Goal: Task Accomplishment & Management: Use online tool/utility

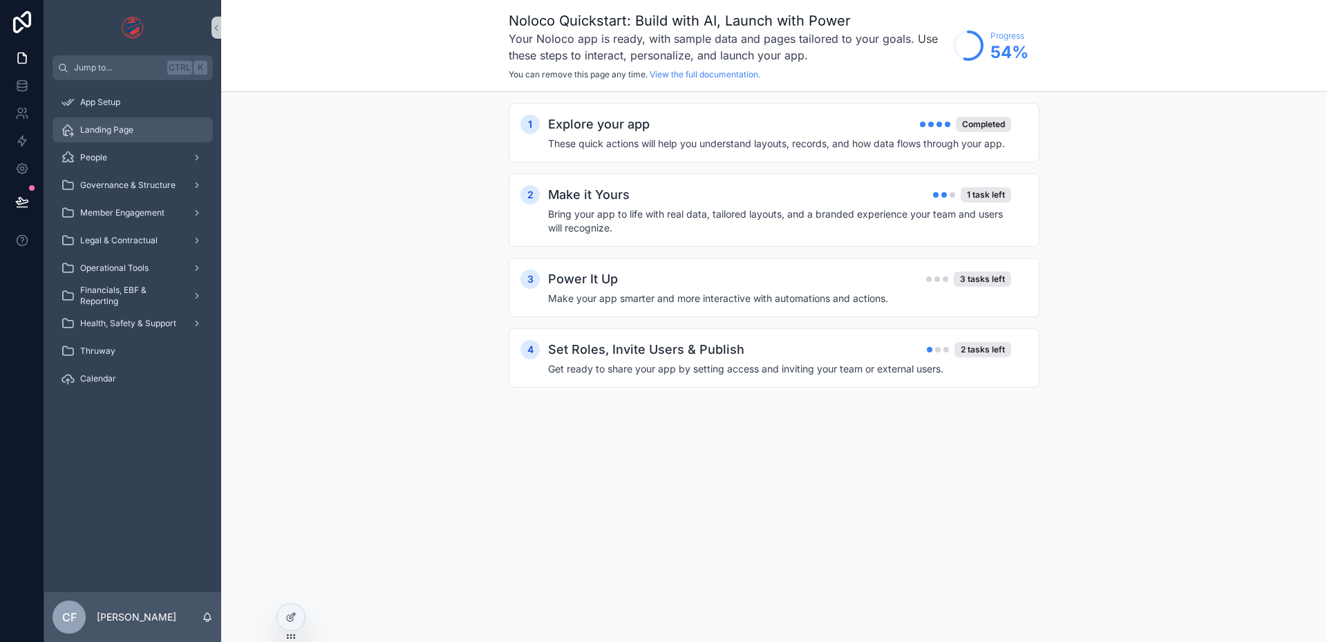
click at [135, 130] on div "Landing Page" at bounding box center [133, 130] width 144 height 22
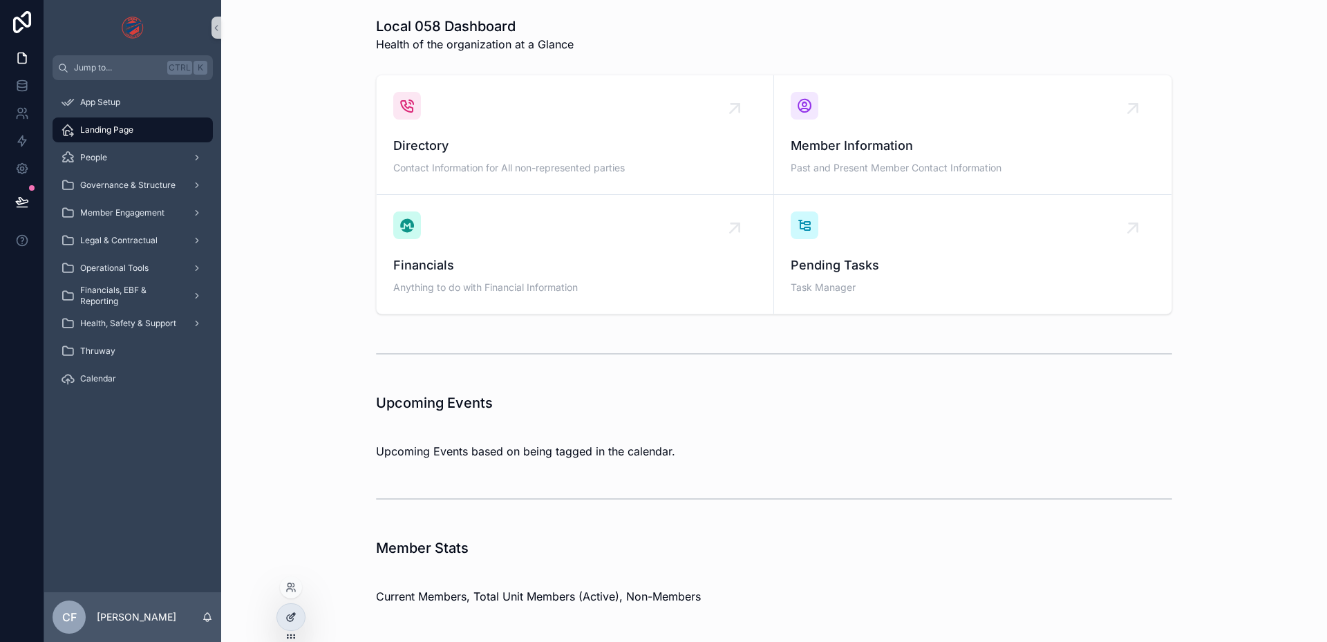
click at [284, 618] on div at bounding box center [291, 617] width 28 height 26
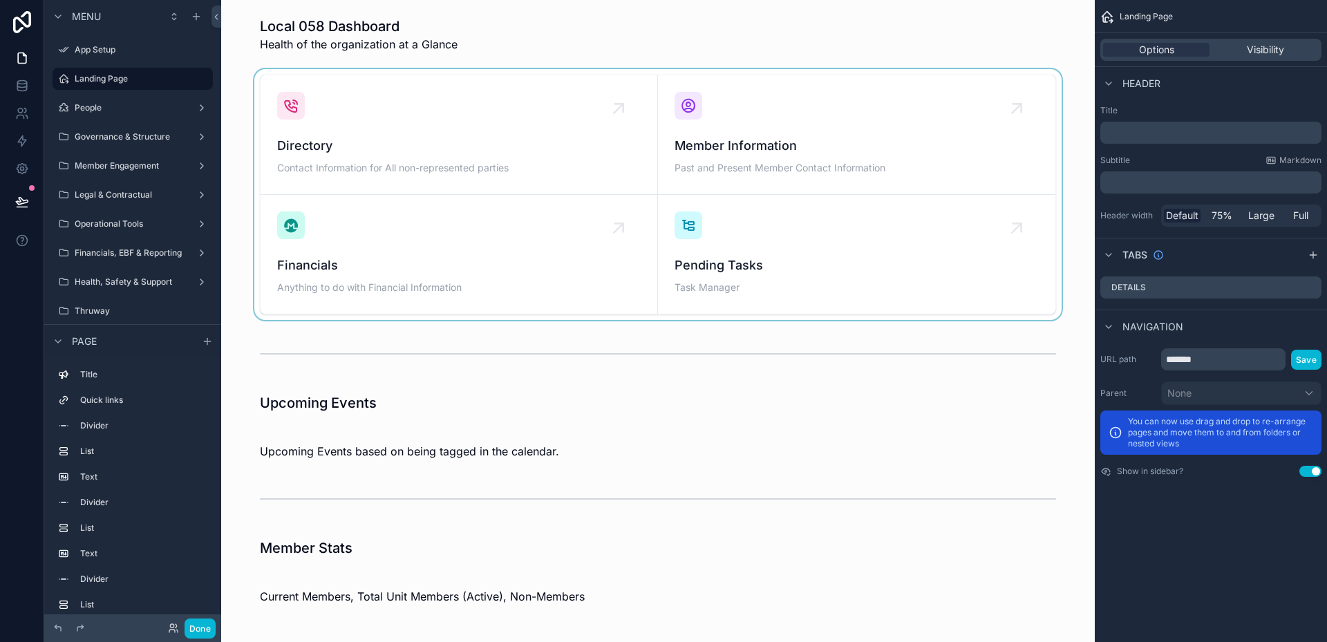
click at [352, 143] on div "scrollable content" at bounding box center [657, 194] width 851 height 251
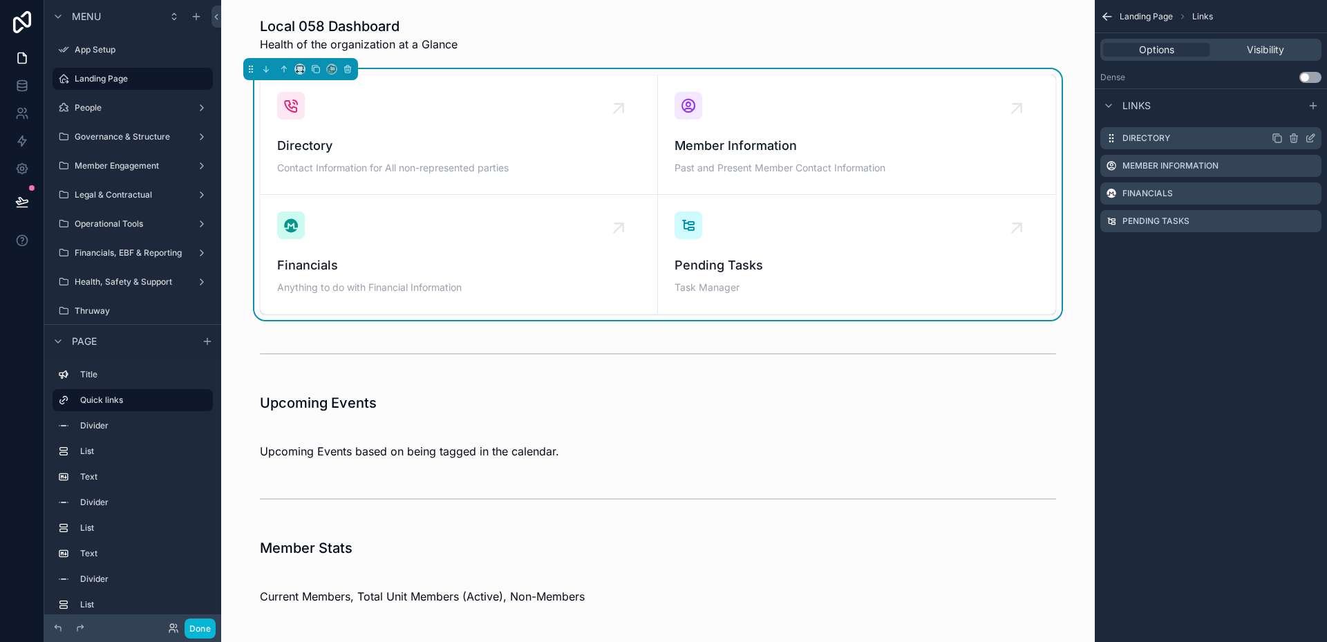
click at [1275, 140] on icon "scrollable content" at bounding box center [1278, 139] width 6 height 6
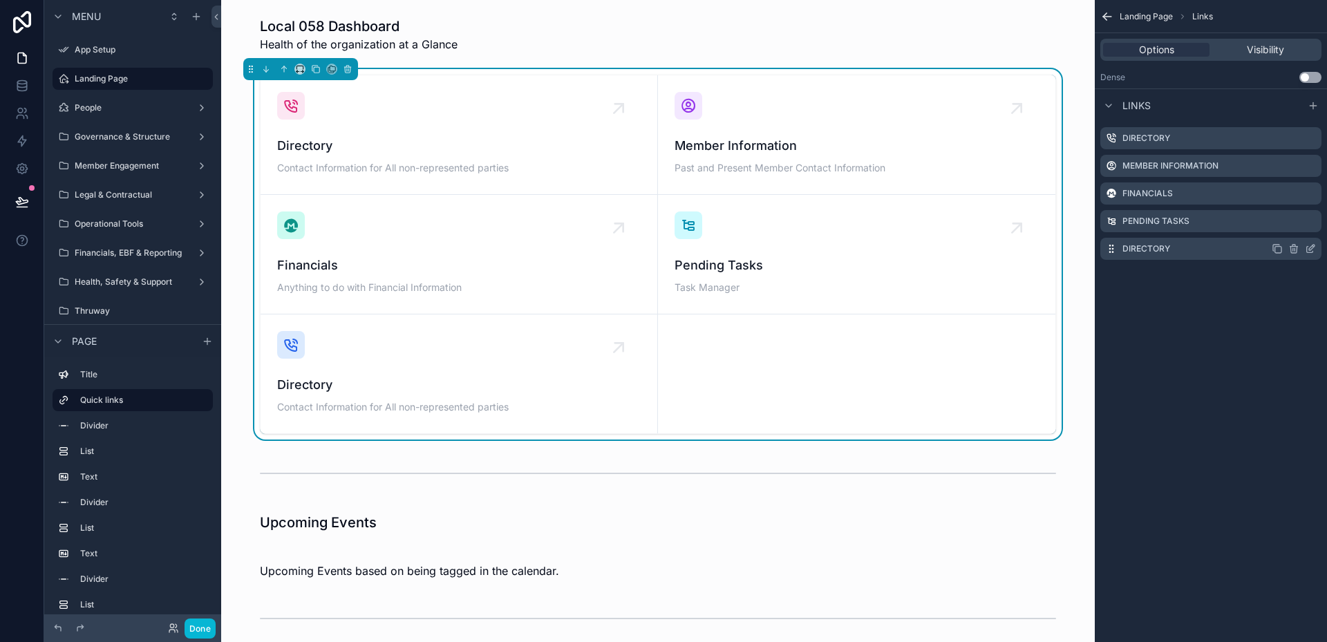
click at [1297, 249] on icon "scrollable content" at bounding box center [1293, 248] width 11 height 11
click at [1291, 228] on icon at bounding box center [1288, 228] width 6 height 6
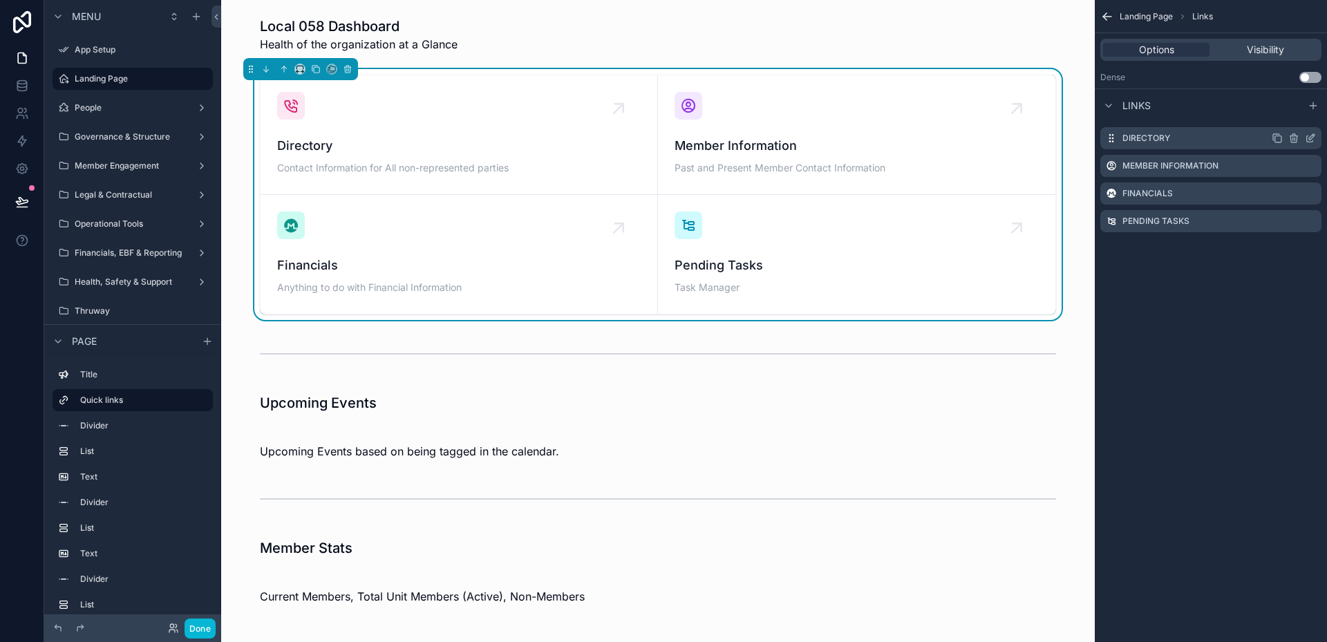
click at [1308, 140] on icon "scrollable content" at bounding box center [1310, 138] width 11 height 11
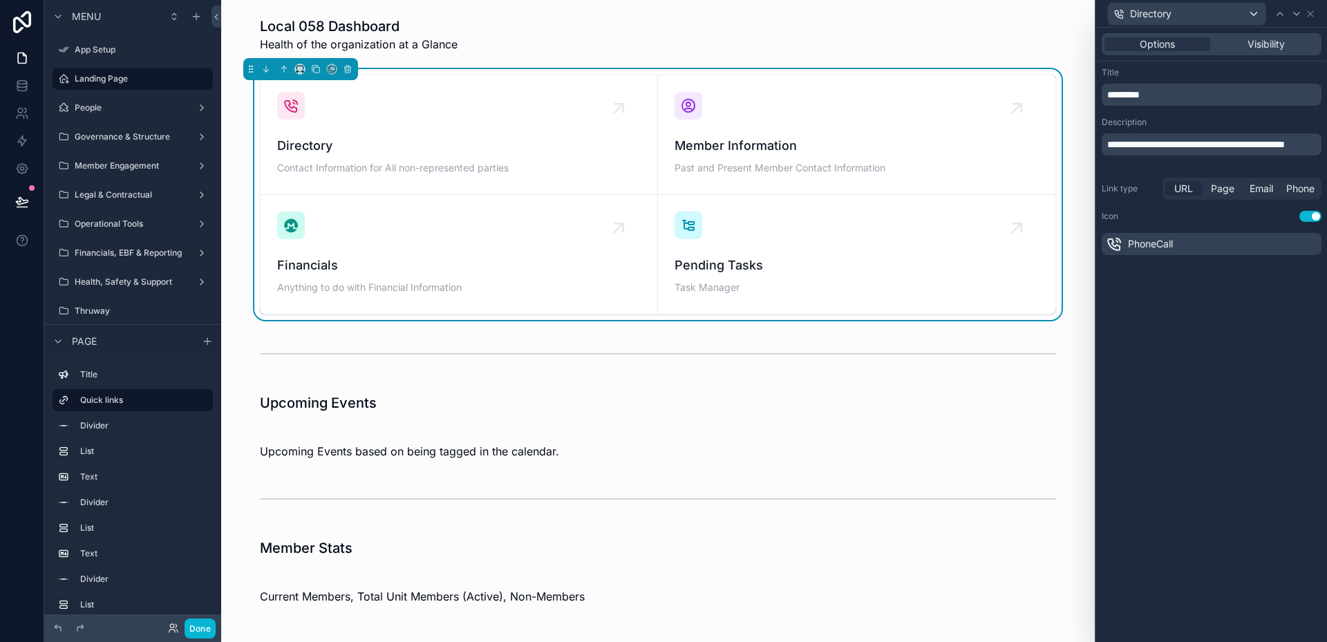
click at [1189, 191] on span "URL" at bounding box center [1183, 189] width 19 height 14
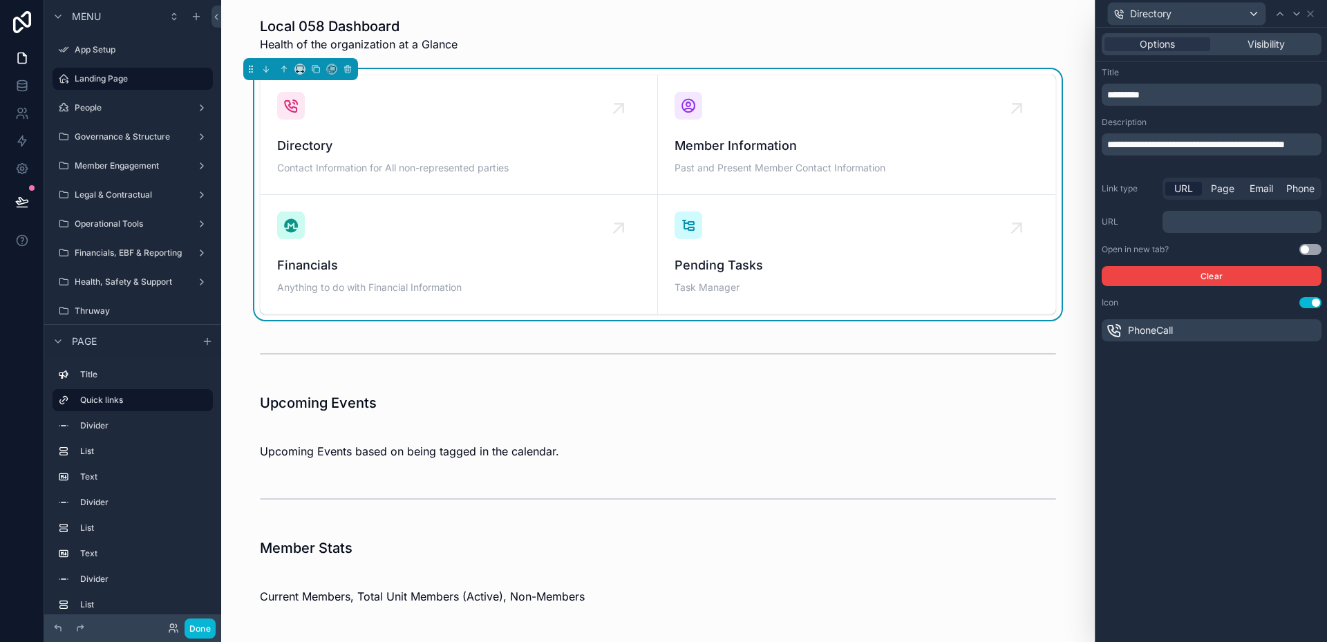
click at [1189, 211] on div "﻿" at bounding box center [1241, 222] width 159 height 22
click at [1189, 222] on p "﻿" at bounding box center [1243, 222] width 151 height 14
click at [133, 114] on div "People" at bounding box center [133, 108] width 116 height 17
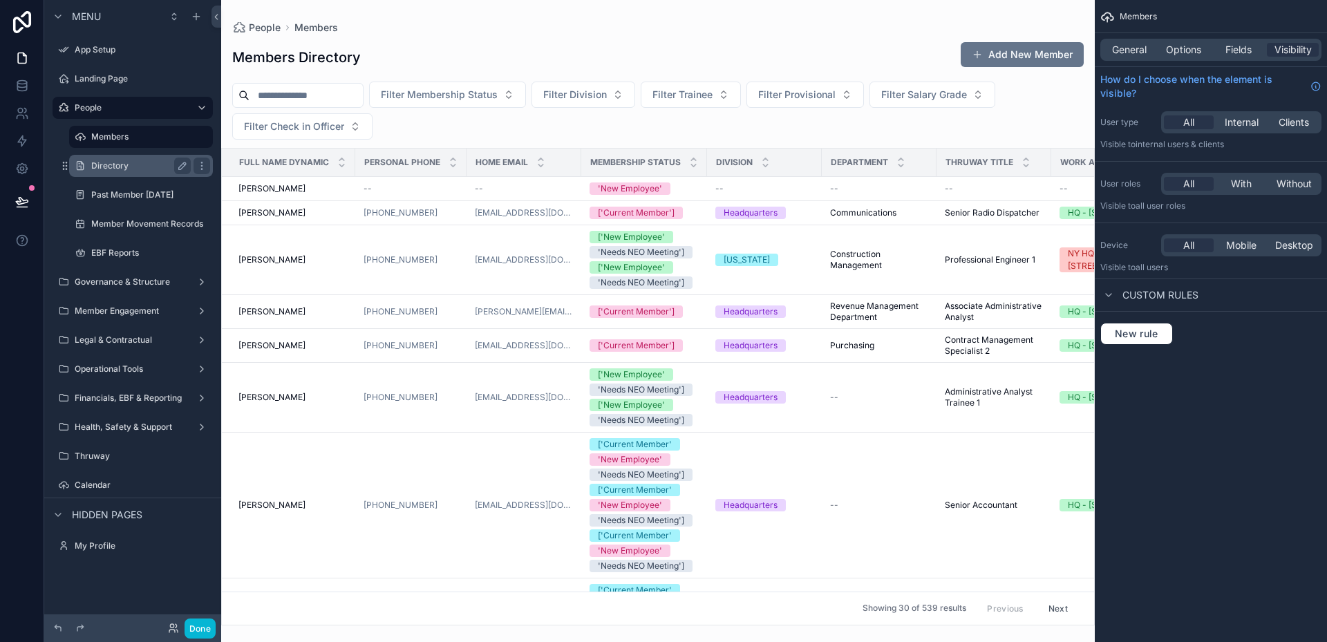
click at [118, 167] on label "Directory" at bounding box center [138, 165] width 94 height 11
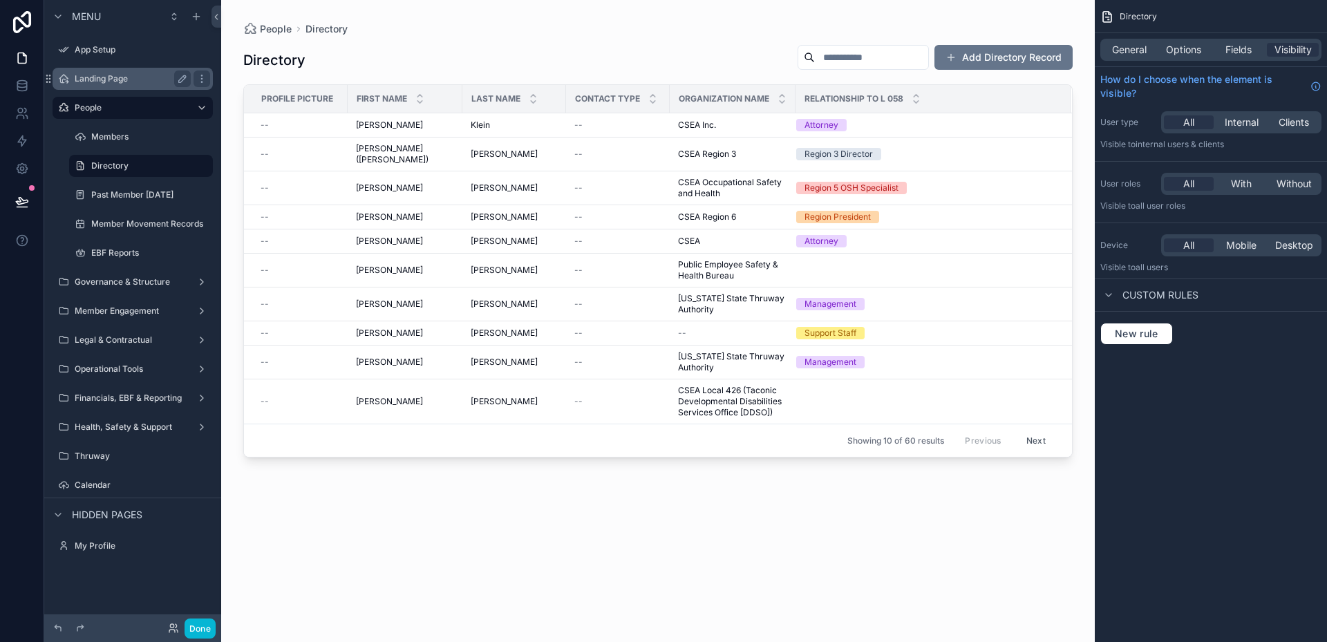
click at [79, 79] on label "Landing Page" at bounding box center [130, 78] width 111 height 11
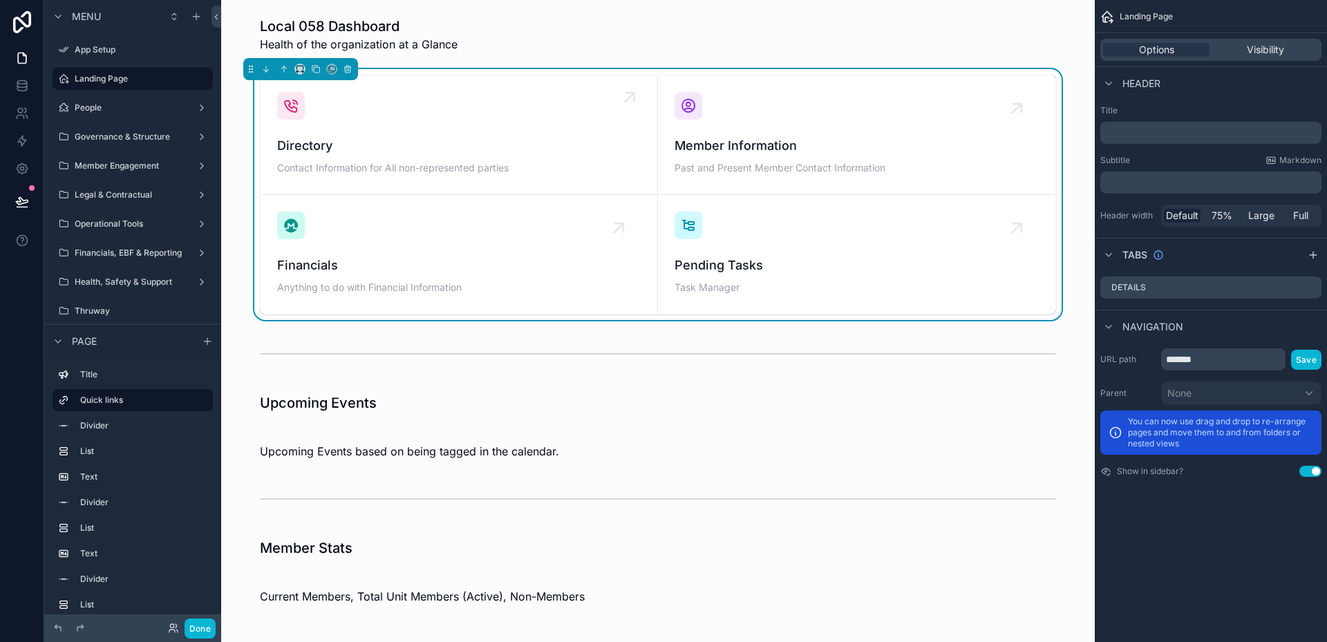
click at [489, 135] on div "Directory Contact Information for All non-represented parties" at bounding box center [459, 135] width 364 height 86
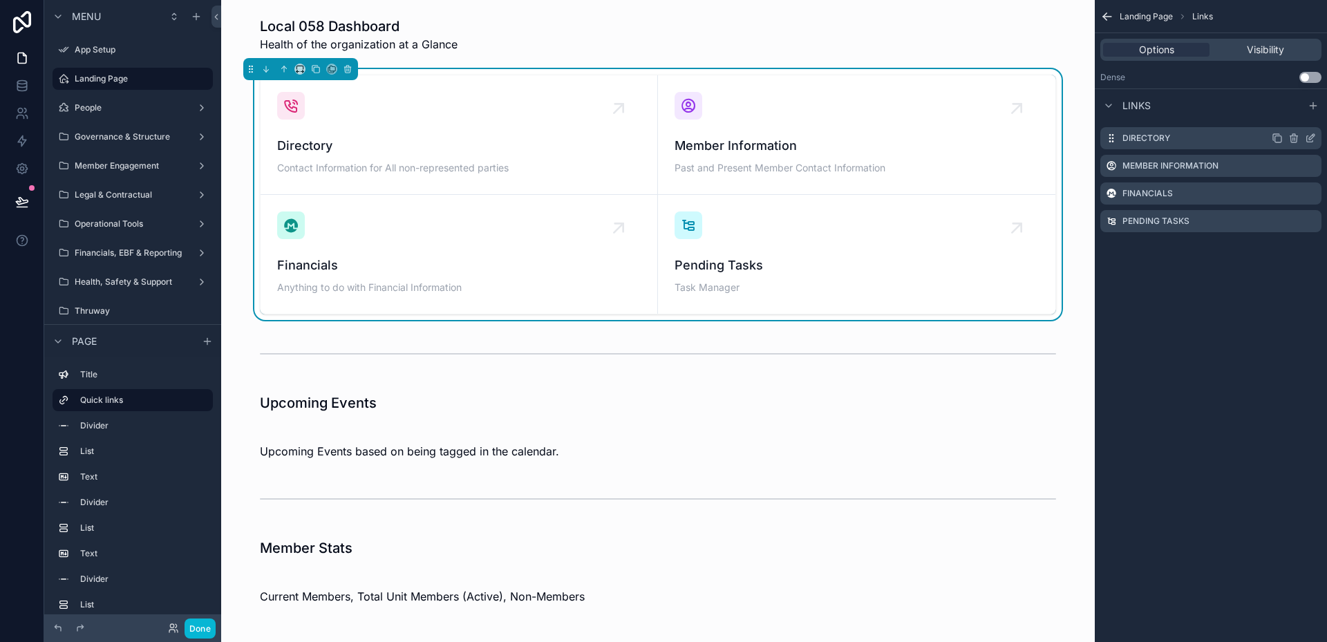
click at [1310, 138] on icon "scrollable content" at bounding box center [1310, 138] width 11 height 11
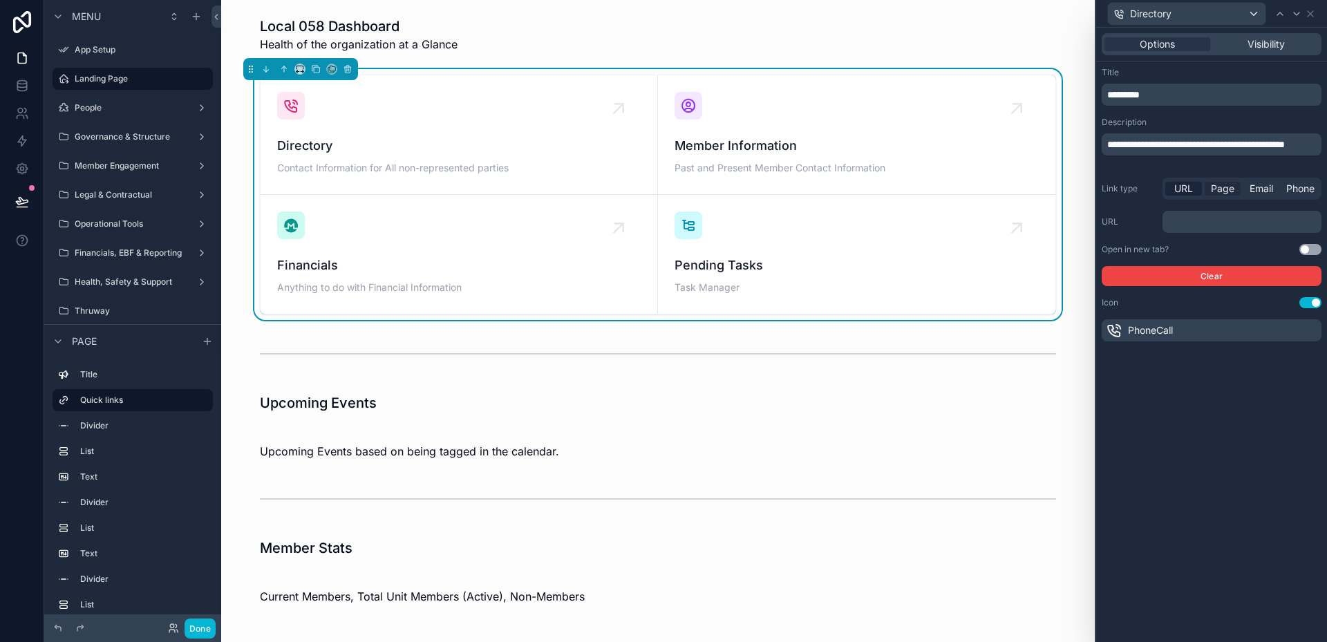
click at [1221, 193] on span "Page" at bounding box center [1222, 189] width 23 height 14
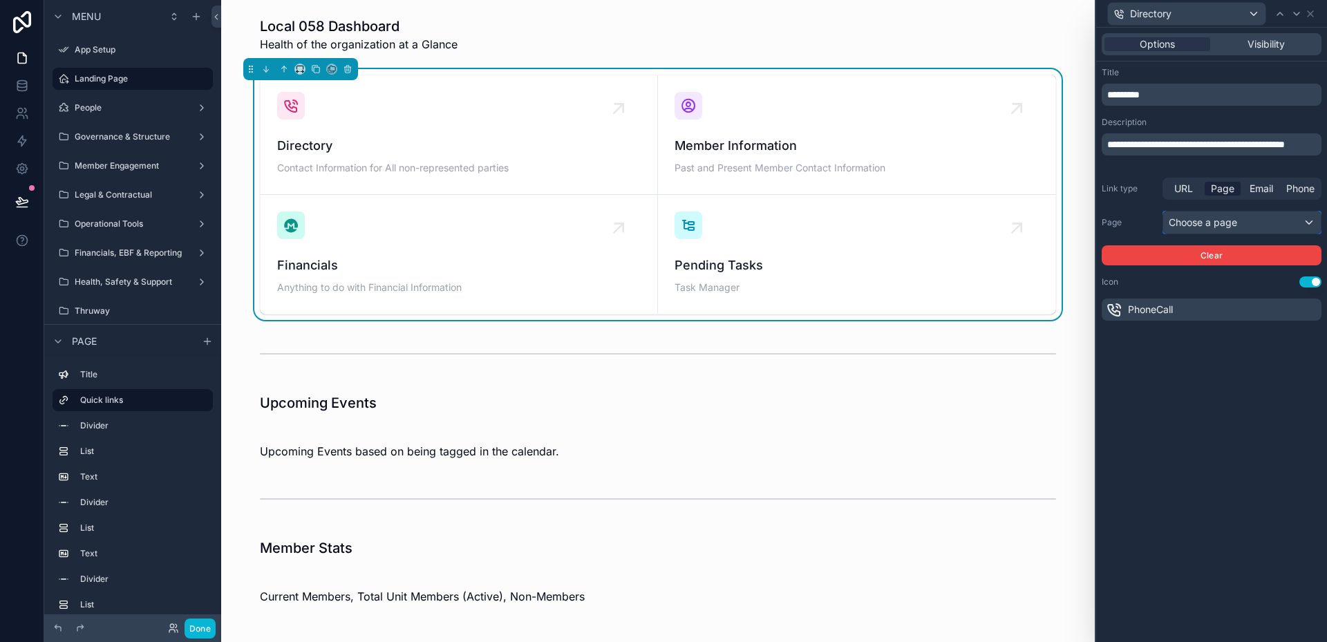
click at [1223, 221] on div "Choose a page" at bounding box center [1242, 222] width 158 height 22
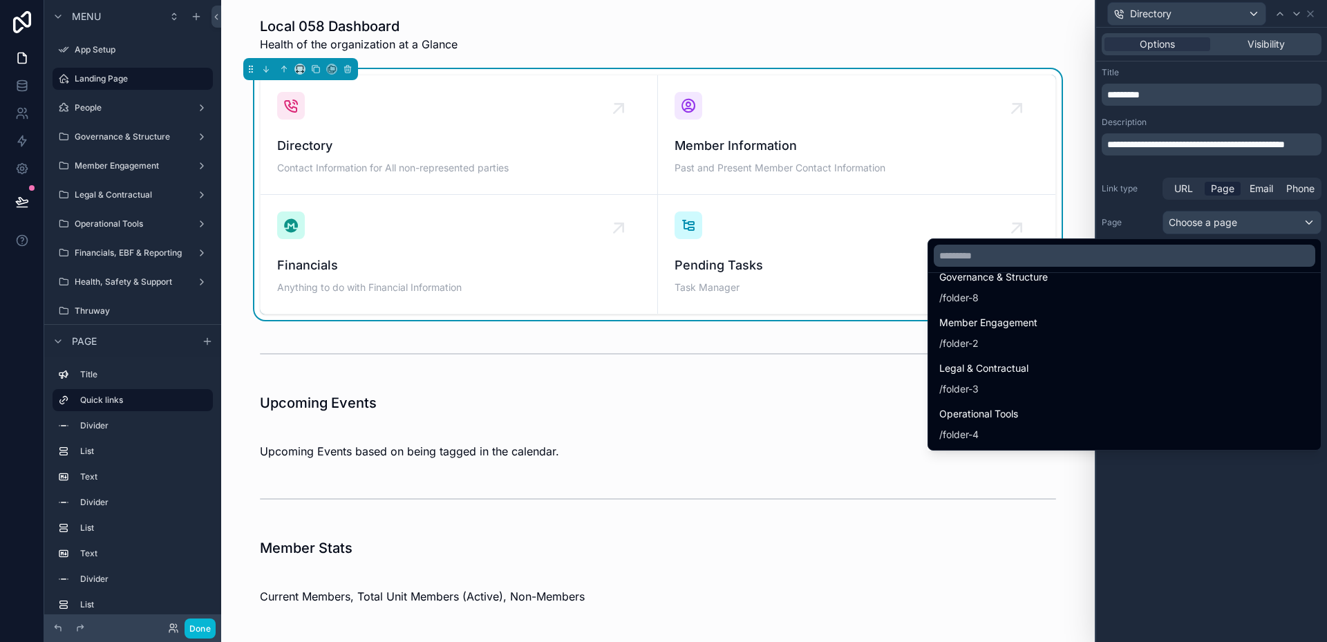
scroll to position [739, 0]
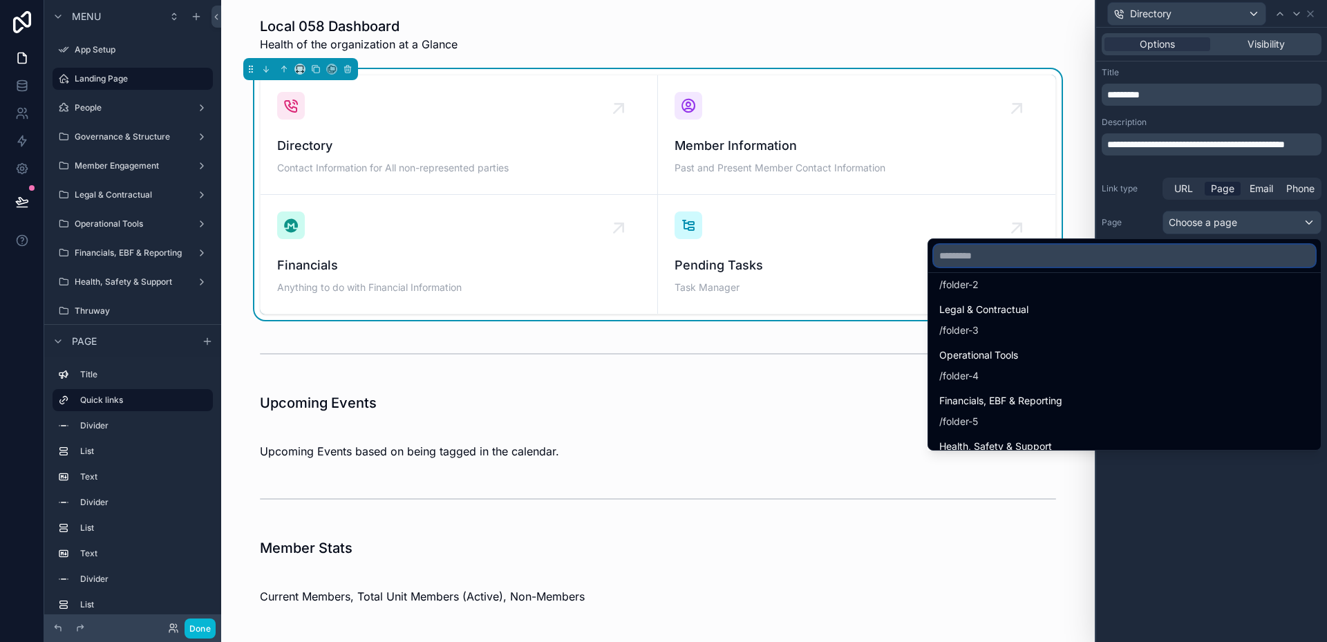
click at [1089, 261] on input "text" at bounding box center [1124, 256] width 381 height 22
click at [178, 105] on icon "scrollable content" at bounding box center [182, 107] width 11 height 11
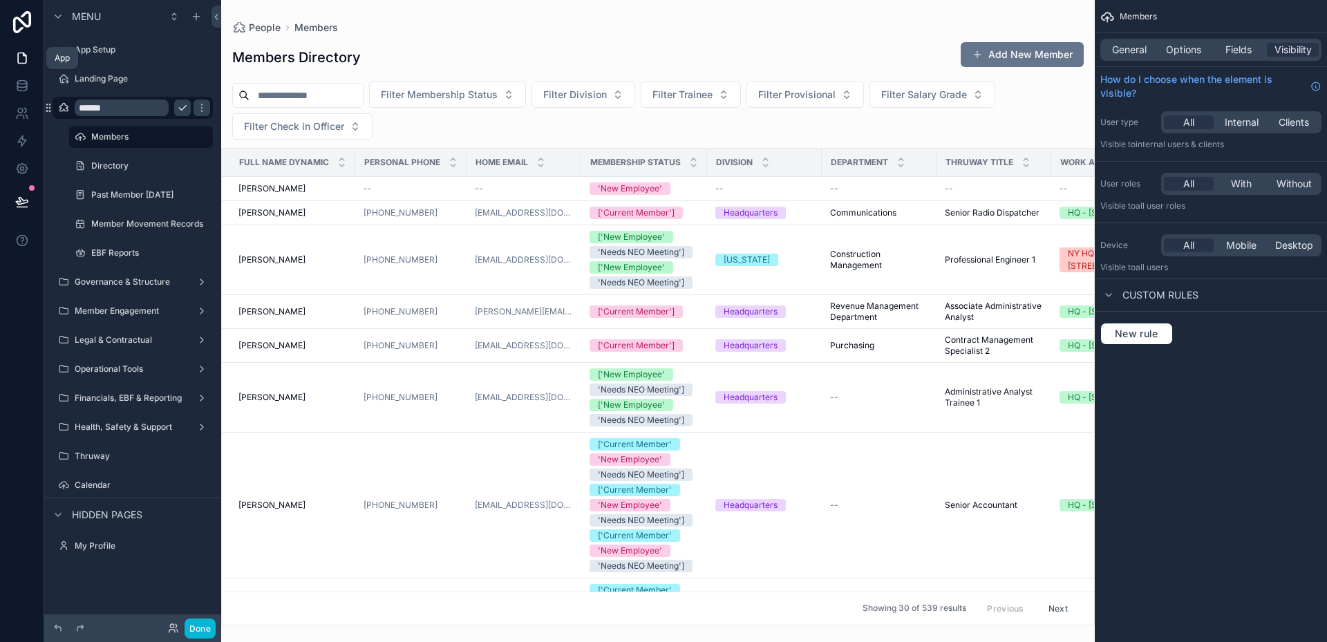
click at [20, 59] on icon at bounding box center [22, 58] width 14 height 14
click at [95, 72] on div "Landing Page" at bounding box center [133, 78] width 116 height 17
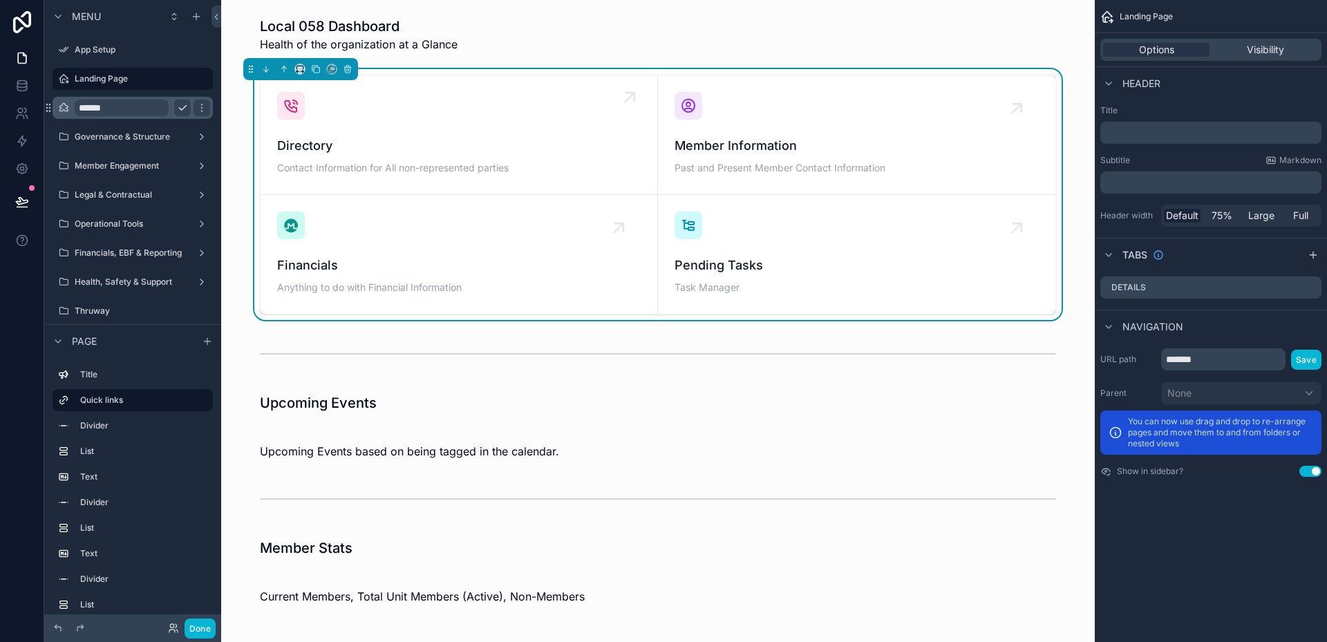
click at [450, 133] on div "Directory Contact Information for All non-represented parties" at bounding box center [459, 135] width 364 height 86
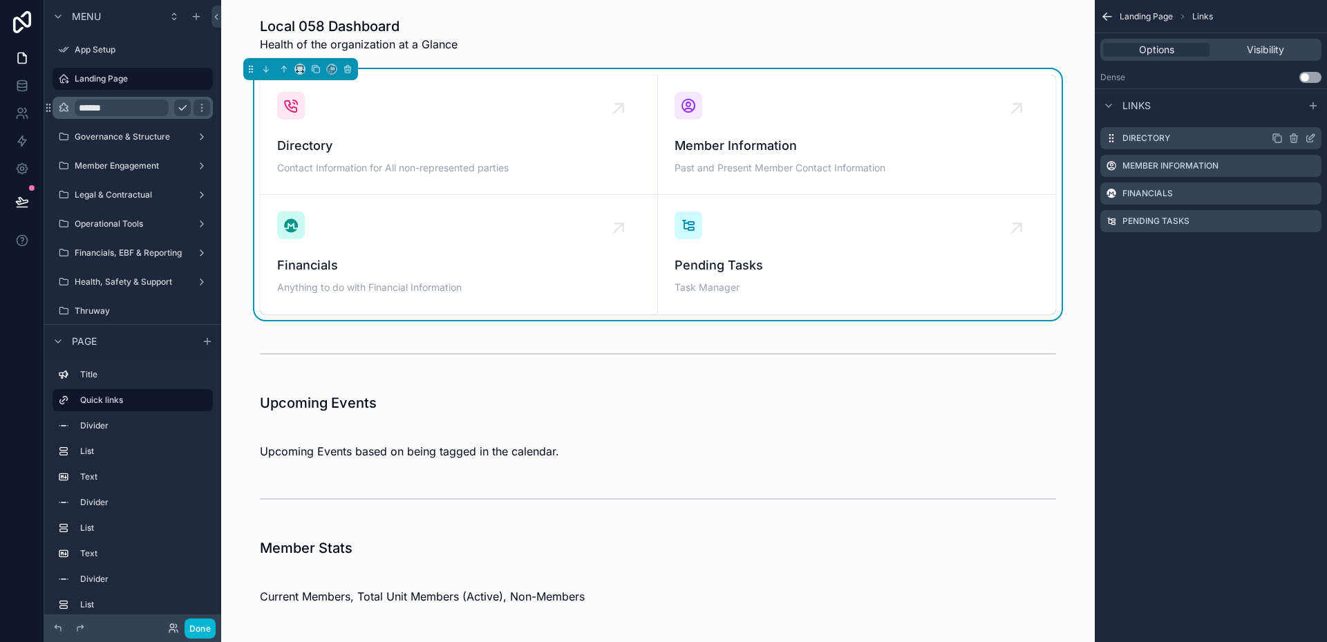
click at [1308, 140] on icon "scrollable content" at bounding box center [1310, 138] width 11 height 11
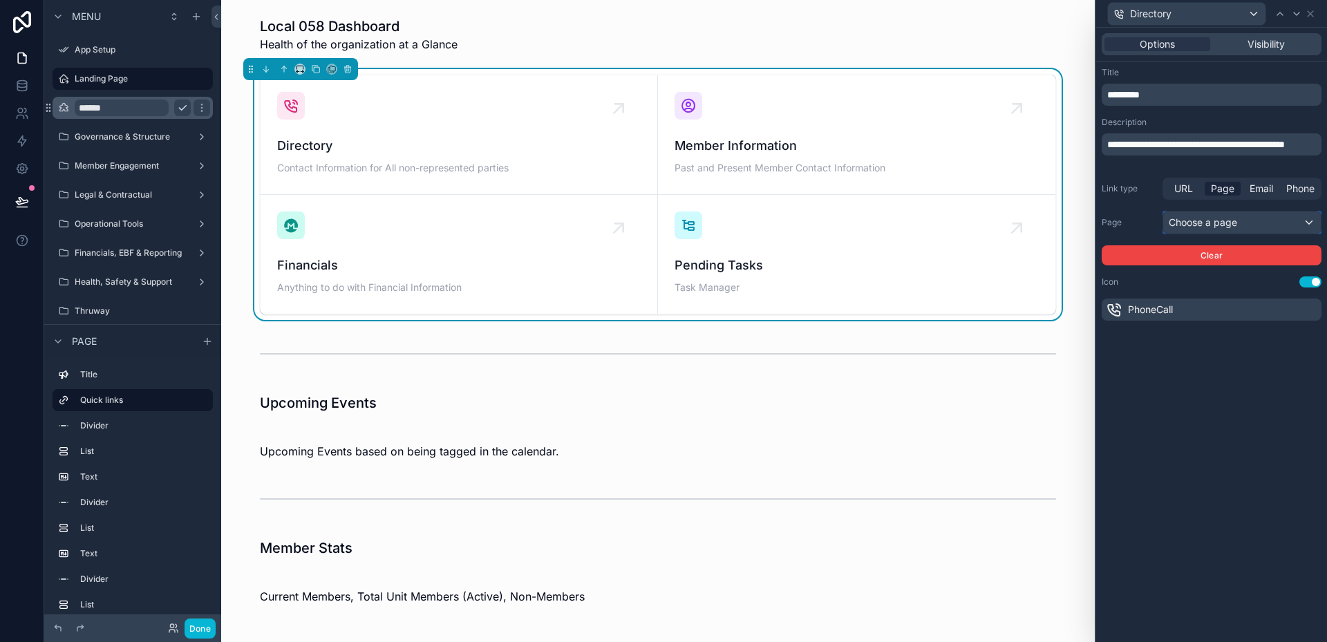
click at [1228, 226] on div "Choose a page" at bounding box center [1242, 222] width 158 height 22
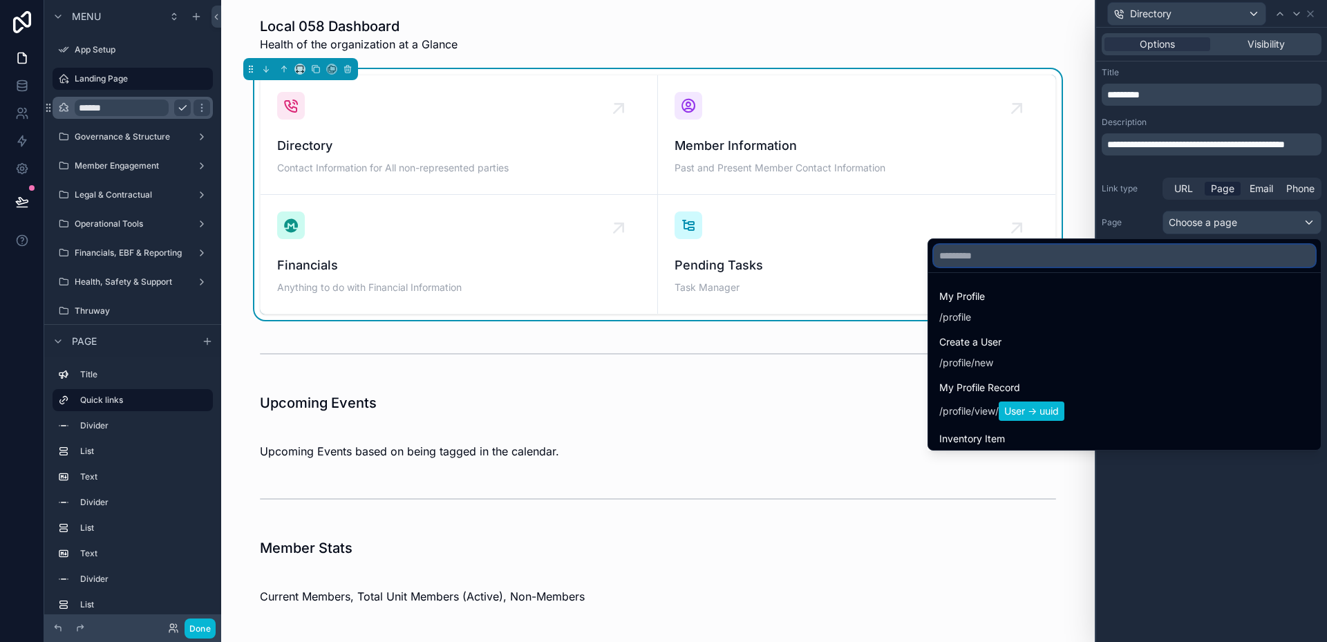
click at [1169, 252] on input "text" at bounding box center [1124, 256] width 381 height 22
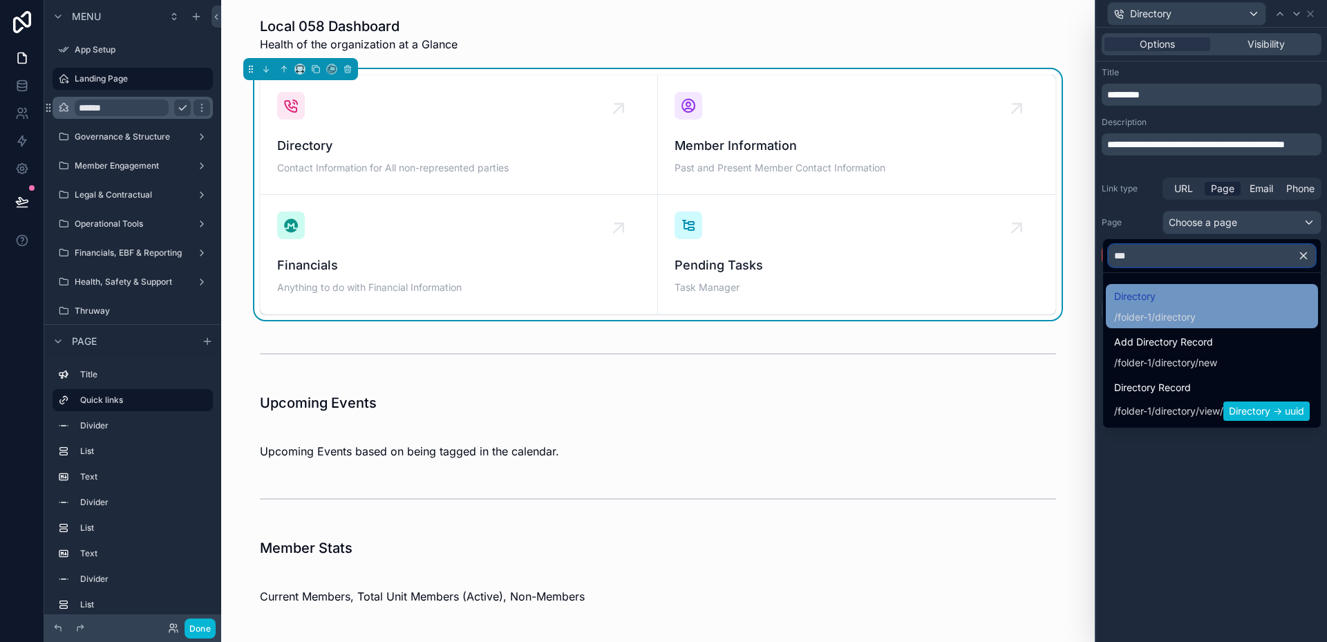
type input "***"
click at [1177, 326] on div "Directory /folder-1/directory" at bounding box center [1212, 306] width 212 height 44
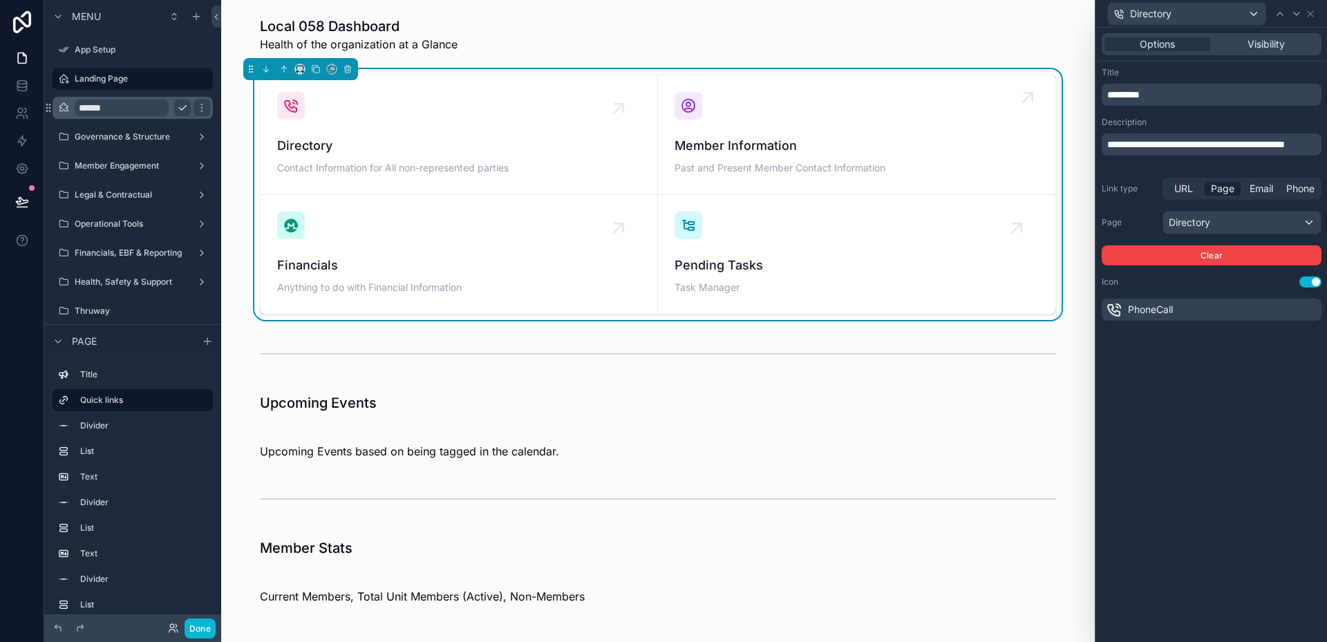
click at [738, 123] on div "Member Information Past and Present Member Contact Information" at bounding box center [857, 135] width 364 height 86
click at [207, 630] on button "Done" at bounding box center [200, 629] width 31 height 20
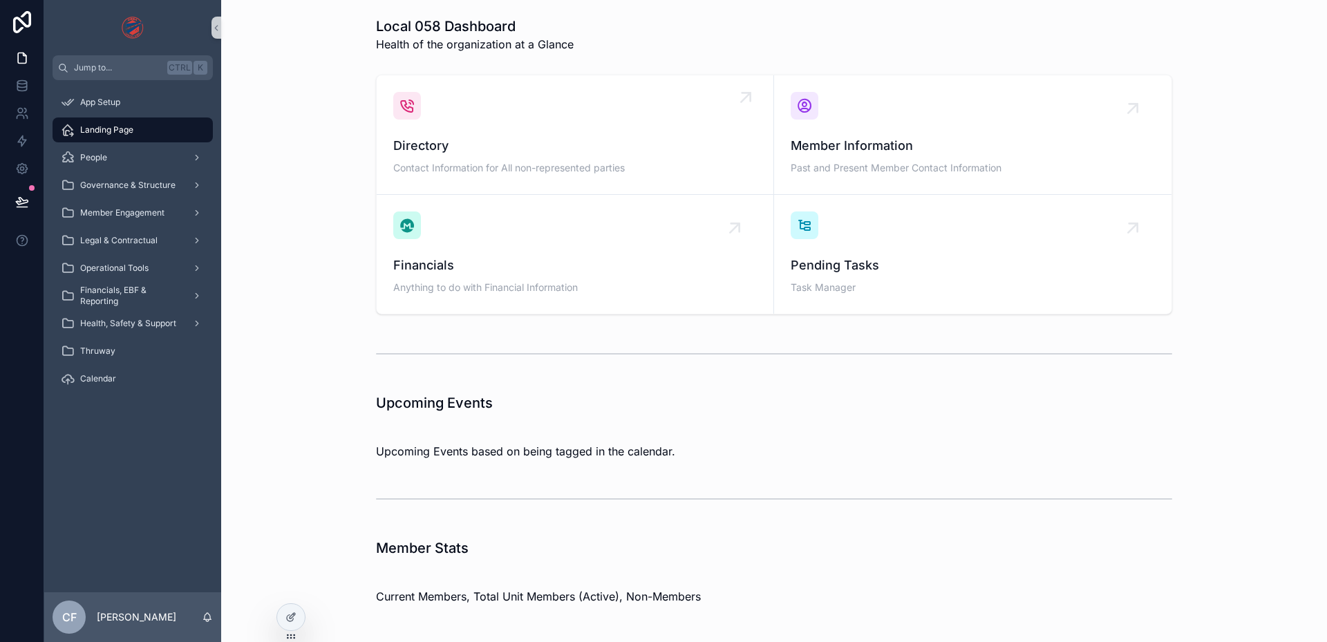
click at [415, 162] on span "Contact Information for All non-represented parties" at bounding box center [575, 168] width 364 height 14
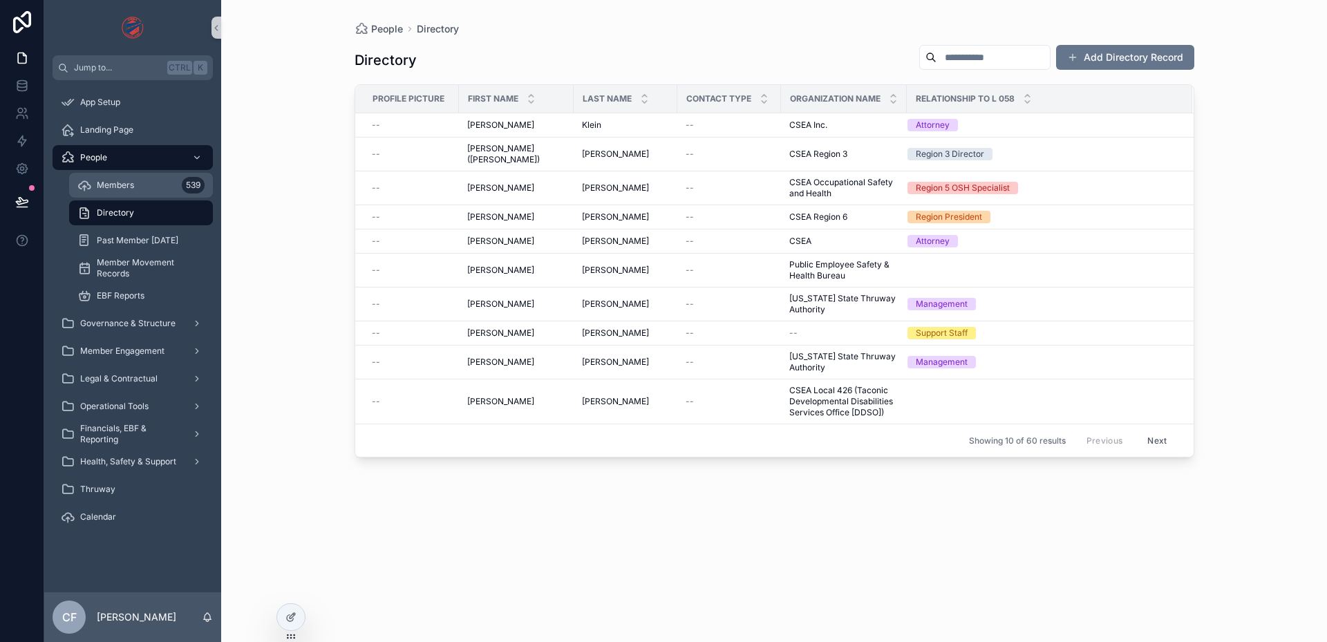
click at [129, 184] on span "Members" at bounding box center [115, 185] width 37 height 11
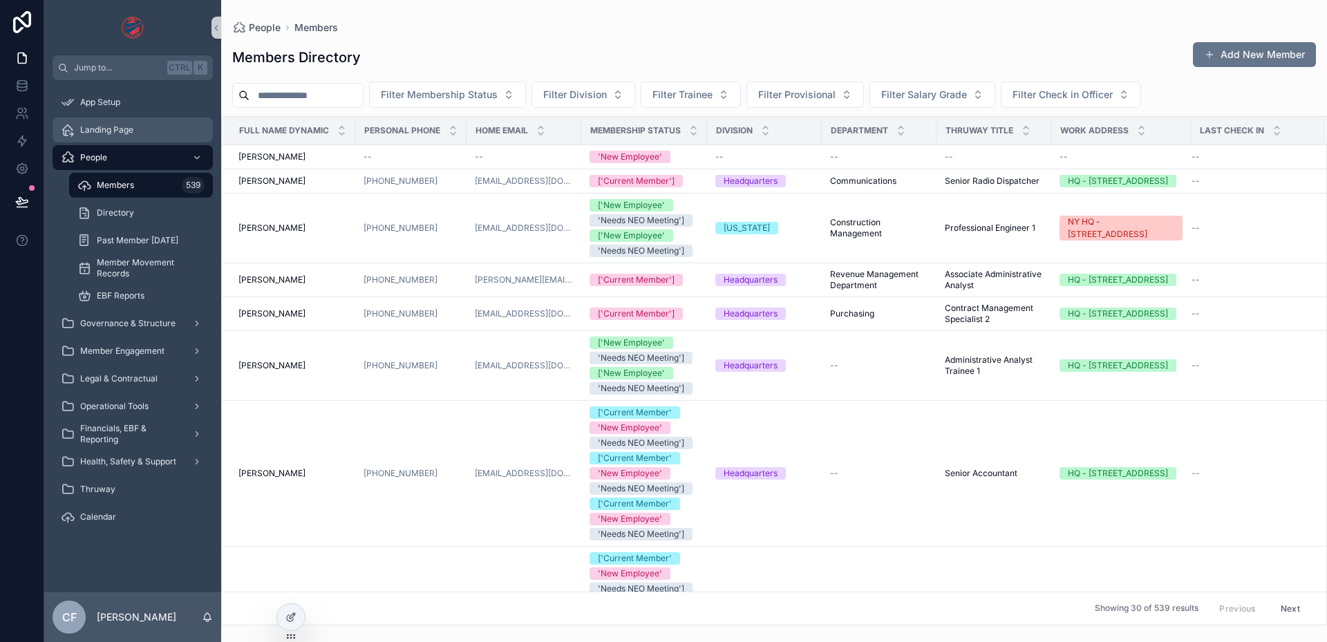
click at [85, 125] on span "Landing Page" at bounding box center [106, 129] width 53 height 11
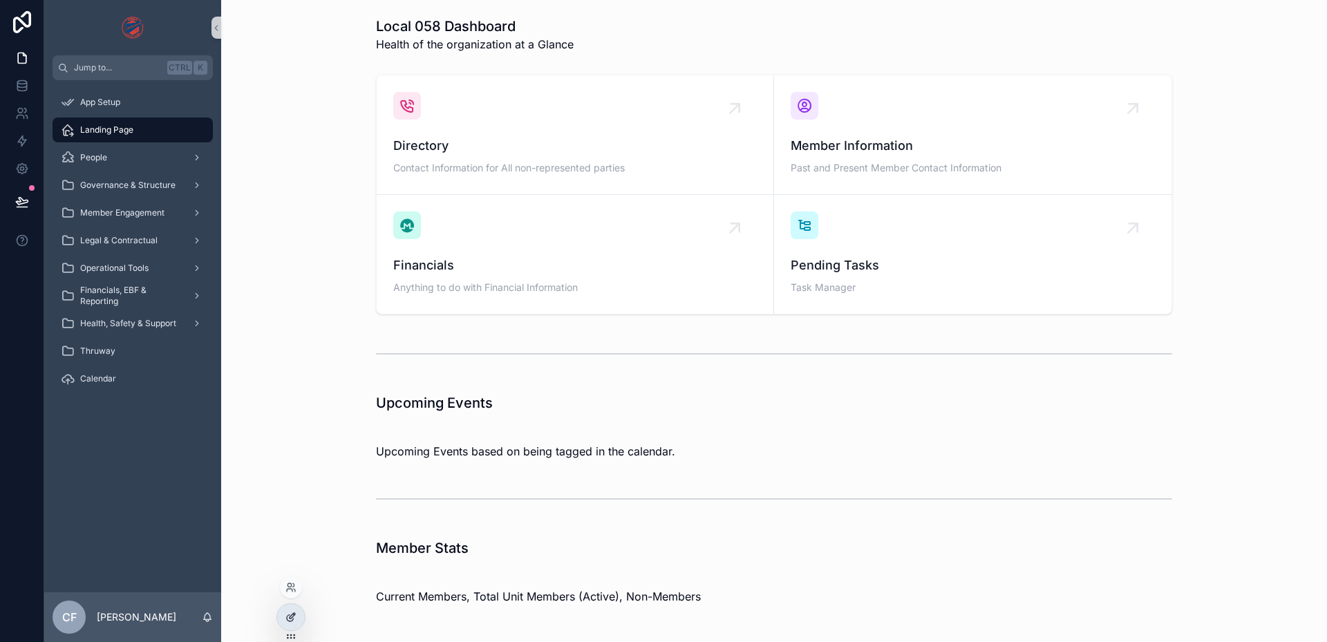
click at [279, 619] on div at bounding box center [291, 617] width 28 height 26
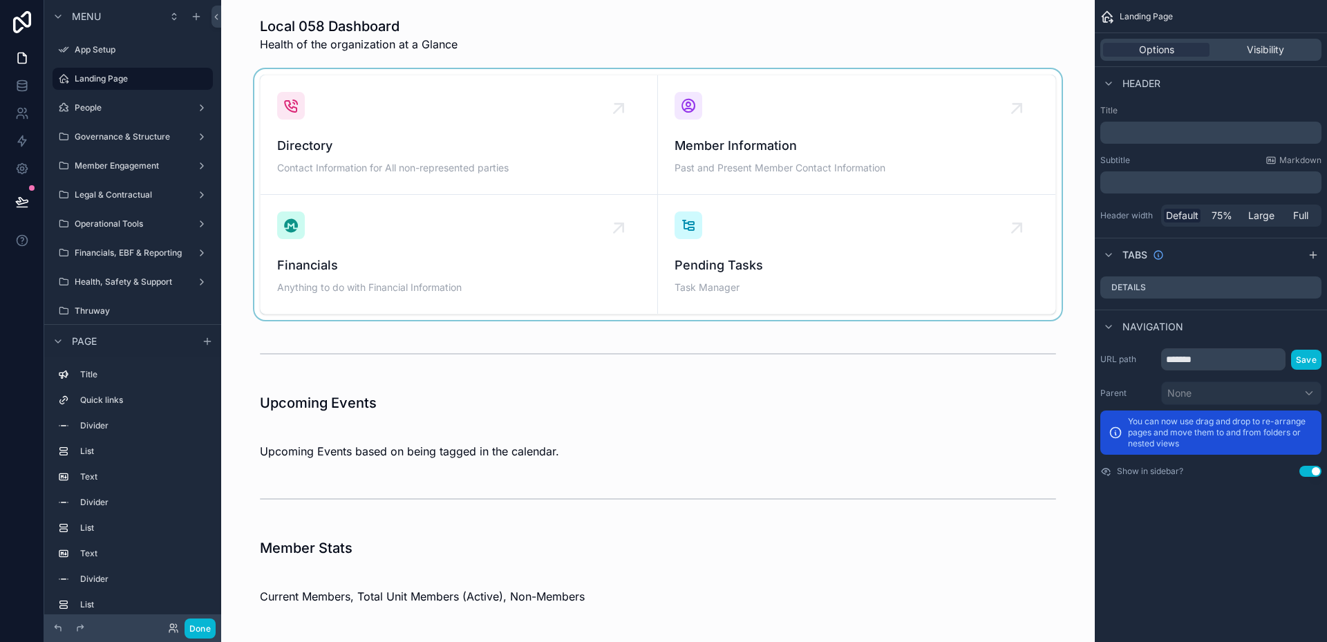
click at [836, 122] on div "scrollable content" at bounding box center [657, 194] width 851 height 251
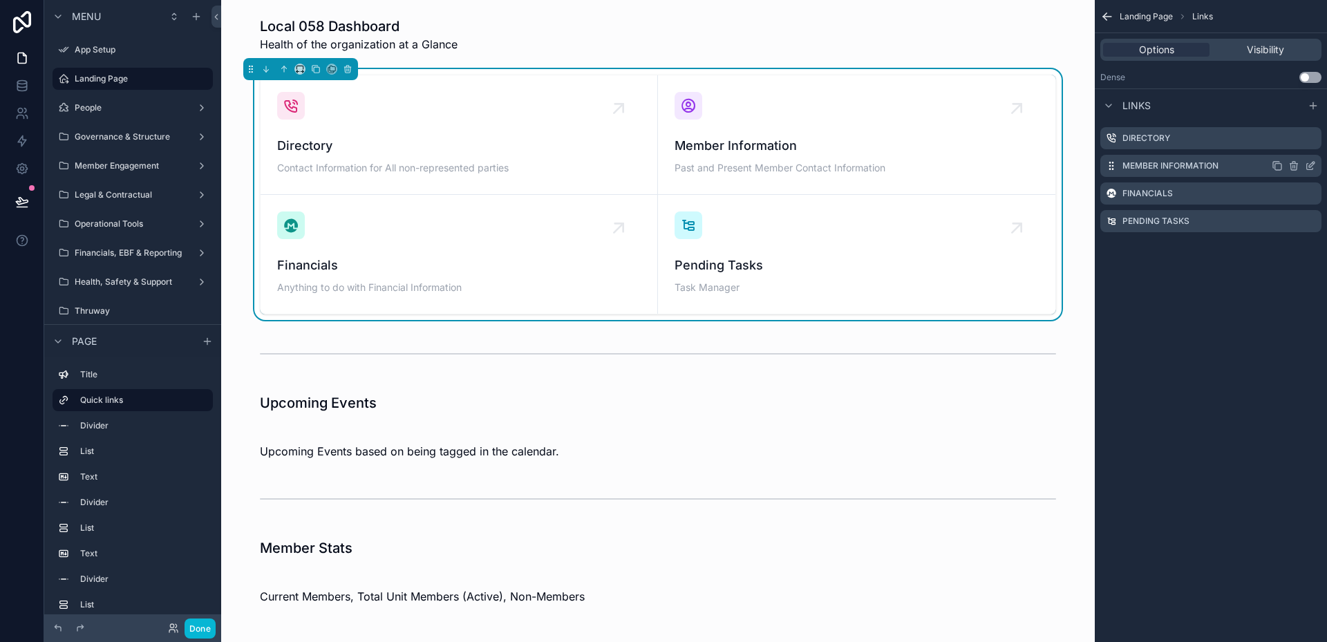
click at [1312, 166] on icon "scrollable content" at bounding box center [1312, 165] width 6 height 6
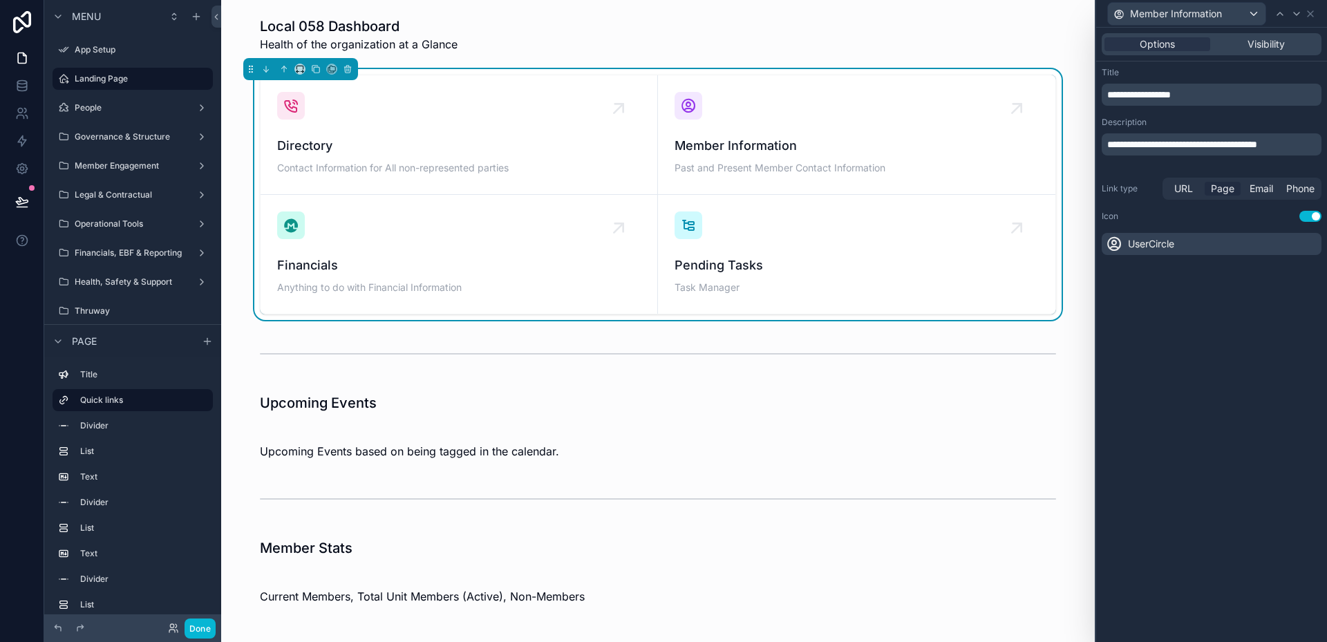
click at [1214, 189] on span "Page" at bounding box center [1222, 189] width 23 height 14
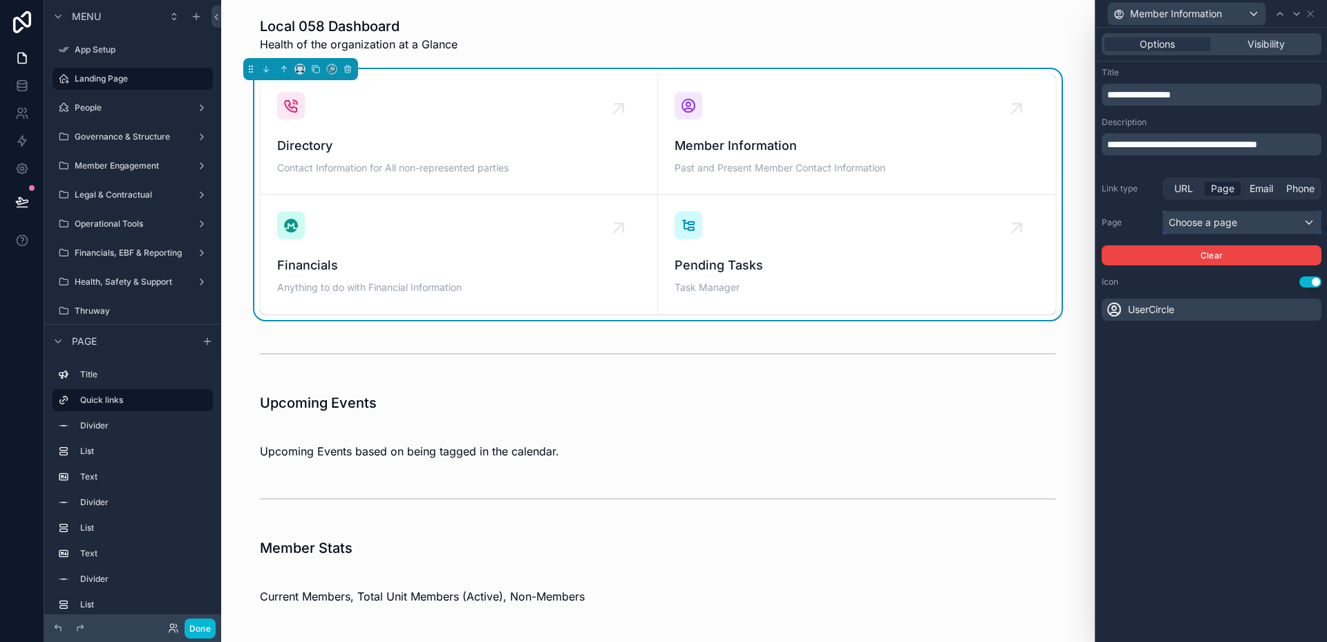
click at [1202, 219] on div "Choose a page" at bounding box center [1242, 222] width 158 height 22
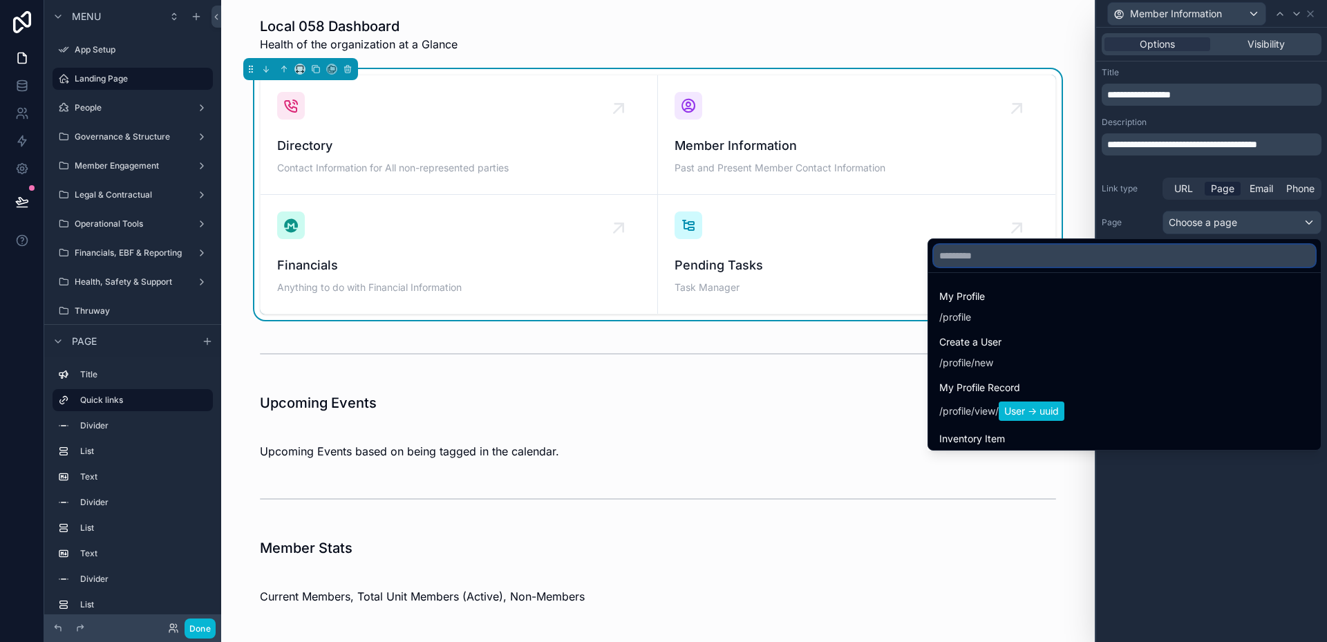
click at [1097, 252] on input "text" at bounding box center [1124, 256] width 381 height 22
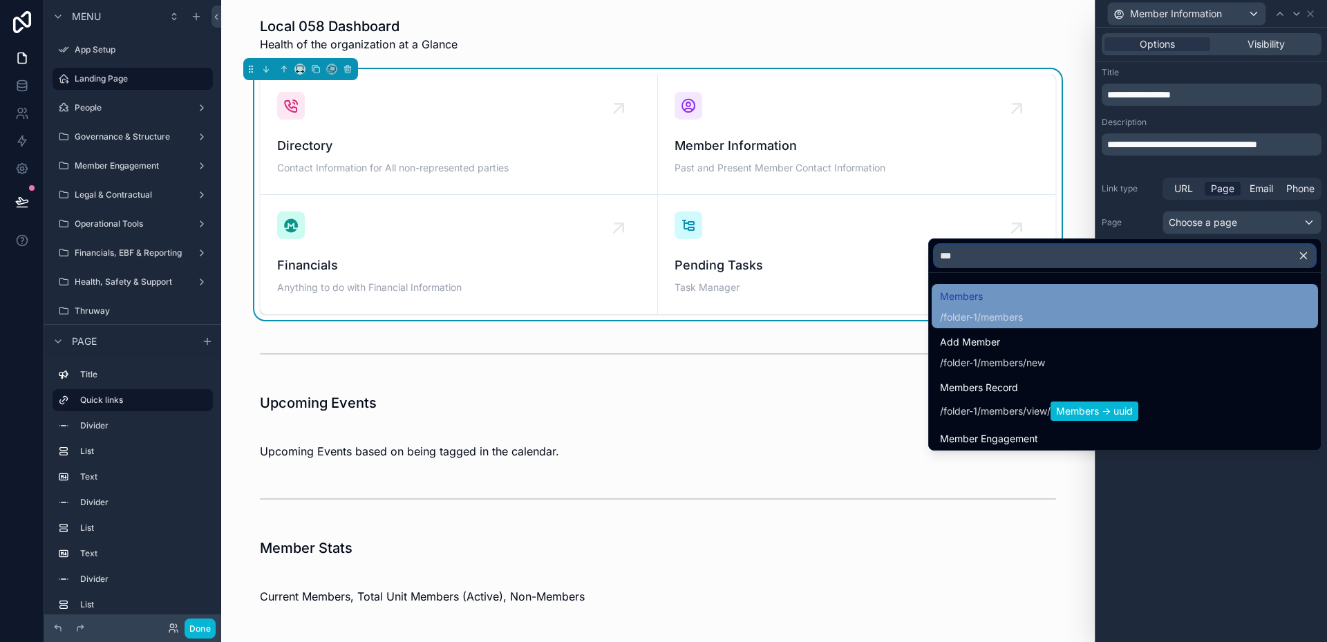
type input "***"
click at [1044, 309] on div "Members /folder-1/members" at bounding box center [1125, 306] width 370 height 36
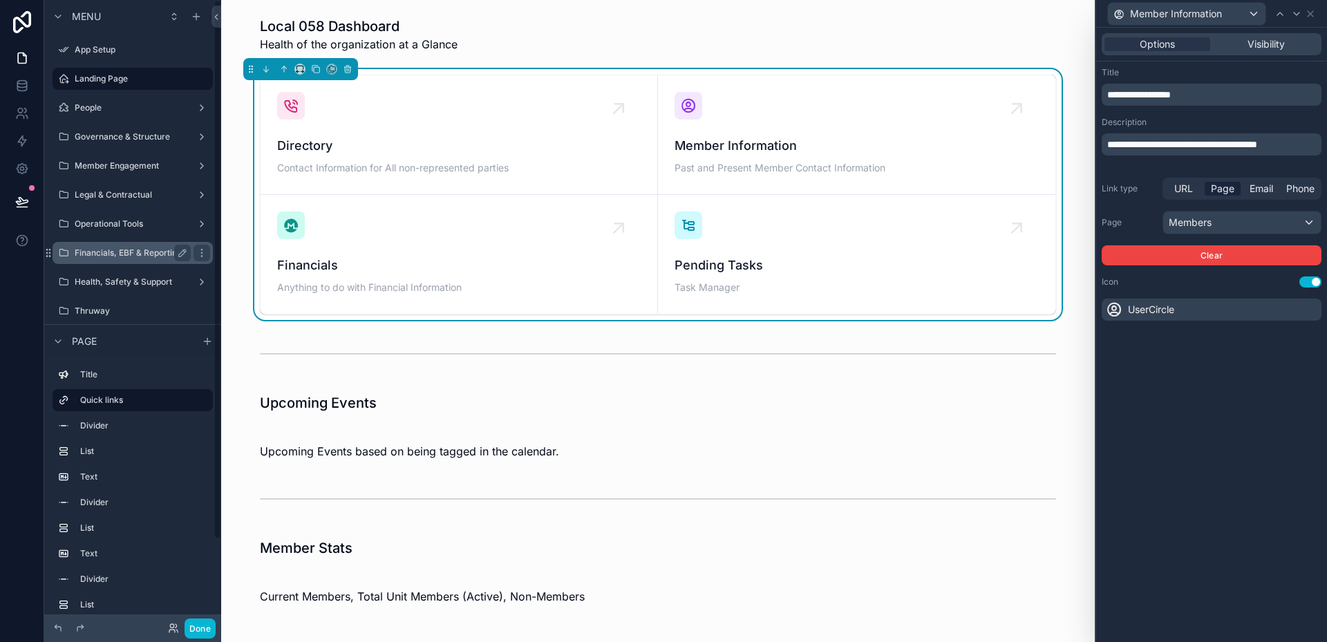
click at [146, 248] on label "Financials, EBF & Reporting" at bounding box center [130, 252] width 111 height 11
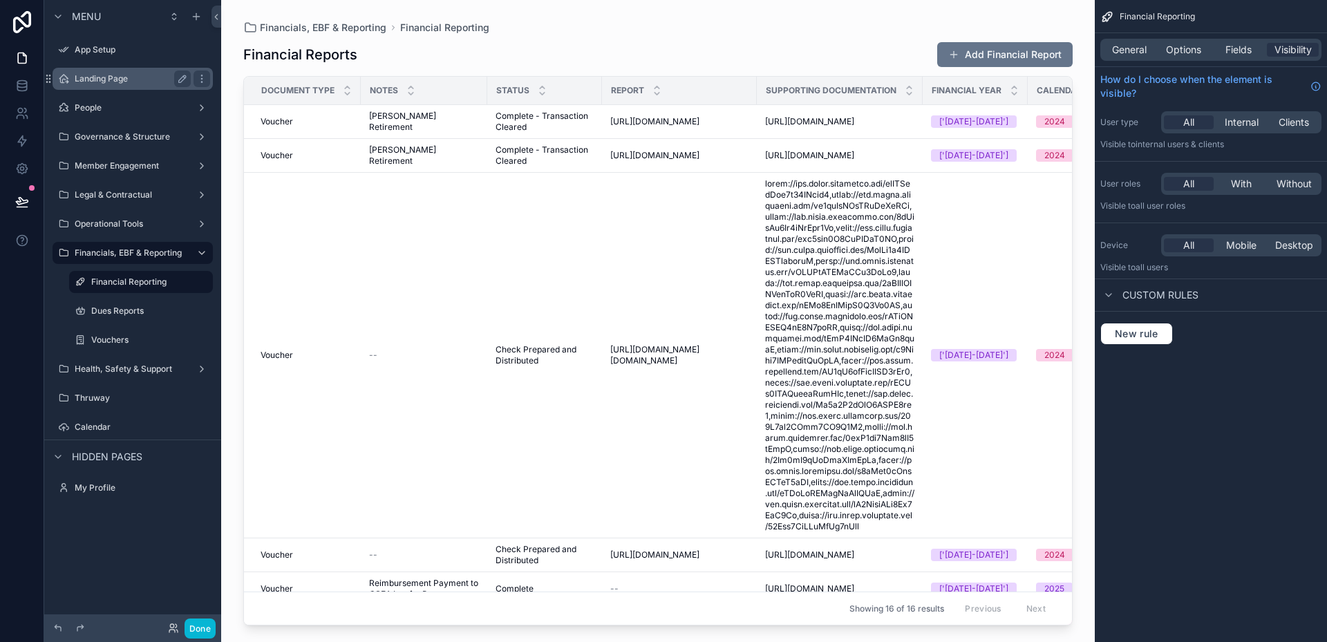
click at [114, 71] on div "Landing Page" at bounding box center [133, 78] width 116 height 17
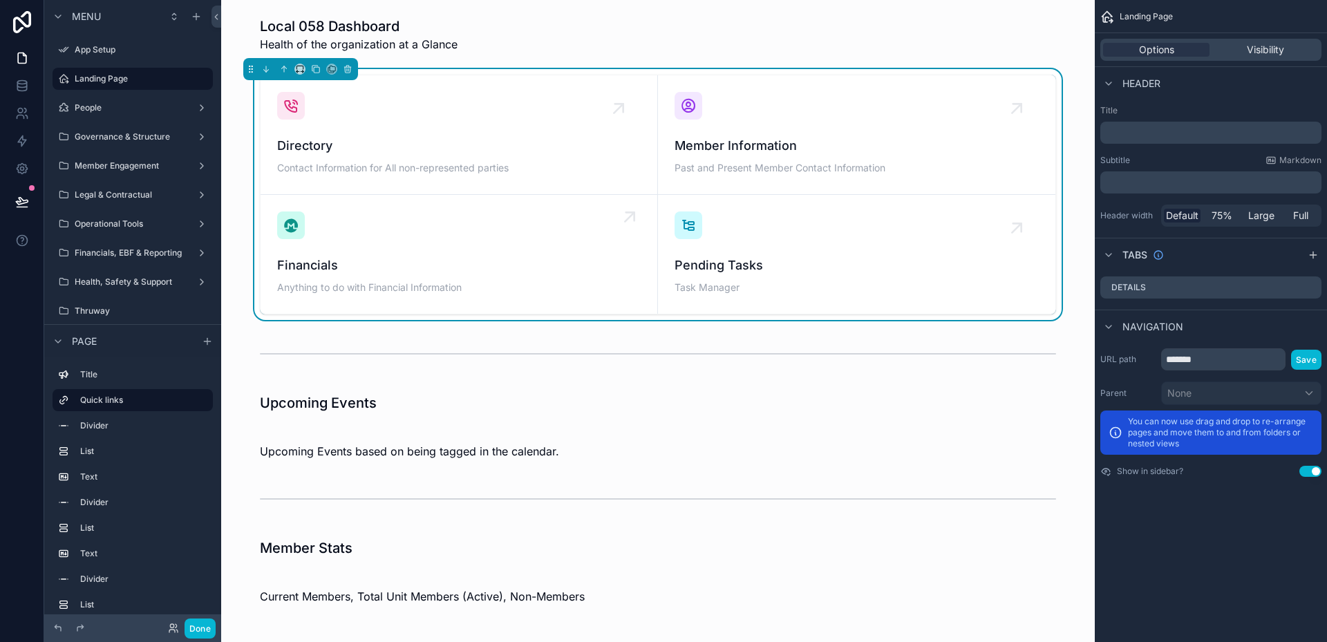
click at [519, 273] on span "Financials" at bounding box center [459, 265] width 364 height 19
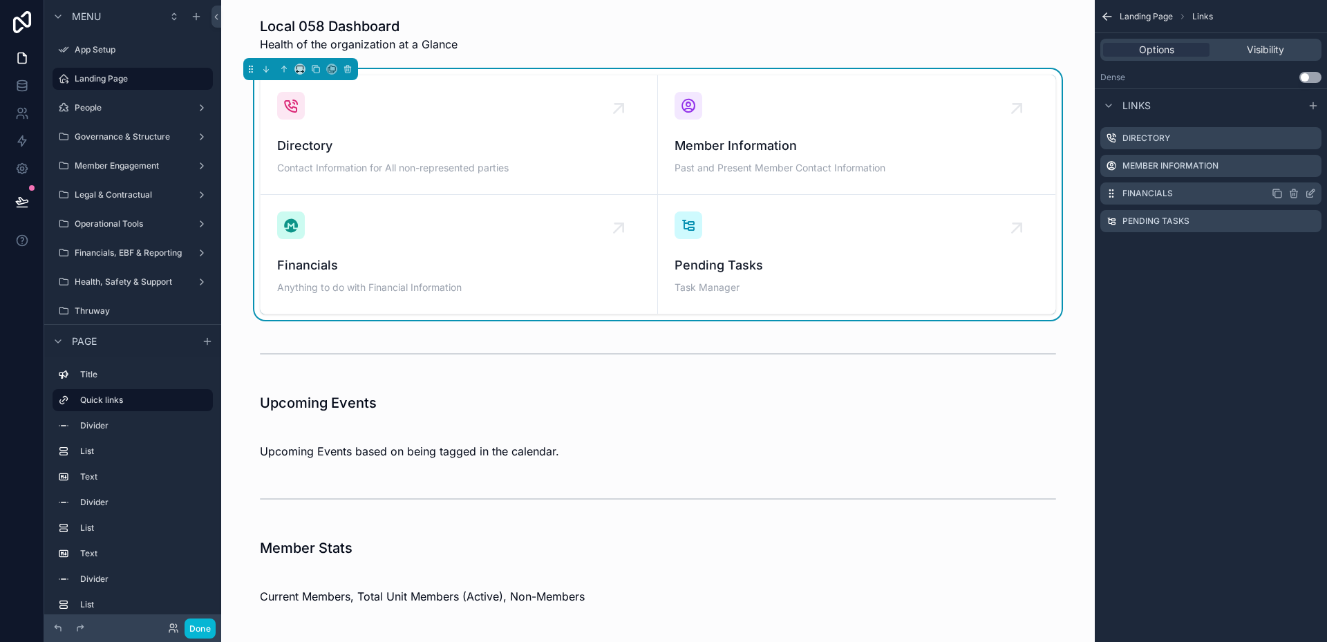
click at [1225, 192] on div "Financials" at bounding box center [1210, 193] width 221 height 22
click at [1311, 197] on icon "scrollable content" at bounding box center [1310, 194] width 6 height 6
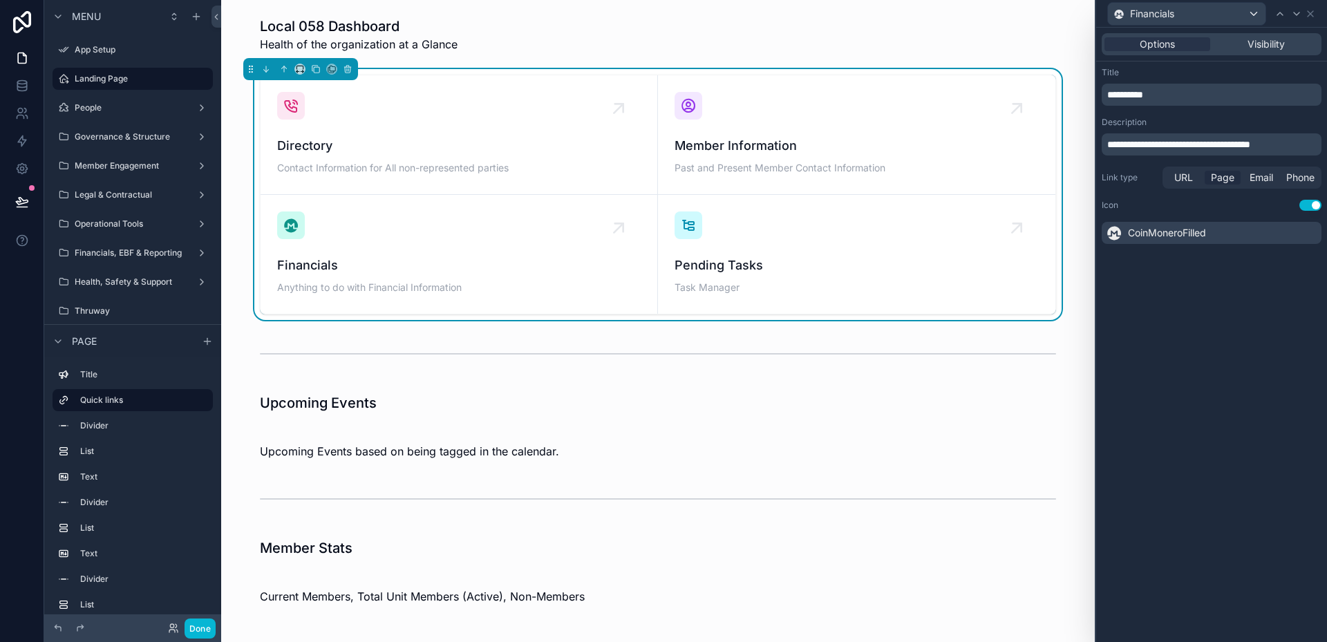
click at [1220, 183] on span "Page" at bounding box center [1222, 178] width 23 height 14
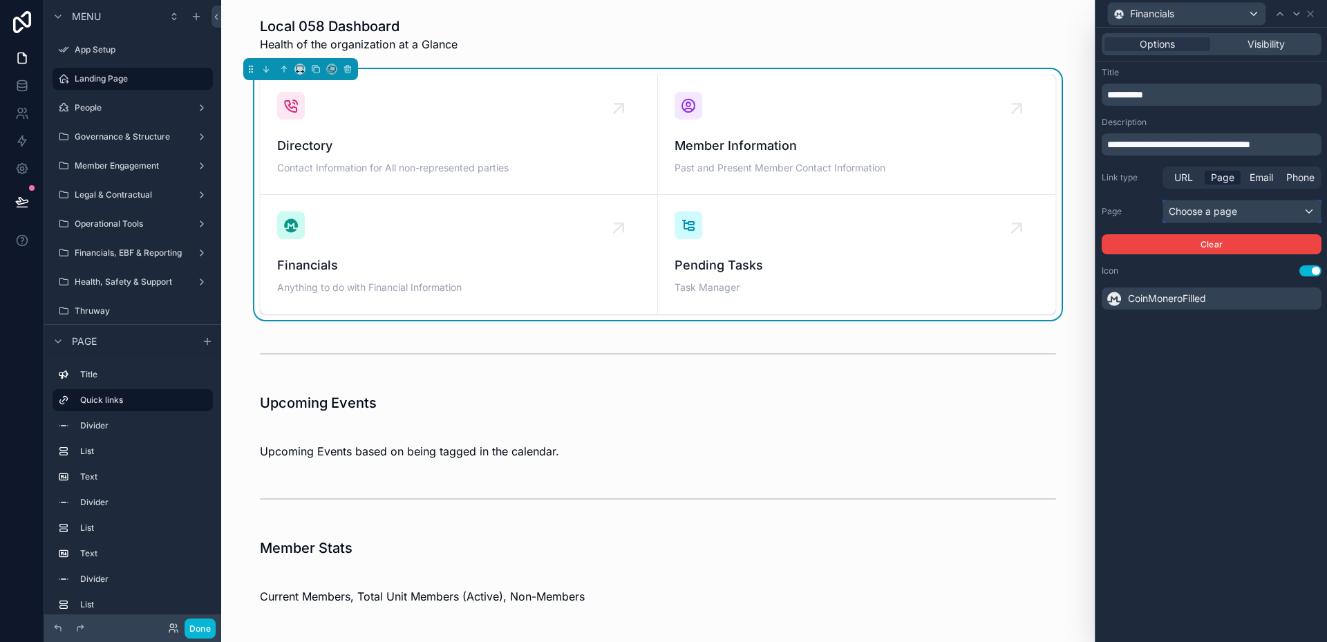
click at [1195, 215] on div "Choose a page" at bounding box center [1242, 211] width 158 height 22
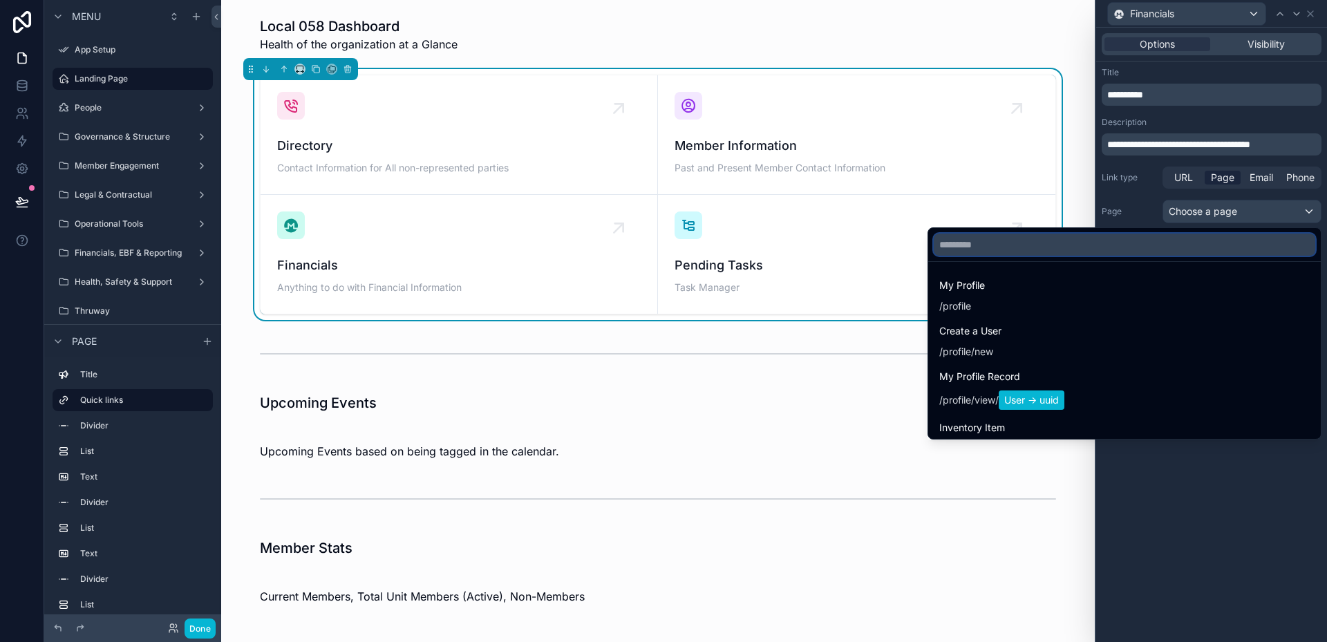
click at [1158, 247] on input "text" at bounding box center [1124, 245] width 381 height 22
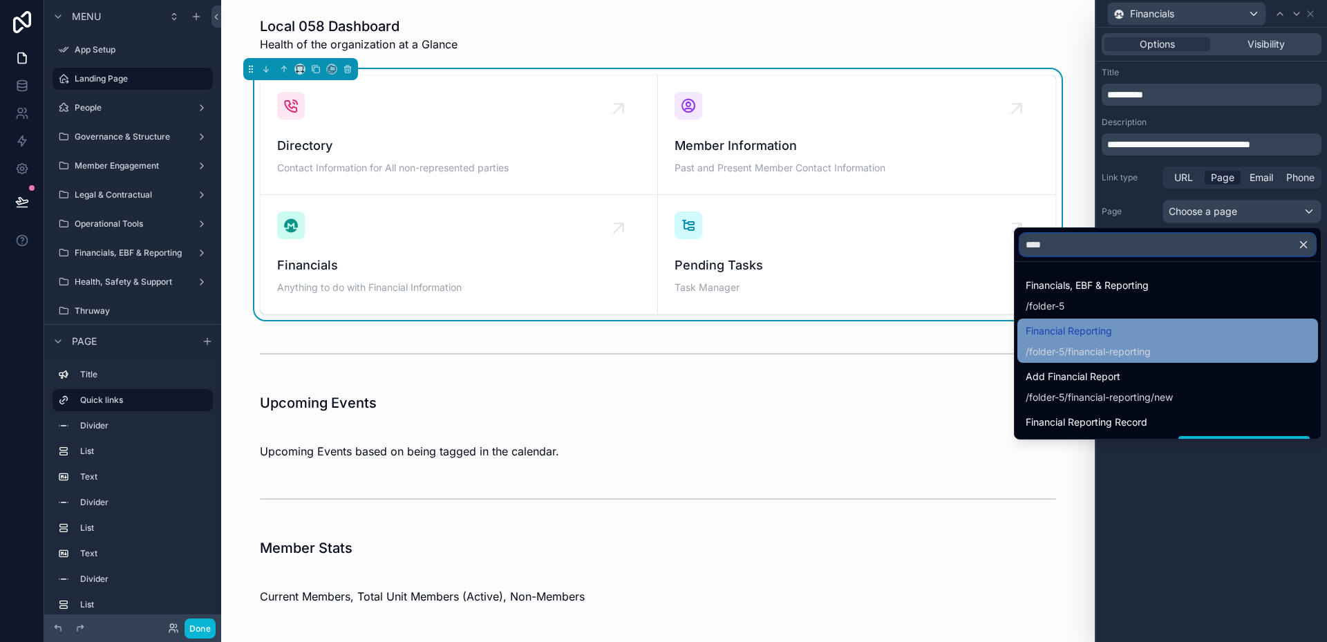
type input "****"
click at [1084, 328] on span "Financial Reporting" at bounding box center [1088, 331] width 125 height 17
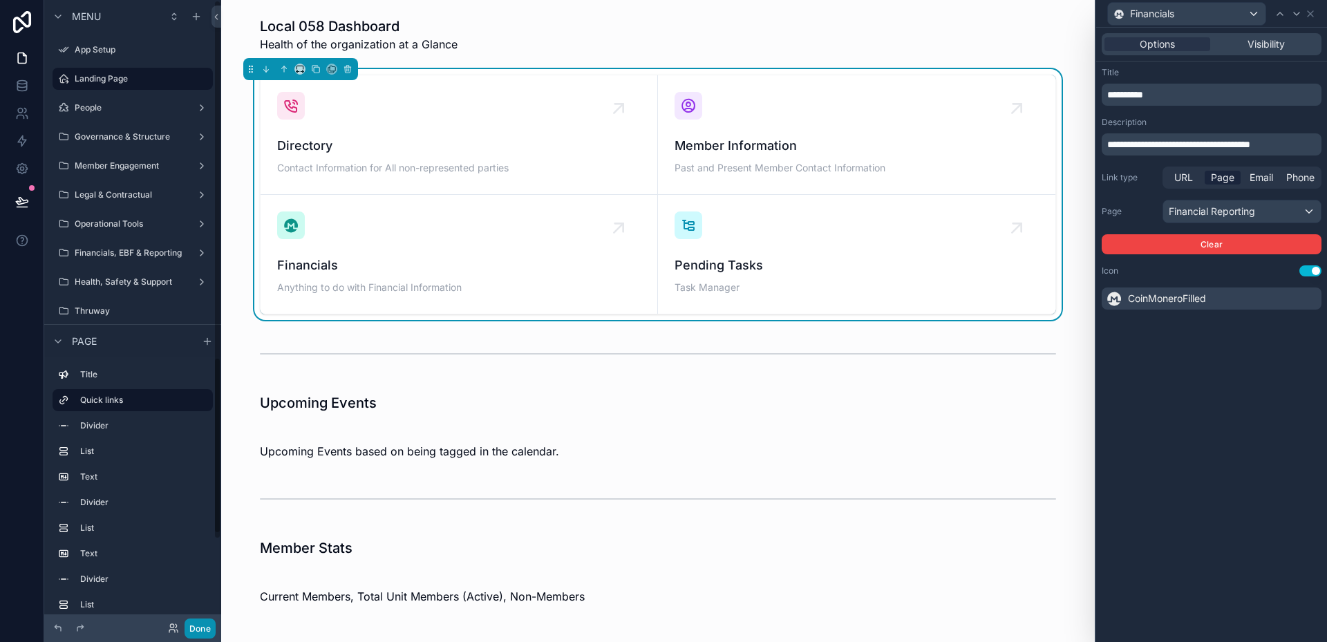
click at [211, 622] on button "Done" at bounding box center [200, 629] width 31 height 20
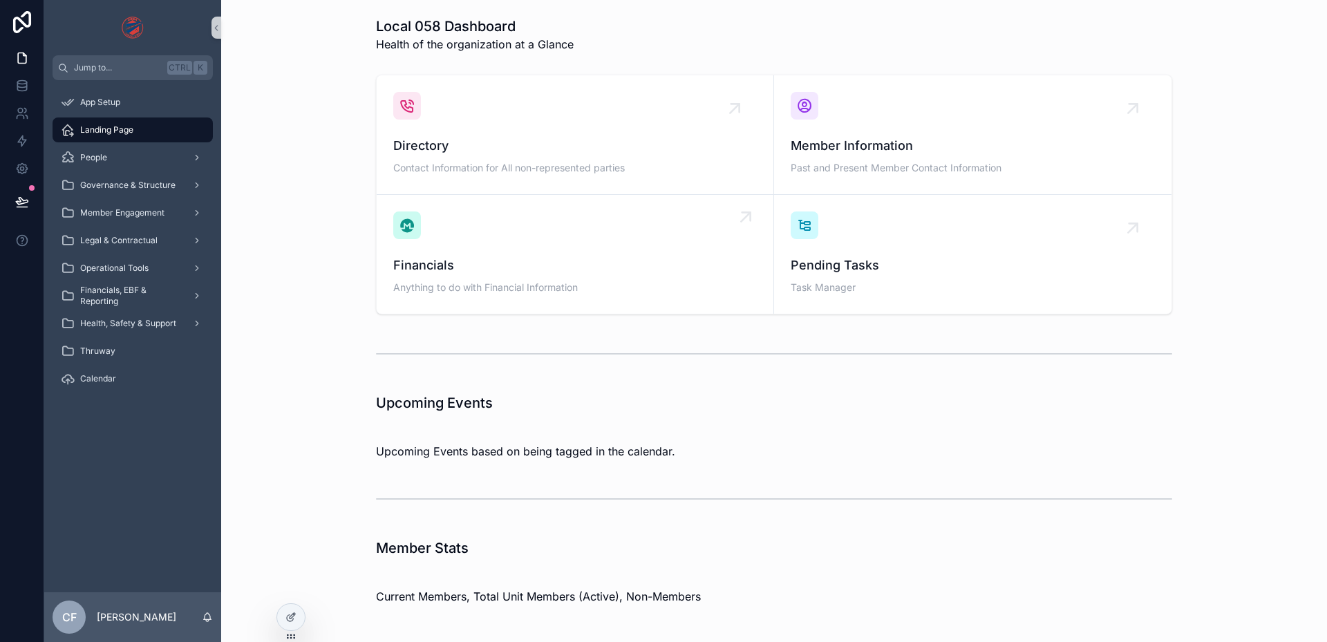
click at [505, 265] on span "Financials" at bounding box center [575, 265] width 364 height 19
click at [488, 113] on div "Directory Contact Information for All non-represented parties" at bounding box center [575, 135] width 364 height 86
click at [920, 102] on div "Member Information Past and Present Member Contact Information" at bounding box center [973, 135] width 364 height 86
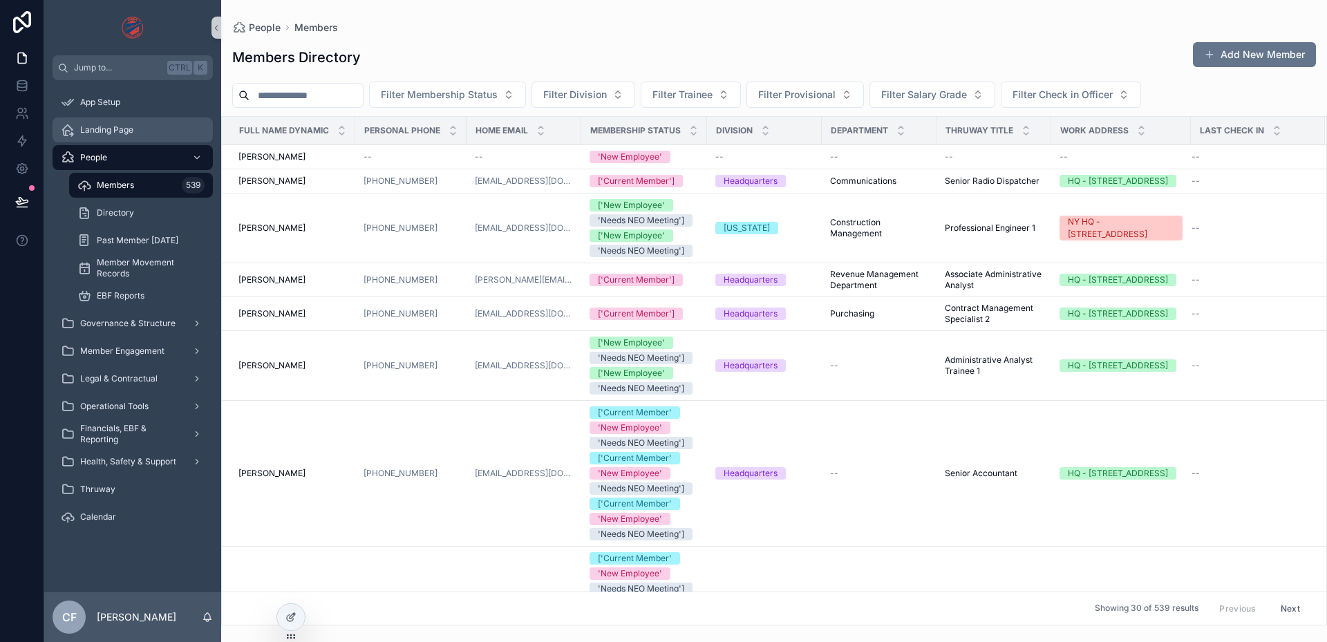
click at [113, 131] on span "Landing Page" at bounding box center [106, 129] width 53 height 11
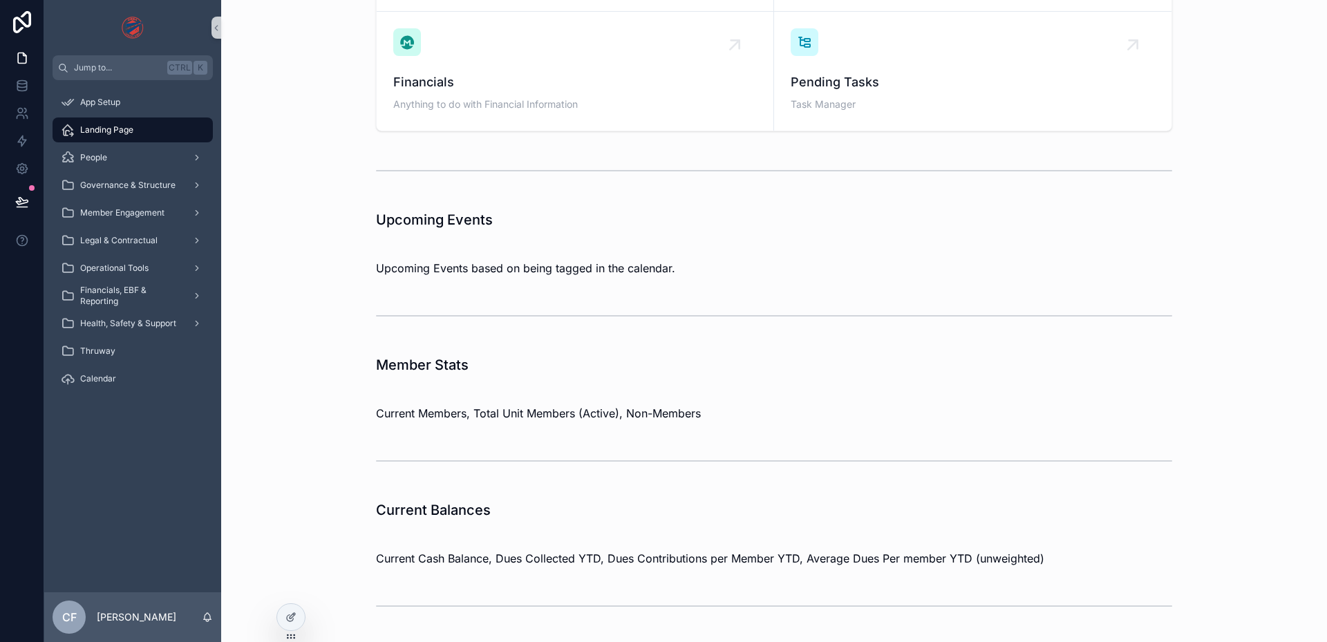
scroll to position [207, 0]
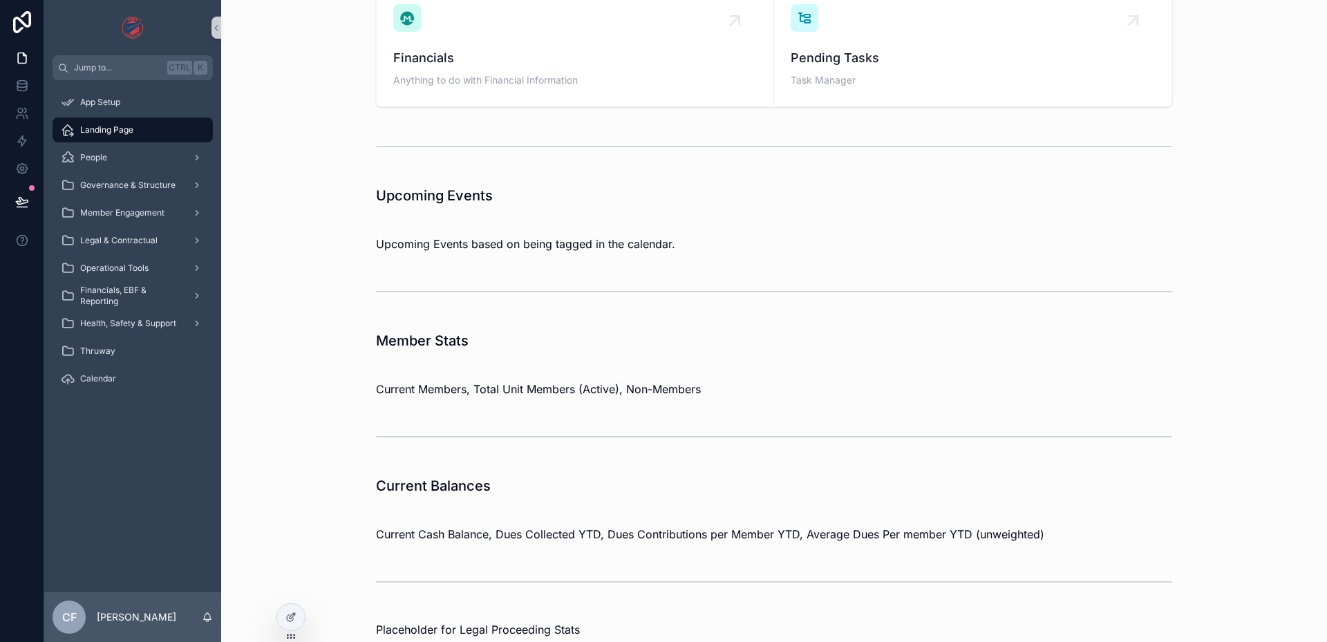
click at [501, 381] on div "Current Members, Total Unit Members (Active), Non-Members" at bounding box center [774, 389] width 796 height 17
click at [290, 627] on div at bounding box center [291, 617] width 28 height 26
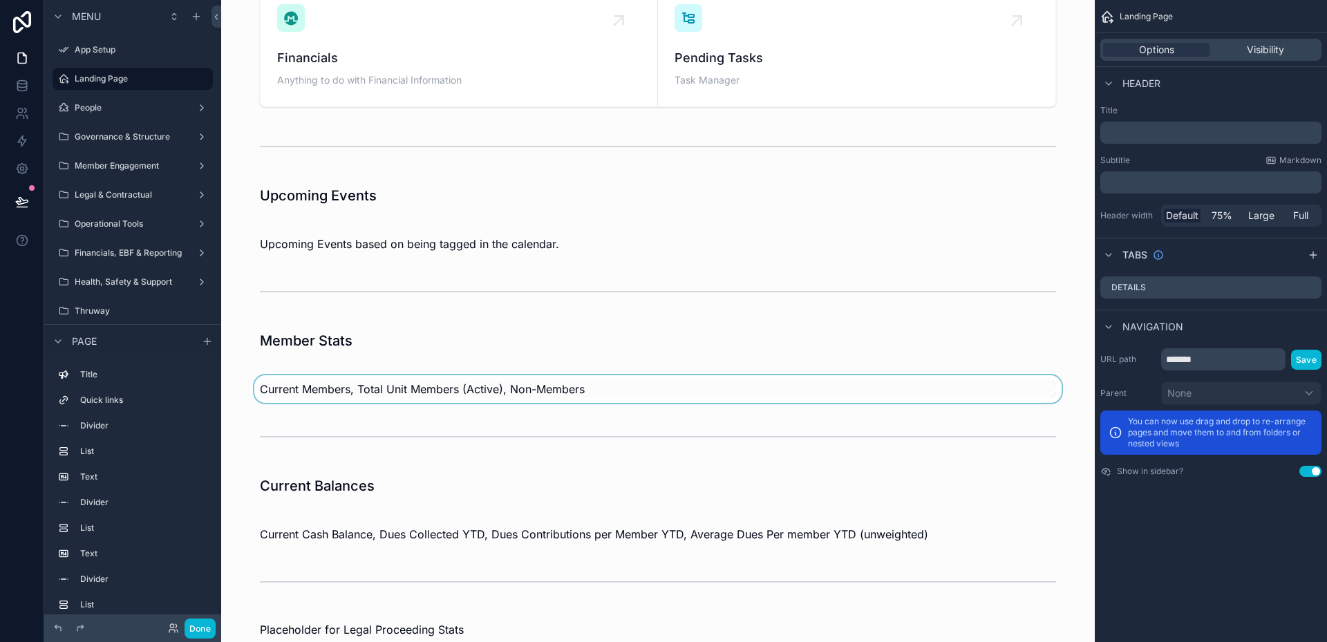
click at [416, 397] on div "scrollable content" at bounding box center [657, 389] width 851 height 28
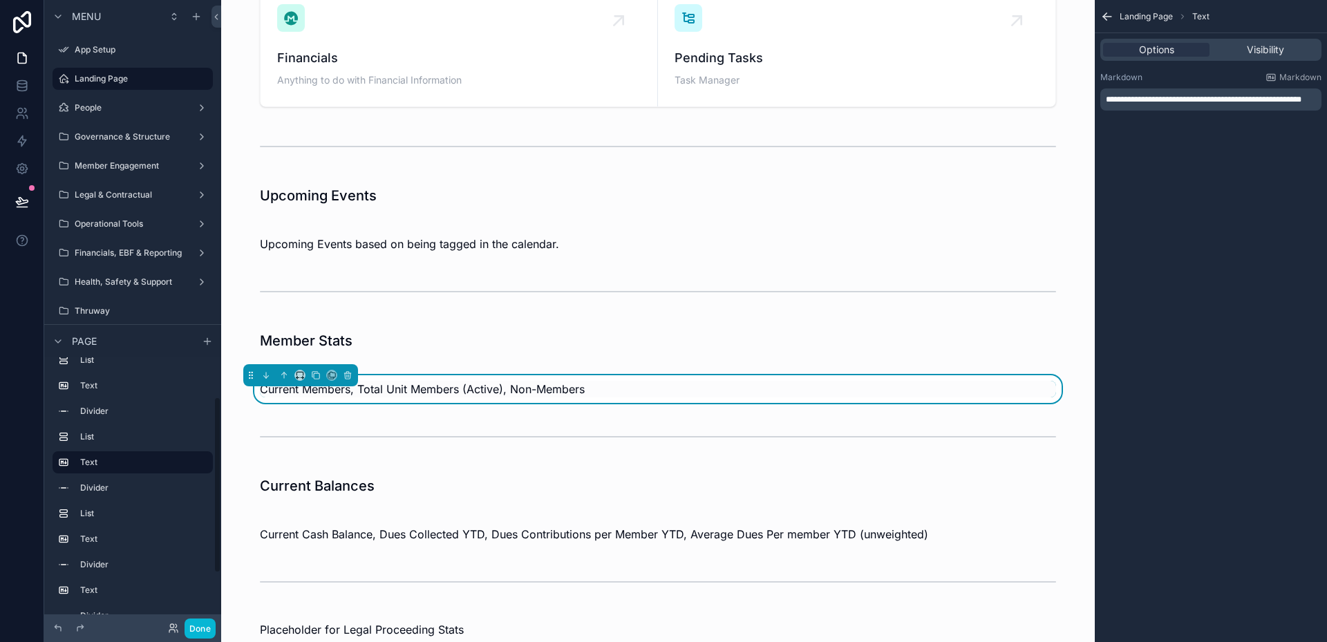
scroll to position [117, 0]
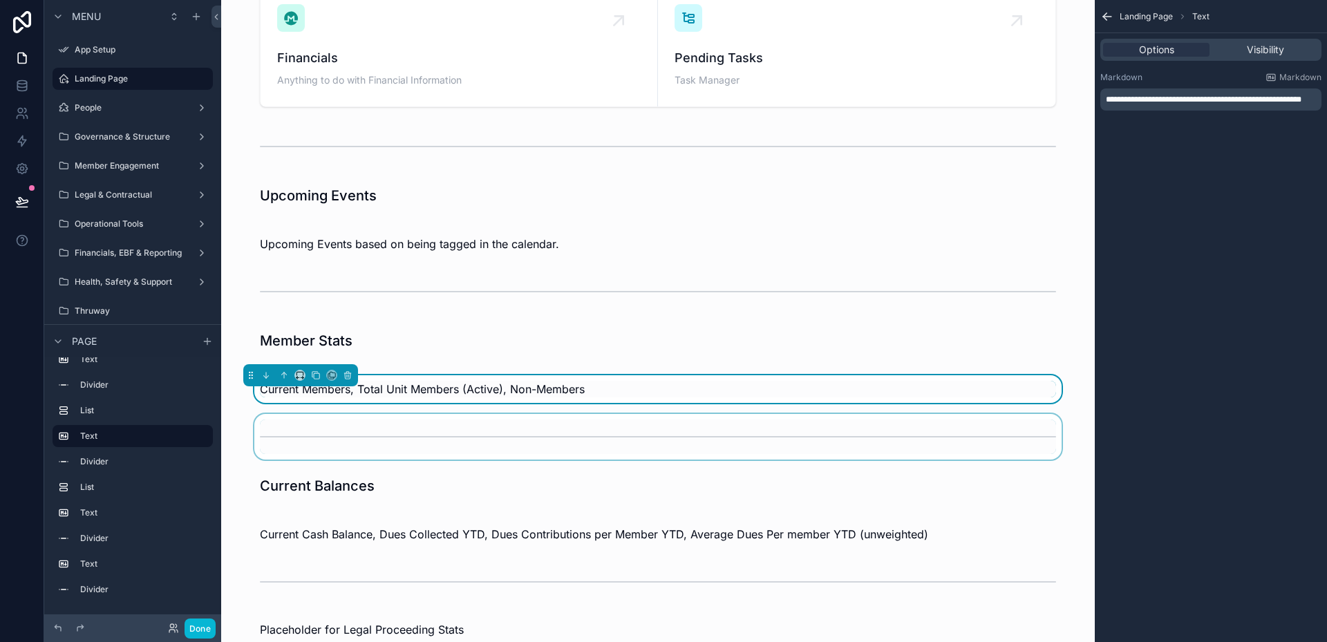
click at [334, 417] on div "scrollable content" at bounding box center [657, 437] width 851 height 46
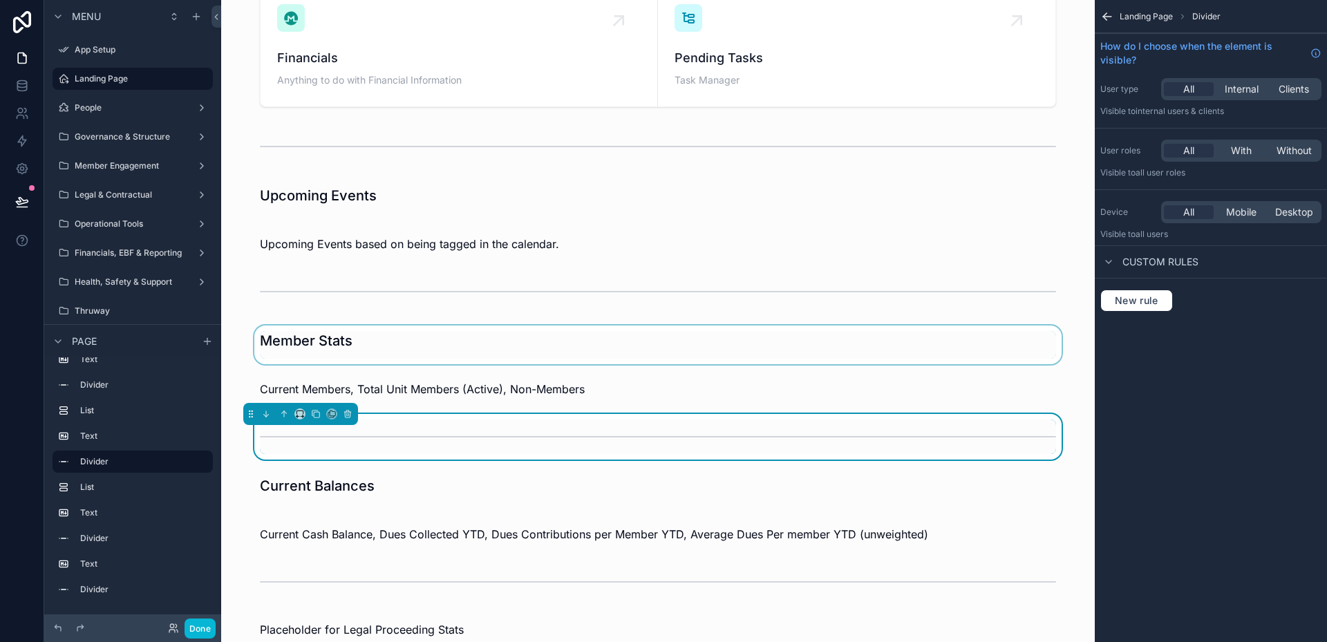
click at [435, 354] on div "scrollable content" at bounding box center [657, 345] width 851 height 39
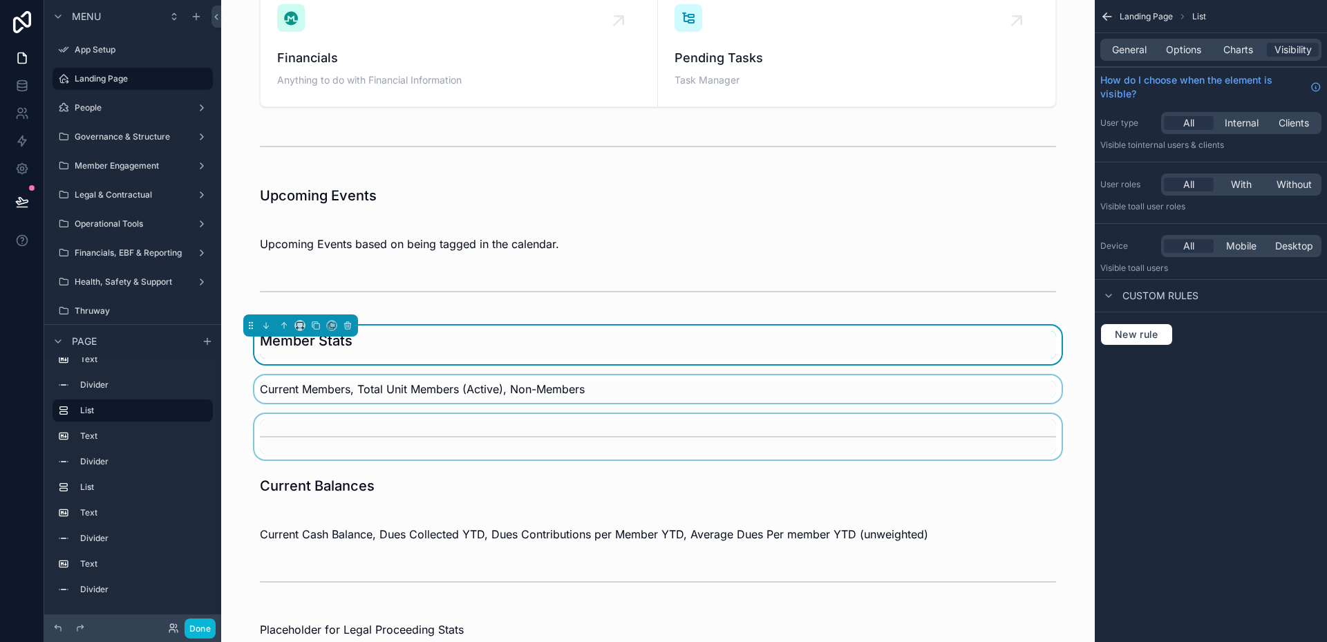
click at [371, 393] on div "scrollable content" at bounding box center [657, 389] width 851 height 28
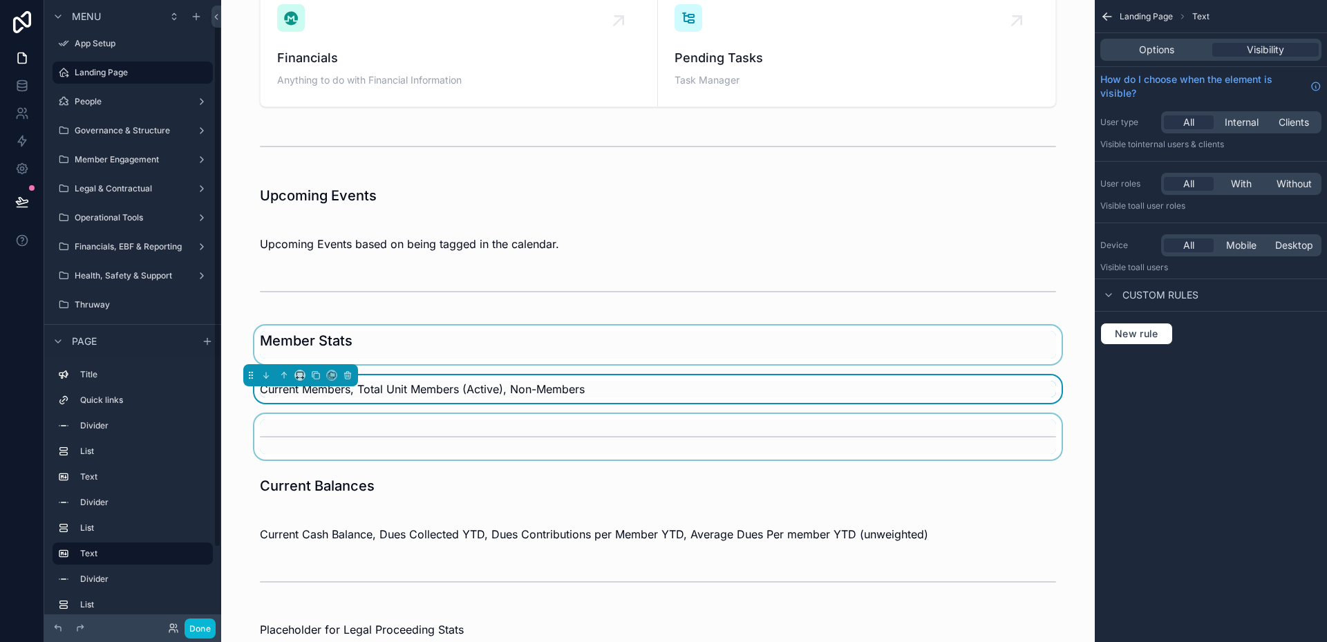
scroll to position [0, 0]
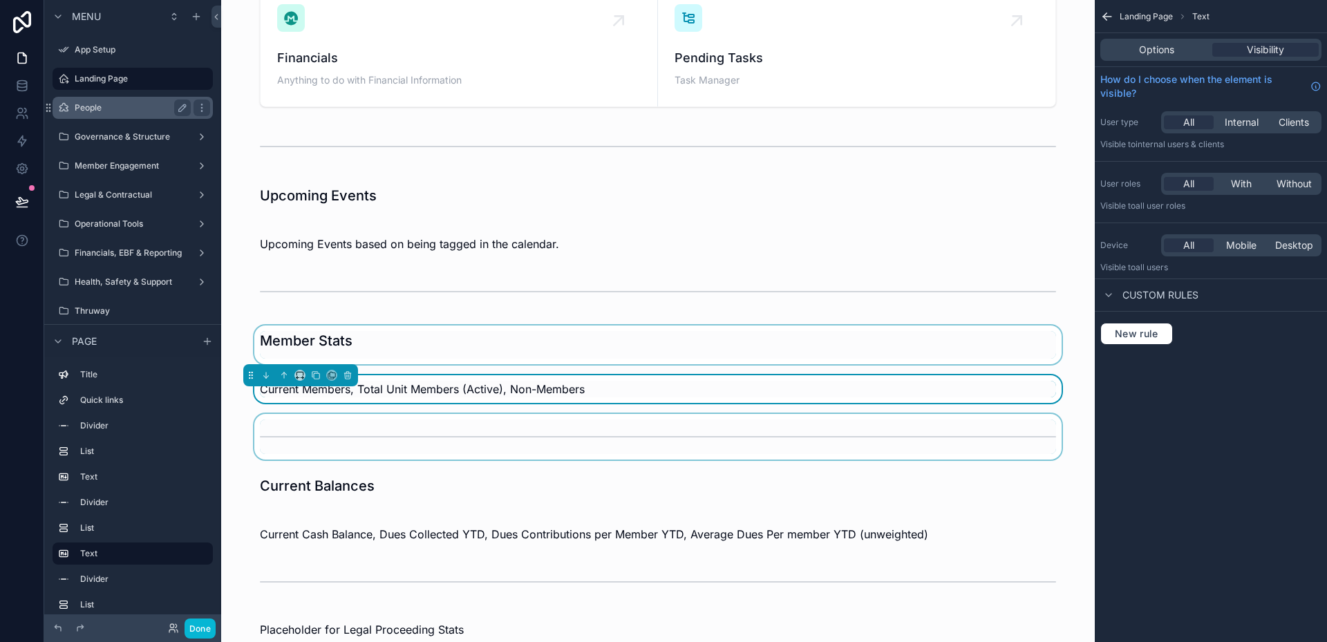
click at [111, 115] on div "People" at bounding box center [133, 108] width 116 height 17
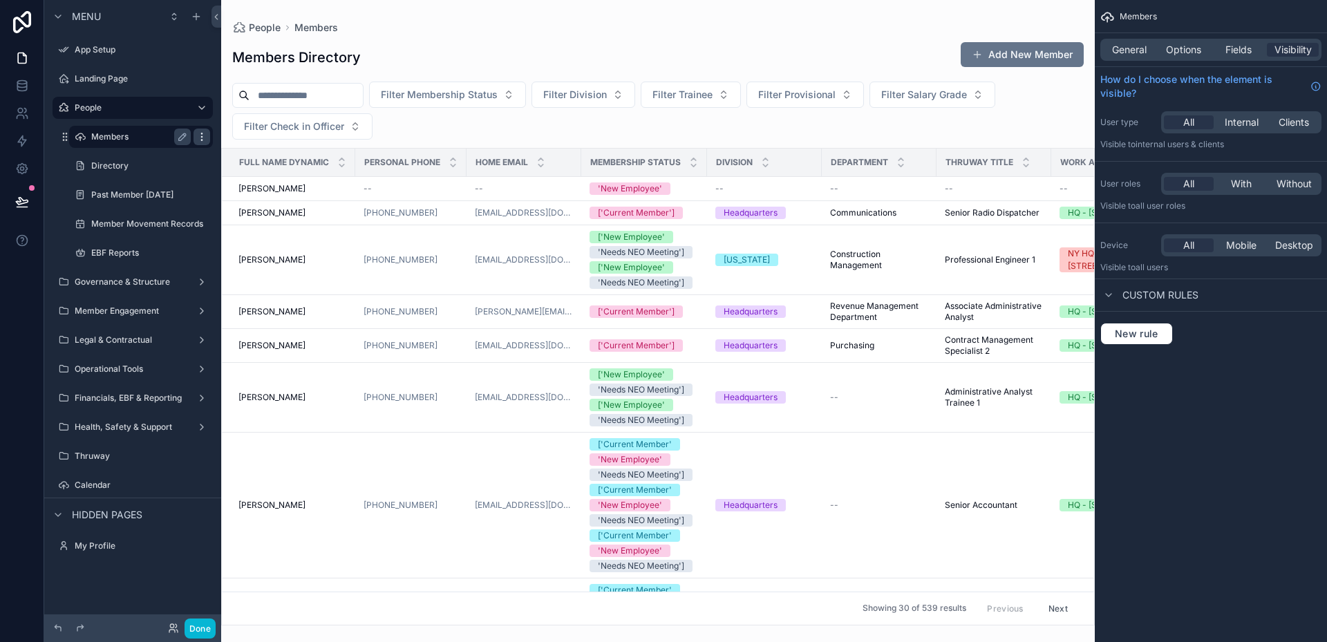
click at [202, 138] on icon "scrollable content" at bounding box center [201, 136] width 11 height 11
click at [182, 140] on icon "scrollable content" at bounding box center [182, 136] width 11 height 11
click at [93, 82] on label "Landing Page" at bounding box center [130, 78] width 111 height 11
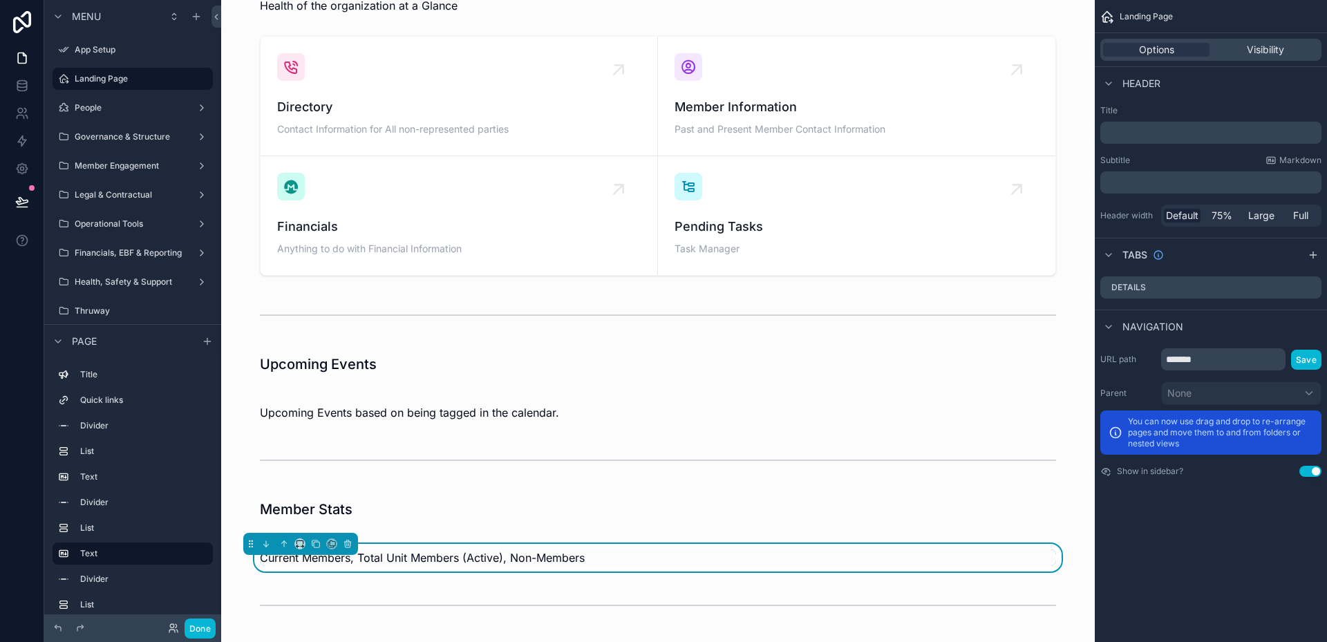
scroll to position [69, 0]
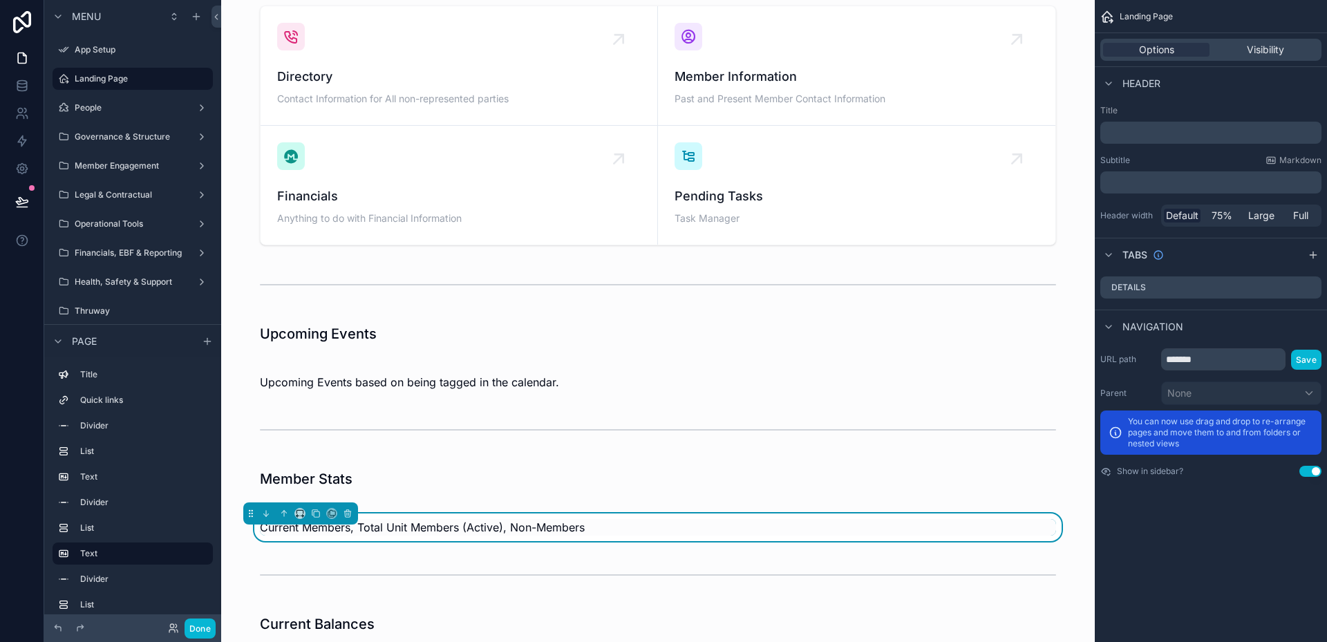
click at [482, 532] on span "Current Members, Total Unit Members (Active), Non-Members" at bounding box center [422, 527] width 325 height 14
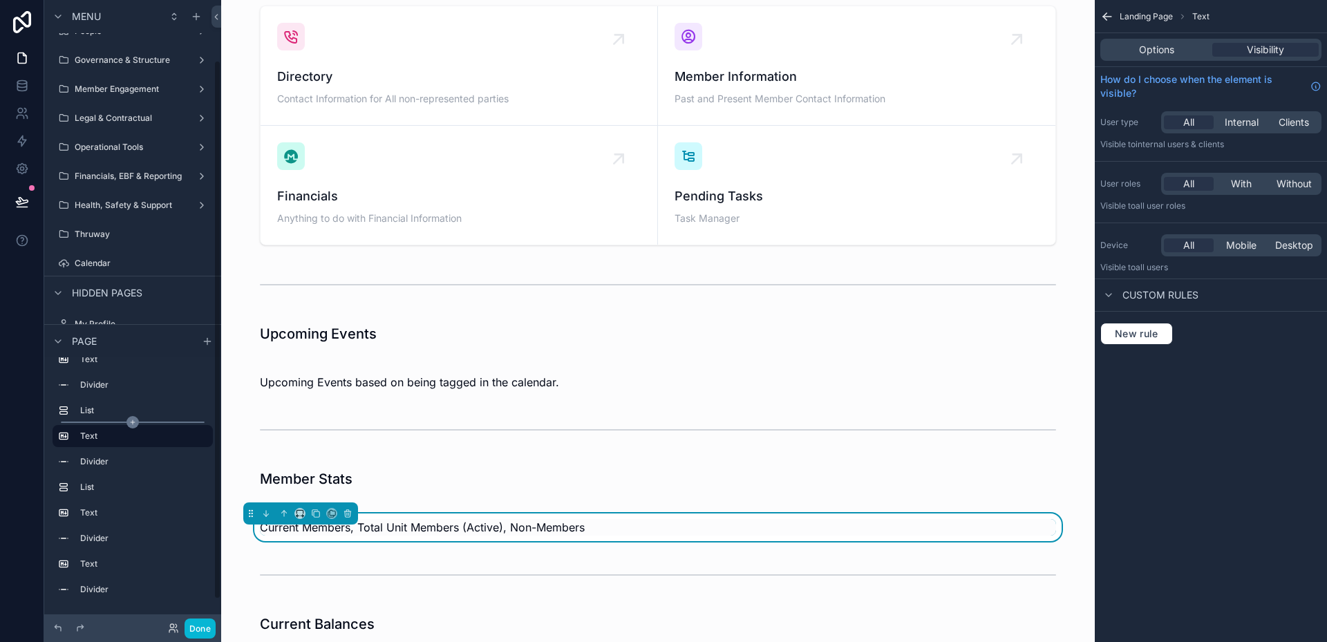
scroll to position [100, 0]
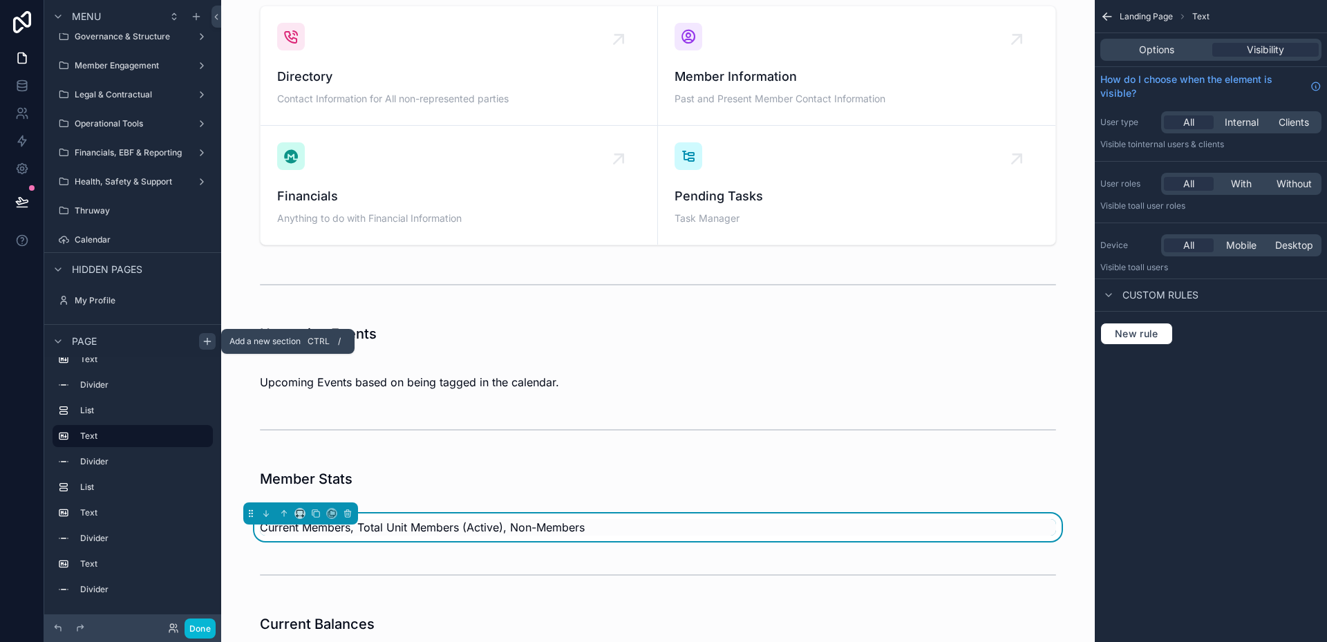
click at [202, 341] on icon "scrollable content" at bounding box center [207, 341] width 11 height 11
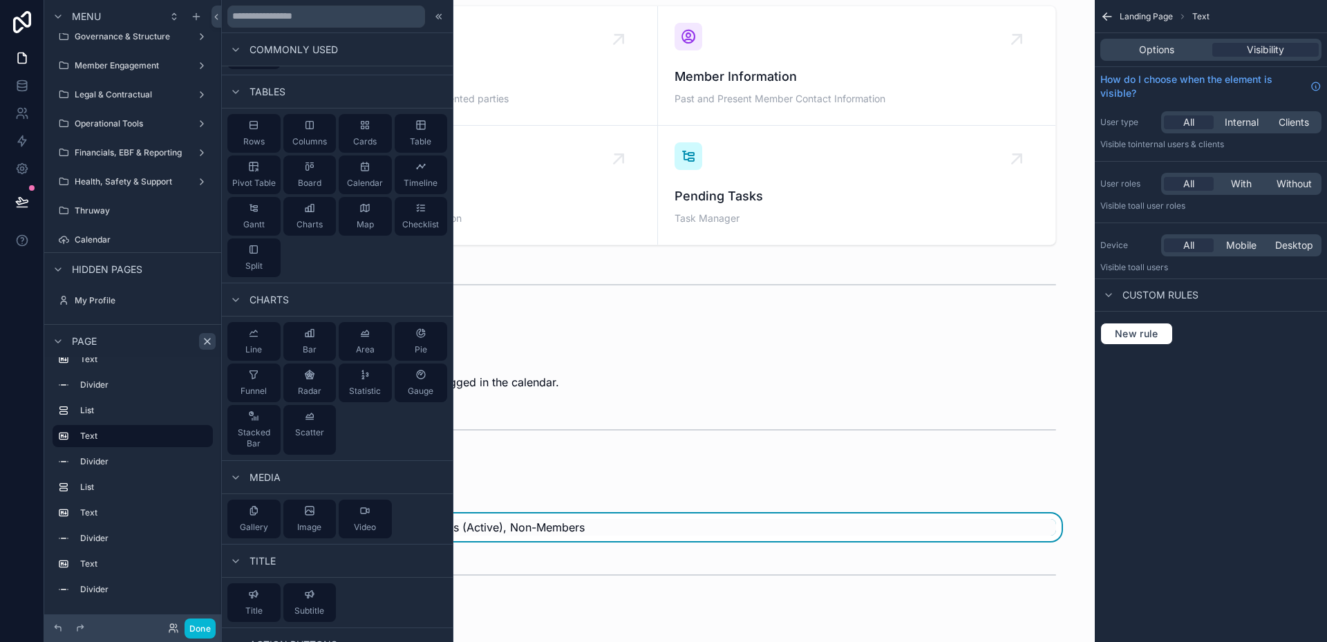
scroll to position [138, 0]
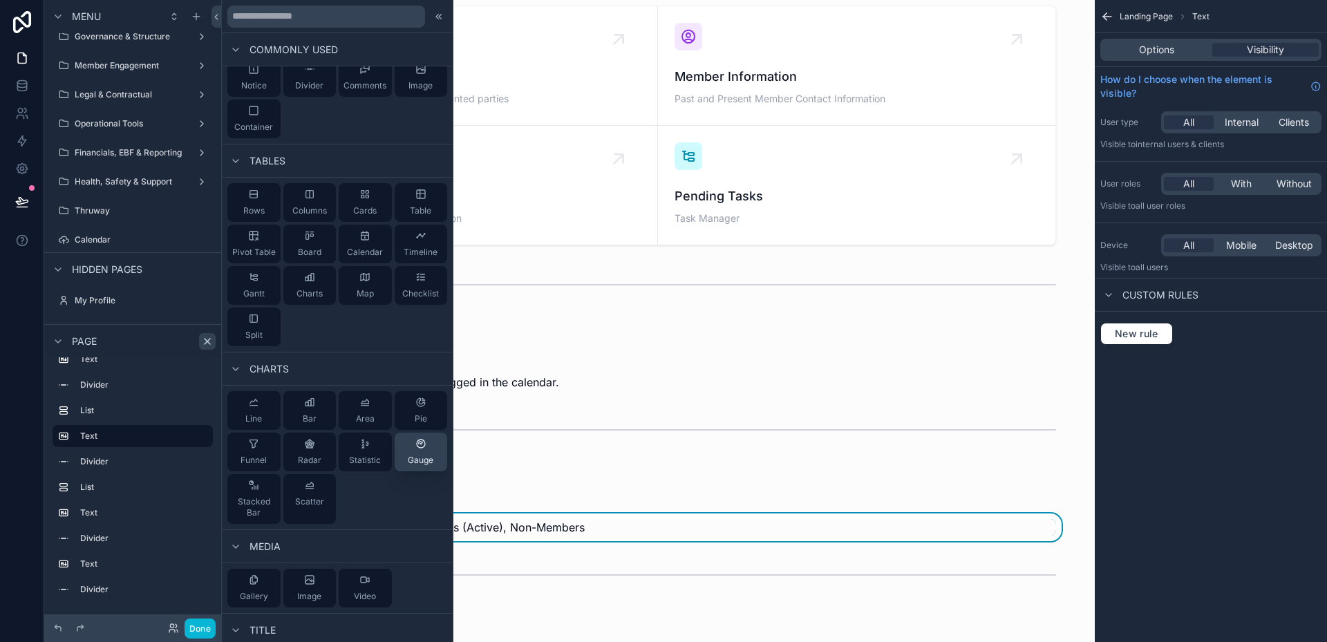
click at [424, 443] on div "Gauge" at bounding box center [421, 452] width 26 height 28
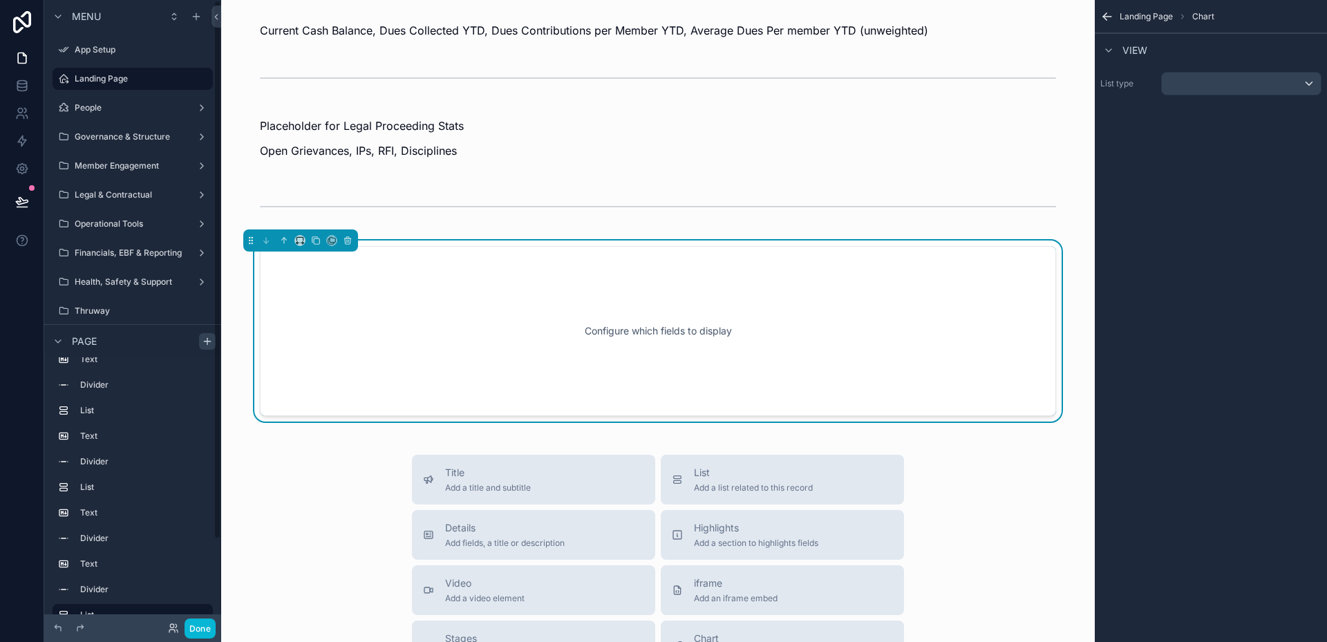
scroll to position [722, 0]
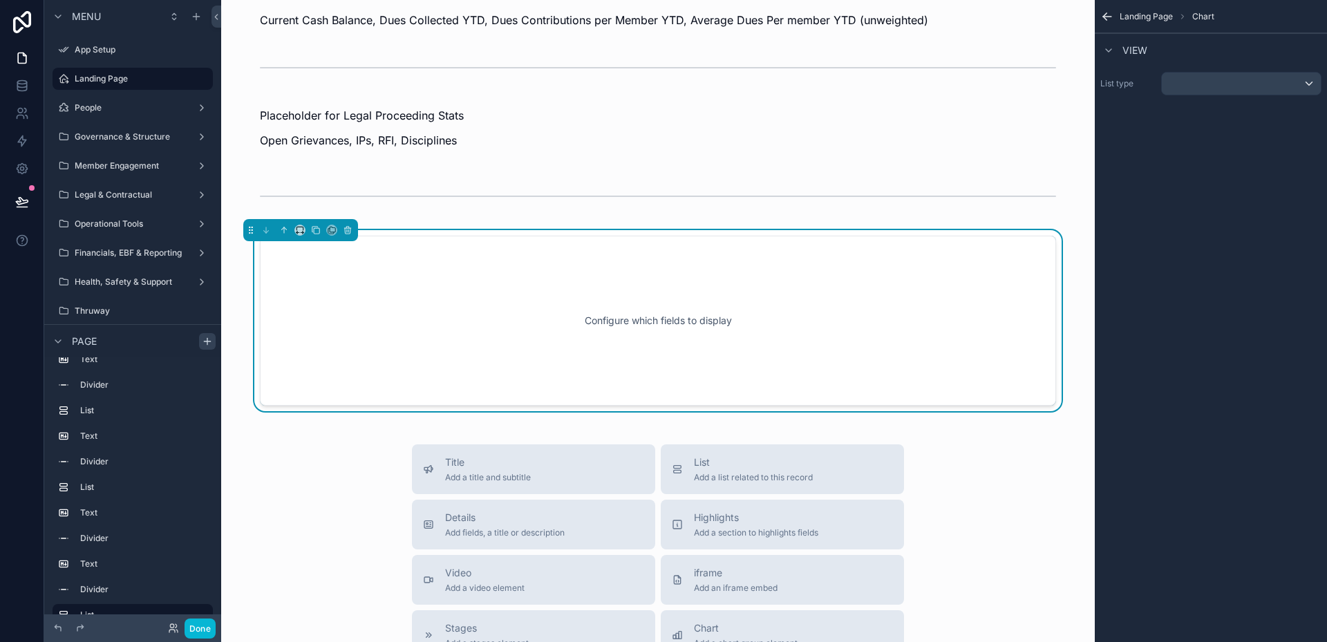
click at [645, 318] on div "Configure which fields to display" at bounding box center [658, 320] width 751 height 124
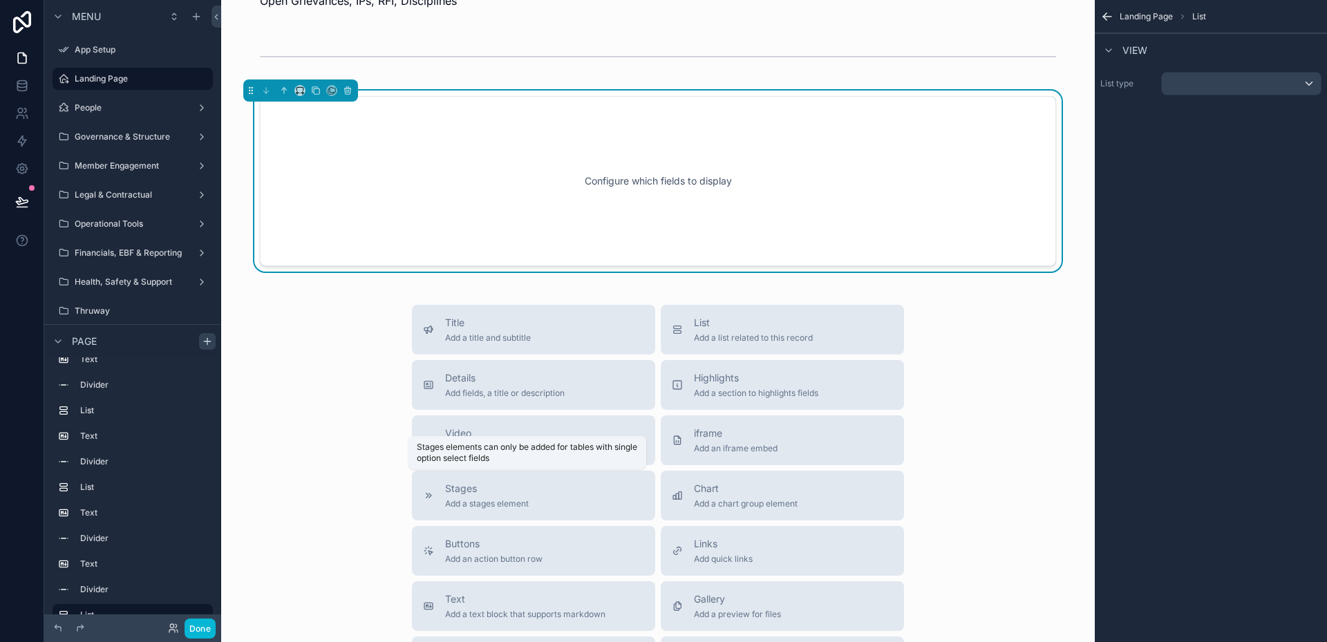
scroll to position [860, 0]
drag, startPoint x: 712, startPoint y: 328, endPoint x: 648, endPoint y: 225, distance: 121.4
click at [648, 225] on div "Local 058 Dashboard Health of the organization at a Glance Directory Contact In…" at bounding box center [658, 24] width 874 height 1769
click at [695, 321] on span "List" at bounding box center [753, 324] width 119 height 14
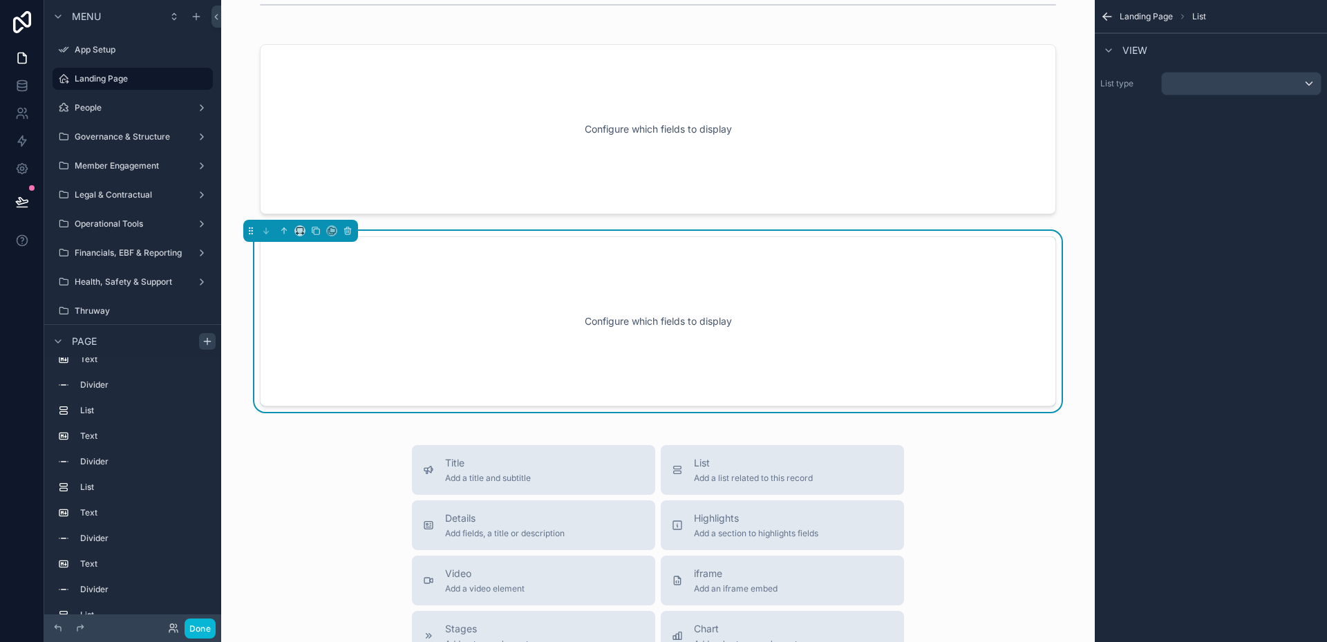
scroll to position [914, 0]
click at [346, 229] on icon "scrollable content" at bounding box center [348, 230] width 10 height 10
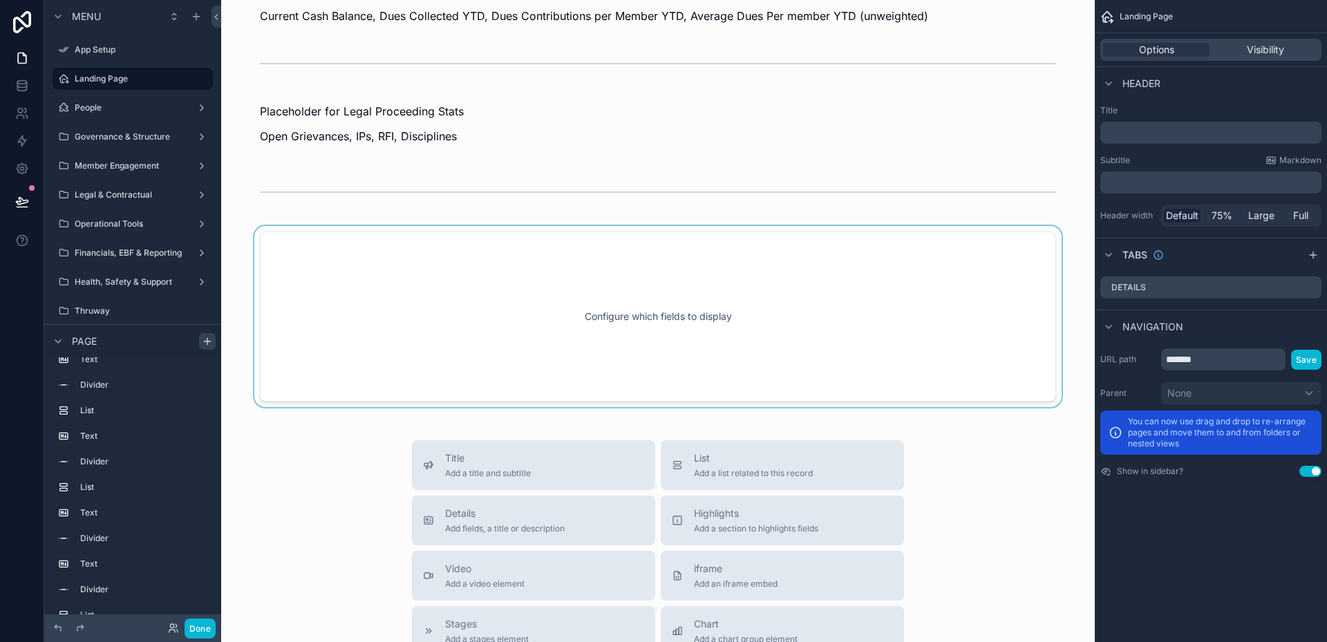
scroll to position [706, 0]
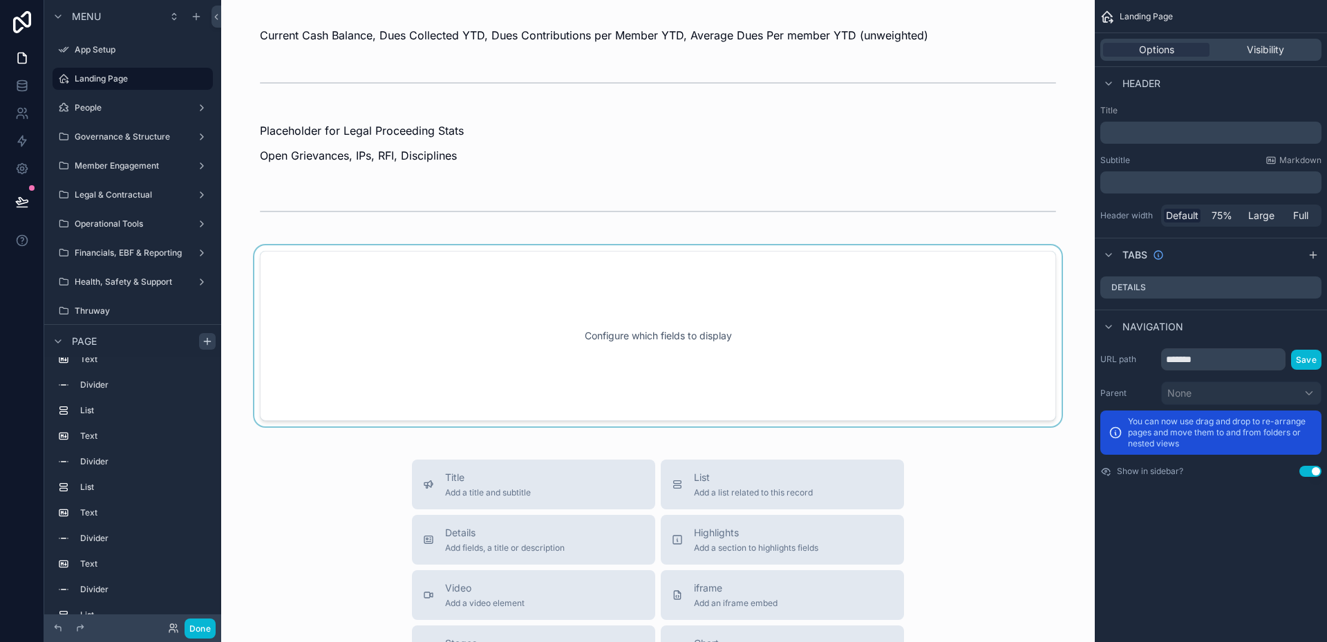
click at [483, 288] on div "scrollable content" at bounding box center [657, 335] width 851 height 181
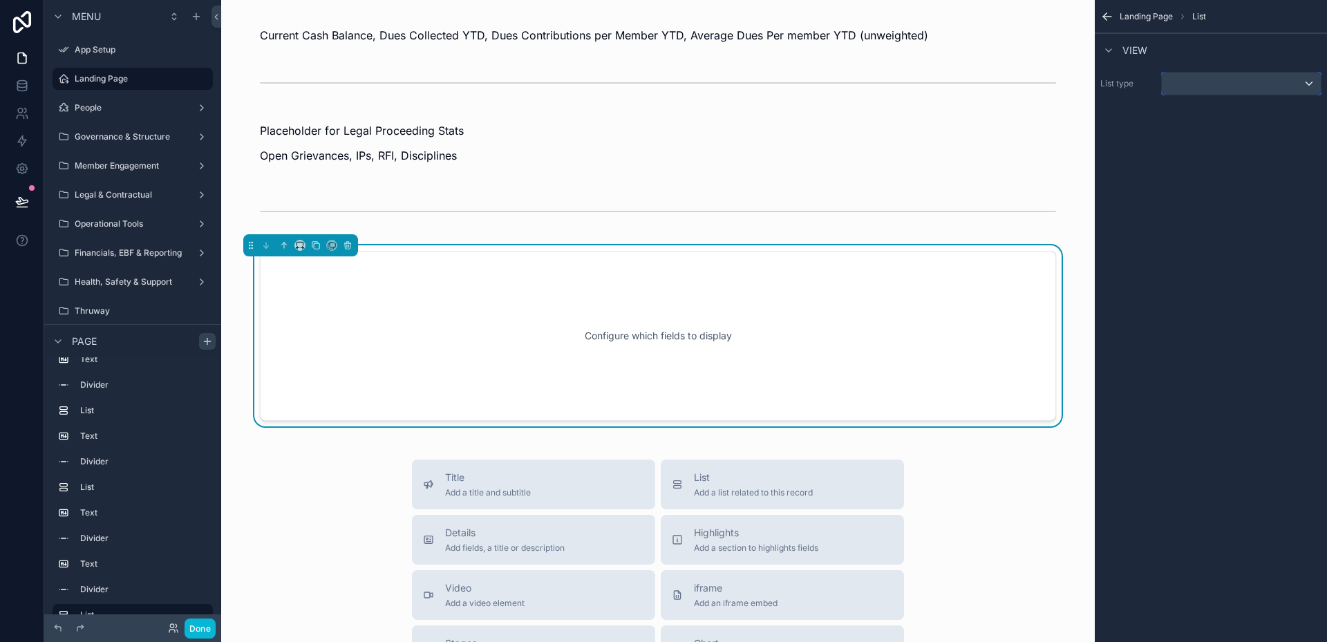
click at [1225, 86] on div "scrollable content" at bounding box center [1241, 84] width 159 height 22
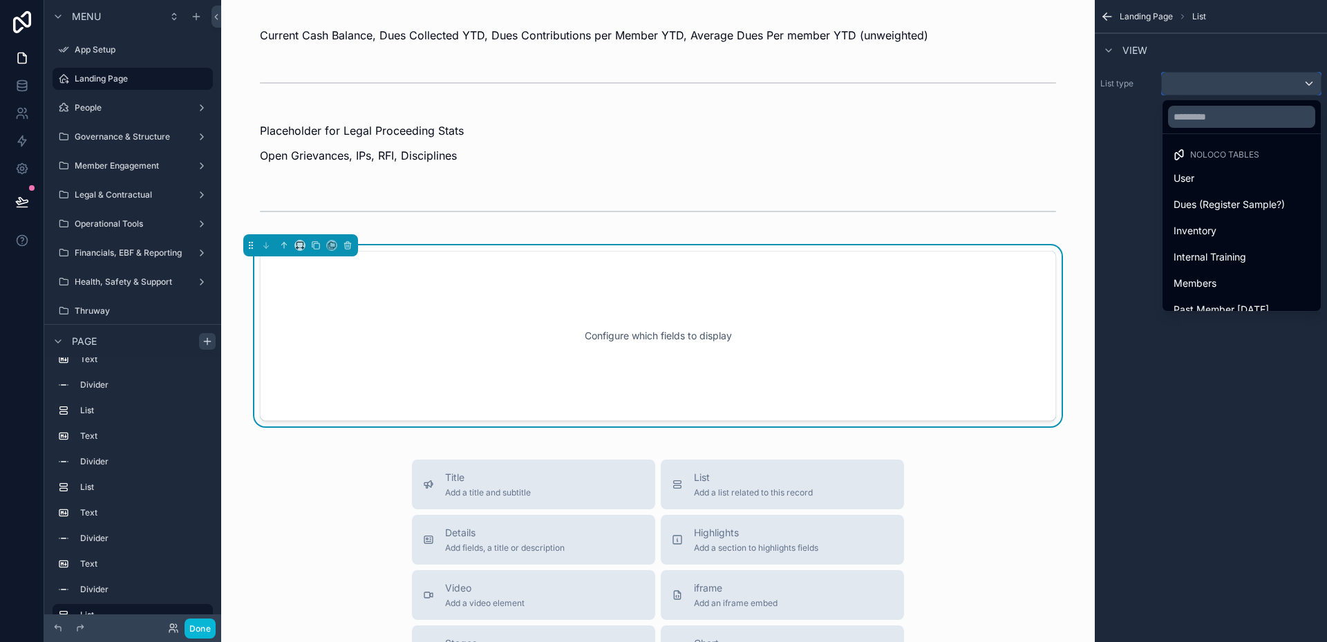
scroll to position [69, 0]
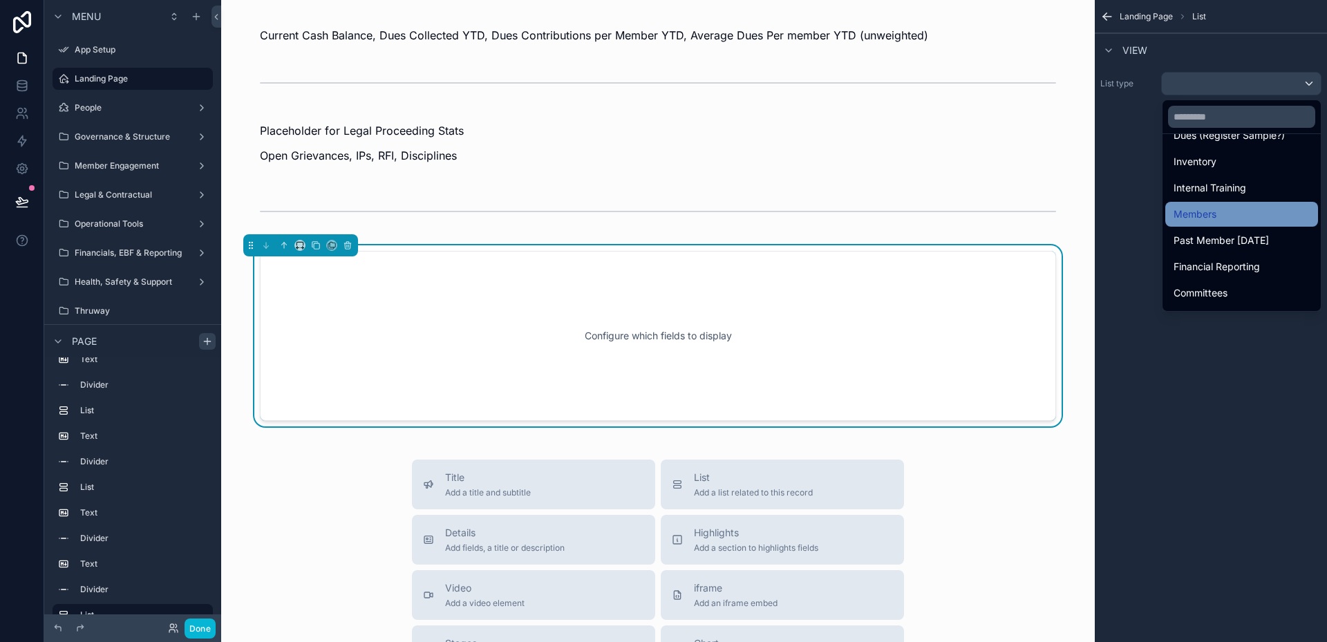
click at [1205, 205] on div "Members" at bounding box center [1241, 214] width 153 height 25
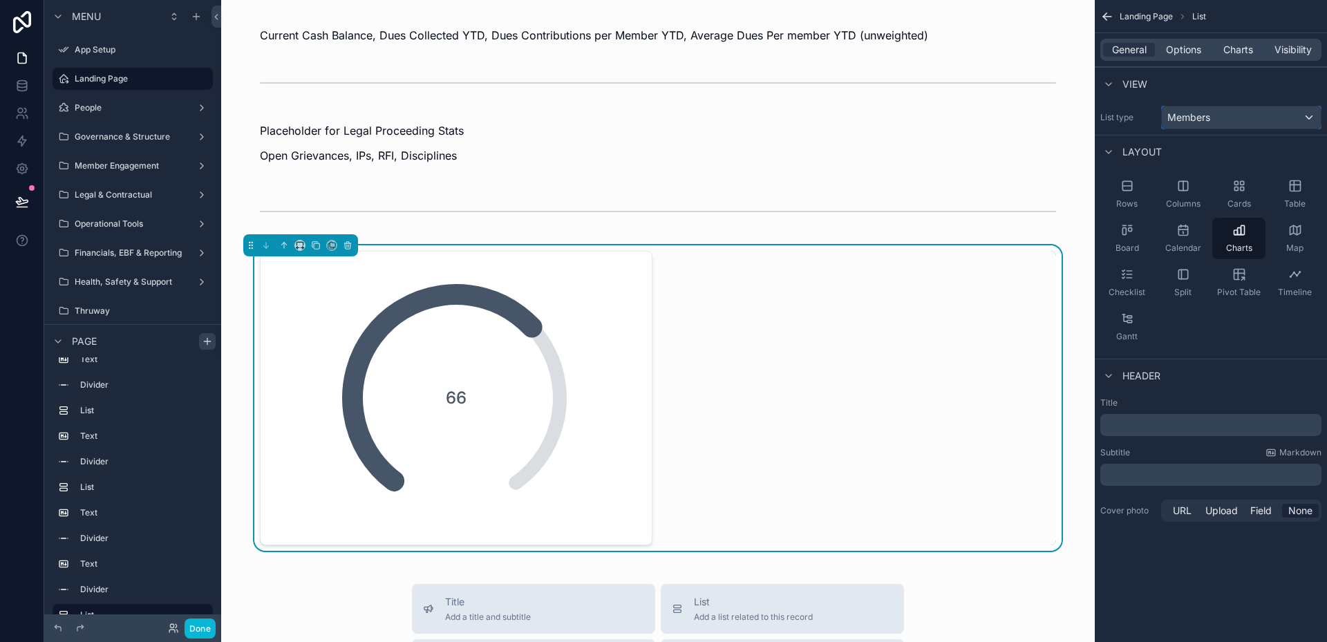
click at [1222, 113] on div "Members" at bounding box center [1241, 117] width 159 height 22
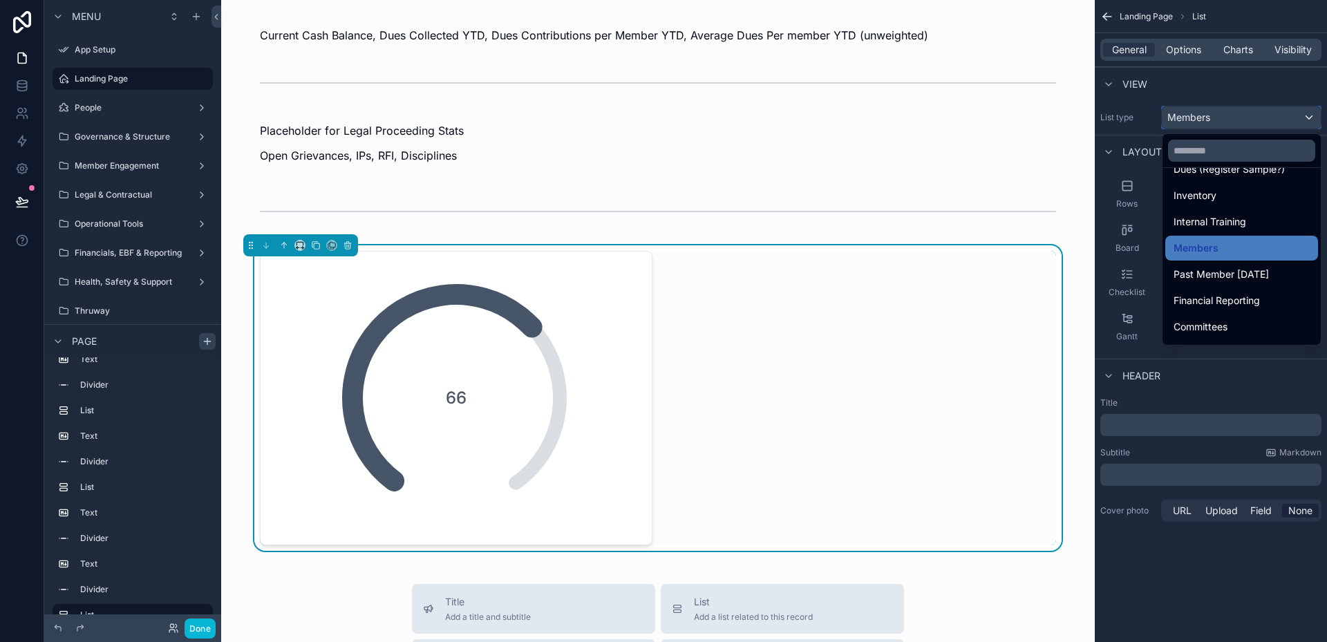
scroll to position [0, 0]
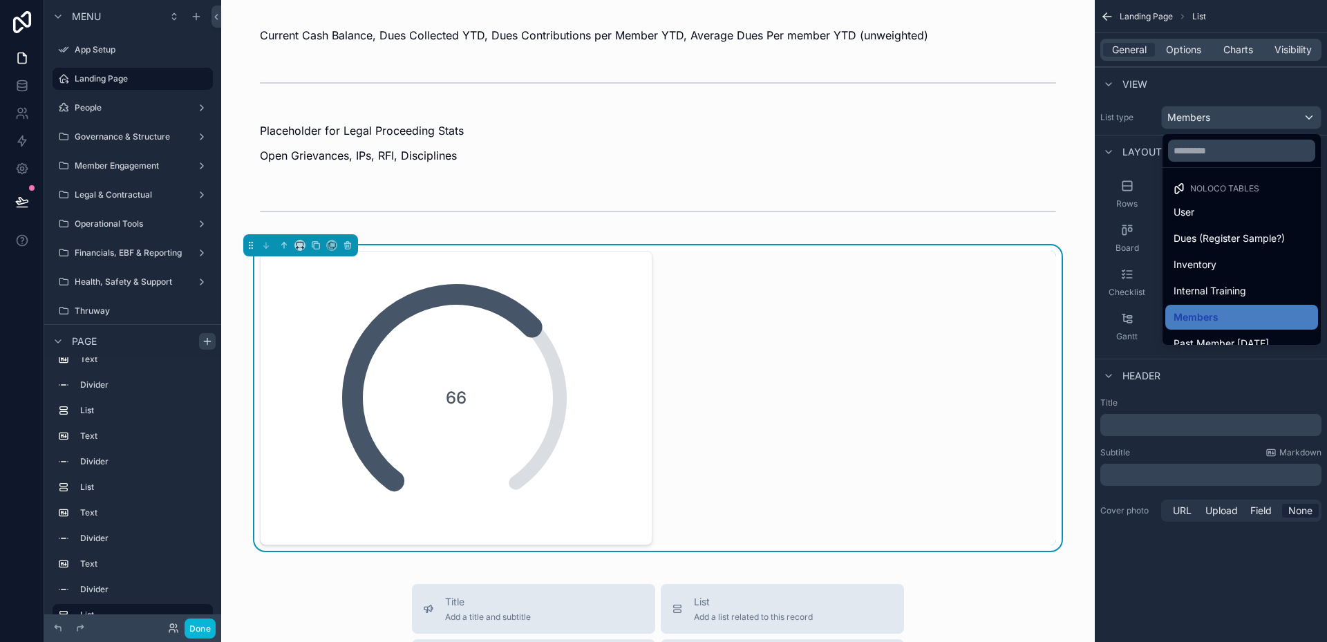
click at [1069, 344] on div "66" at bounding box center [657, 397] width 851 height 305
click at [1194, 313] on span "Members" at bounding box center [1196, 317] width 45 height 17
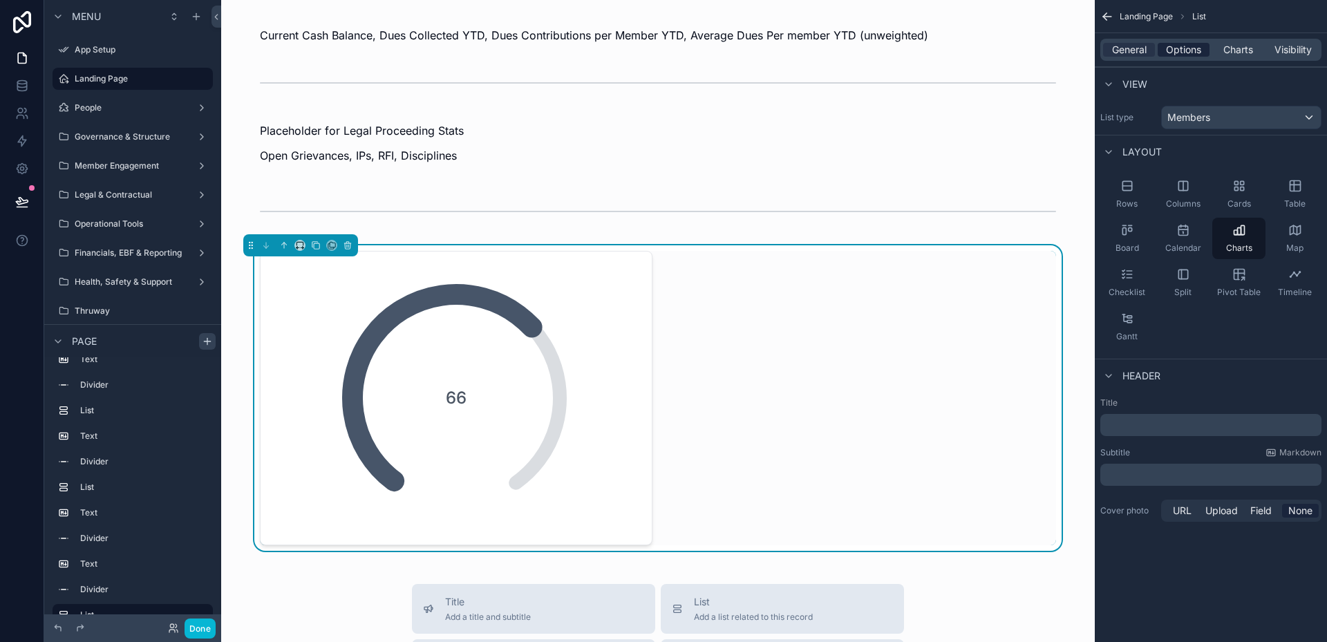
click at [1185, 55] on span "Options" at bounding box center [1183, 50] width 35 height 14
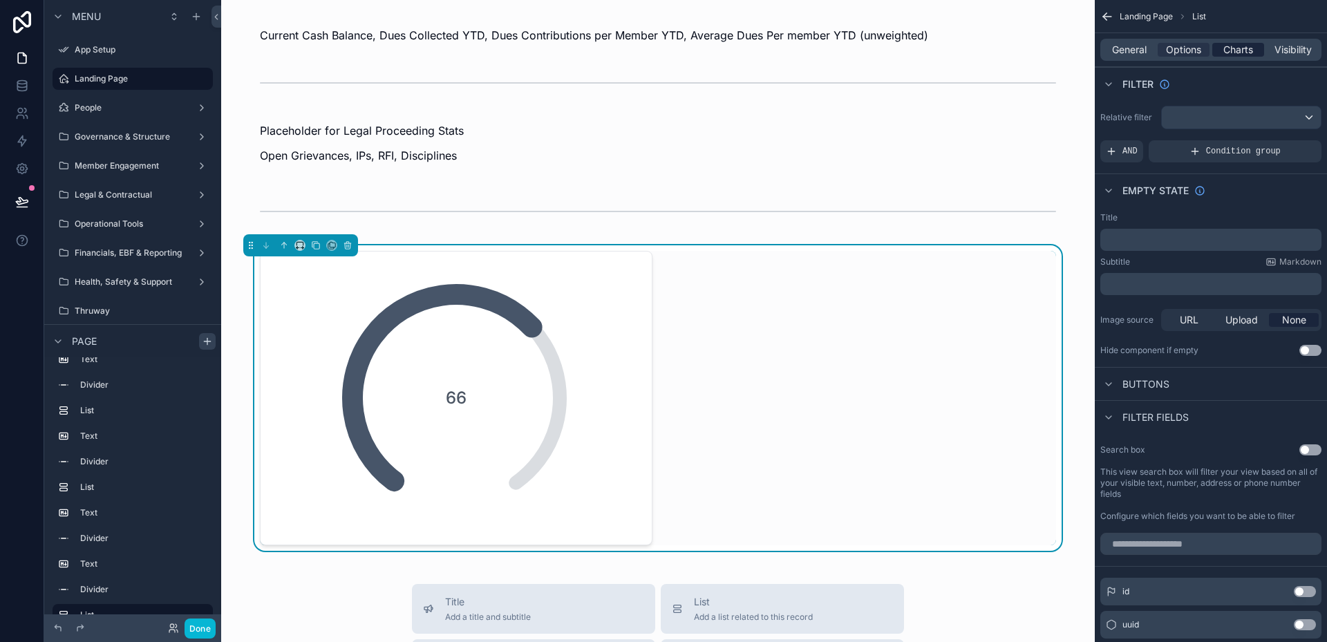
click at [1240, 48] on span "Charts" at bounding box center [1238, 50] width 30 height 14
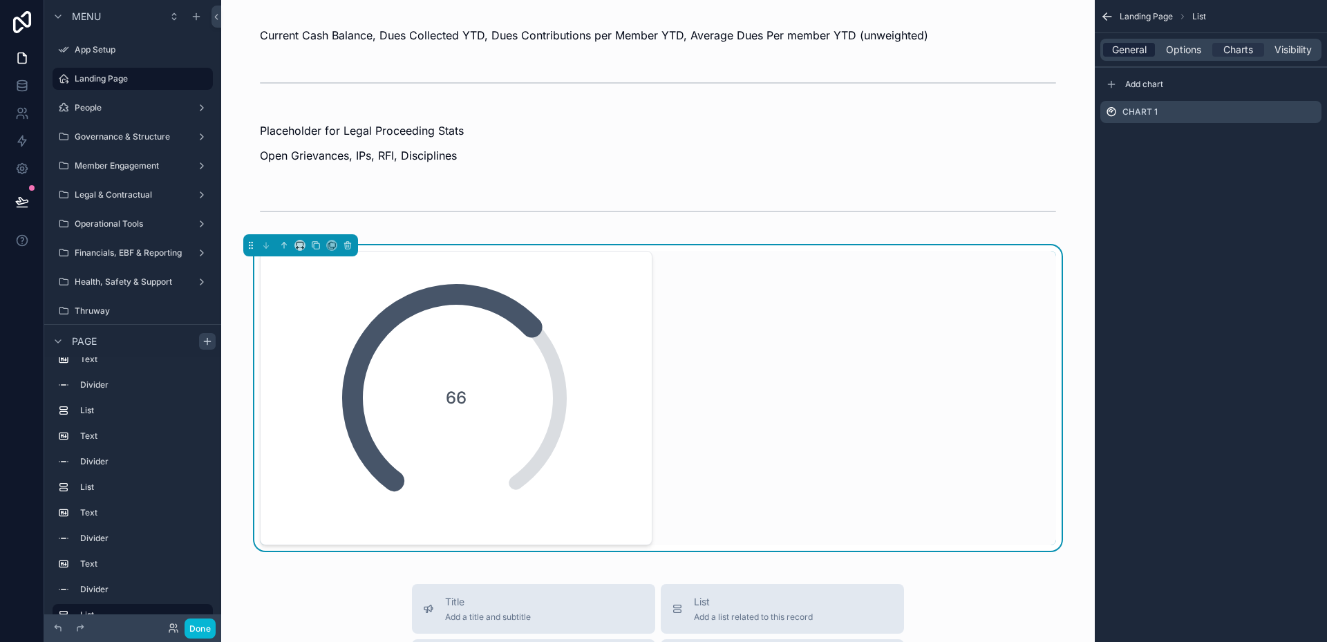
click at [1127, 50] on span "General" at bounding box center [1129, 50] width 35 height 14
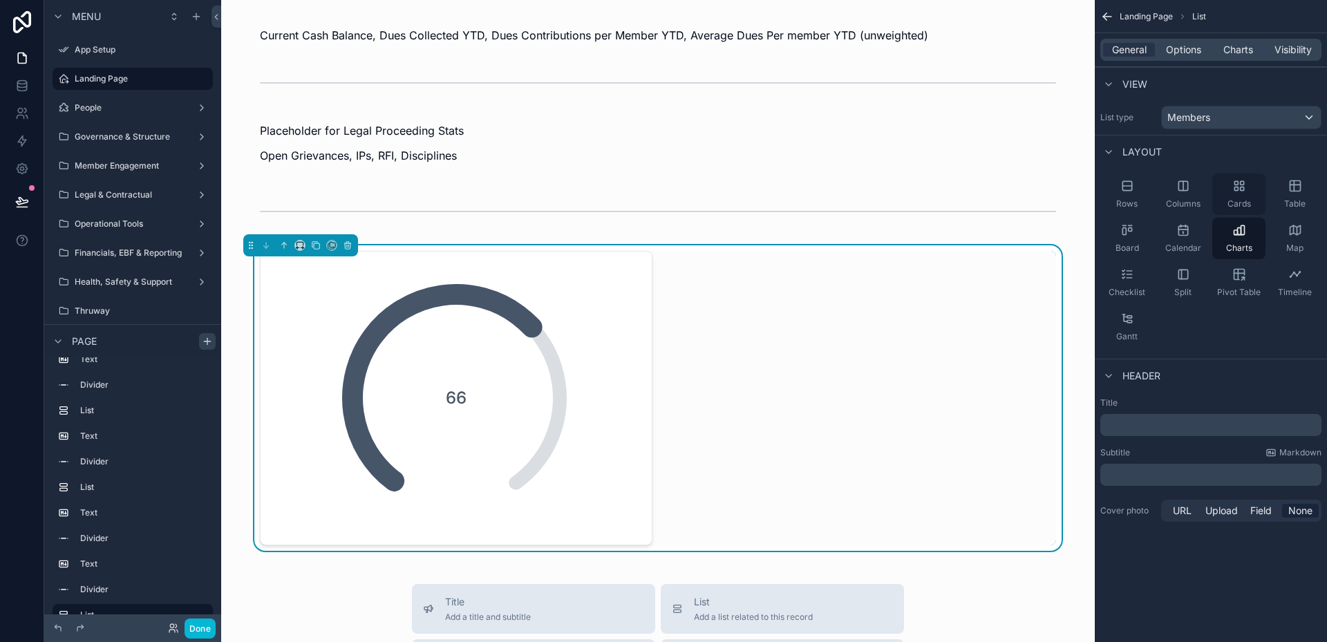
click at [1232, 201] on span "Cards" at bounding box center [1238, 203] width 23 height 11
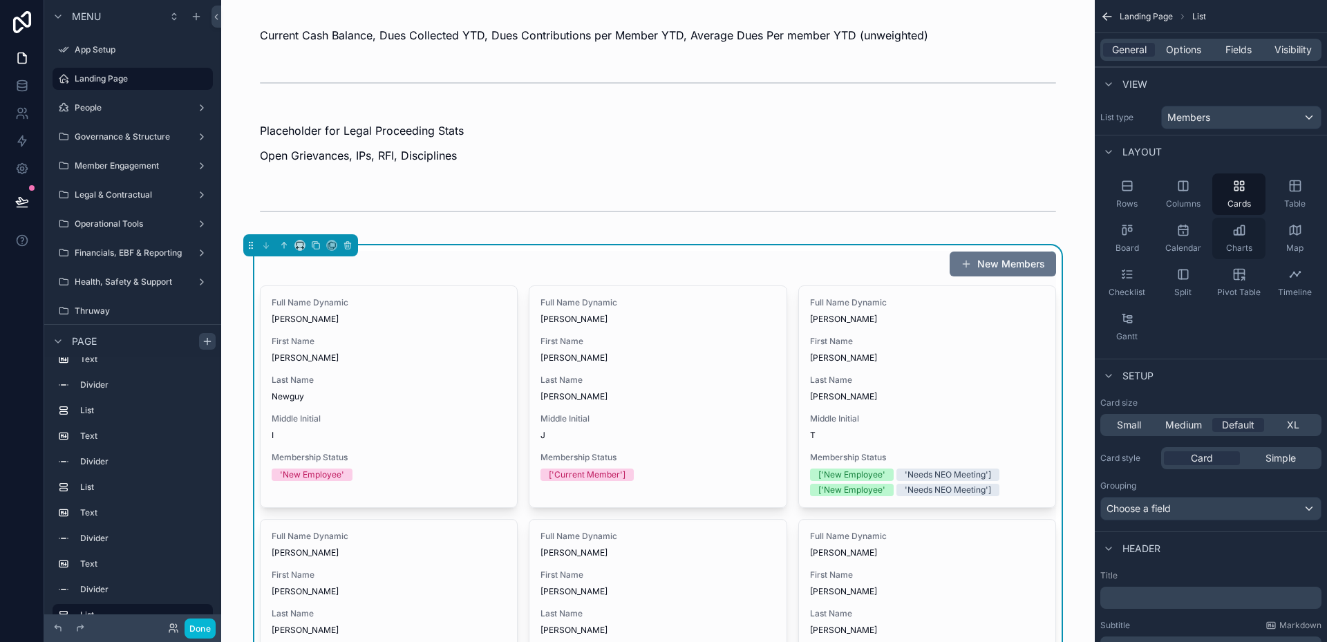
click at [1246, 236] on div "Charts" at bounding box center [1238, 238] width 53 height 41
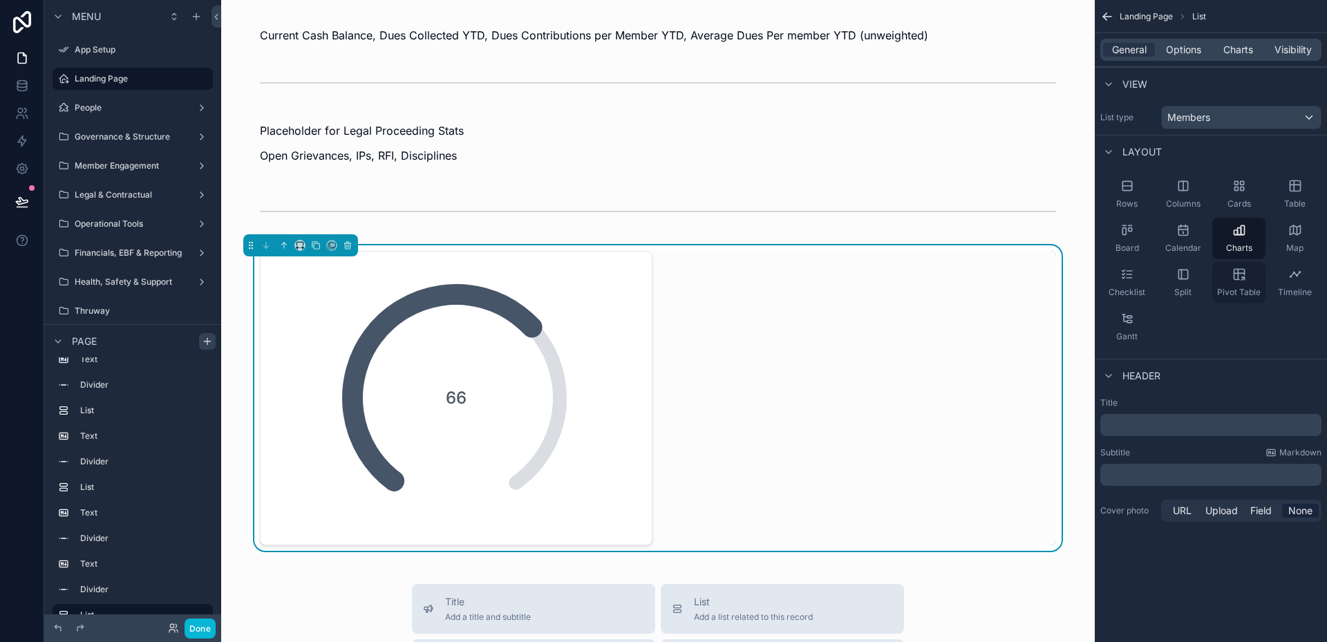
click at [1242, 279] on icon "scrollable content" at bounding box center [1242, 278] width 3 height 3
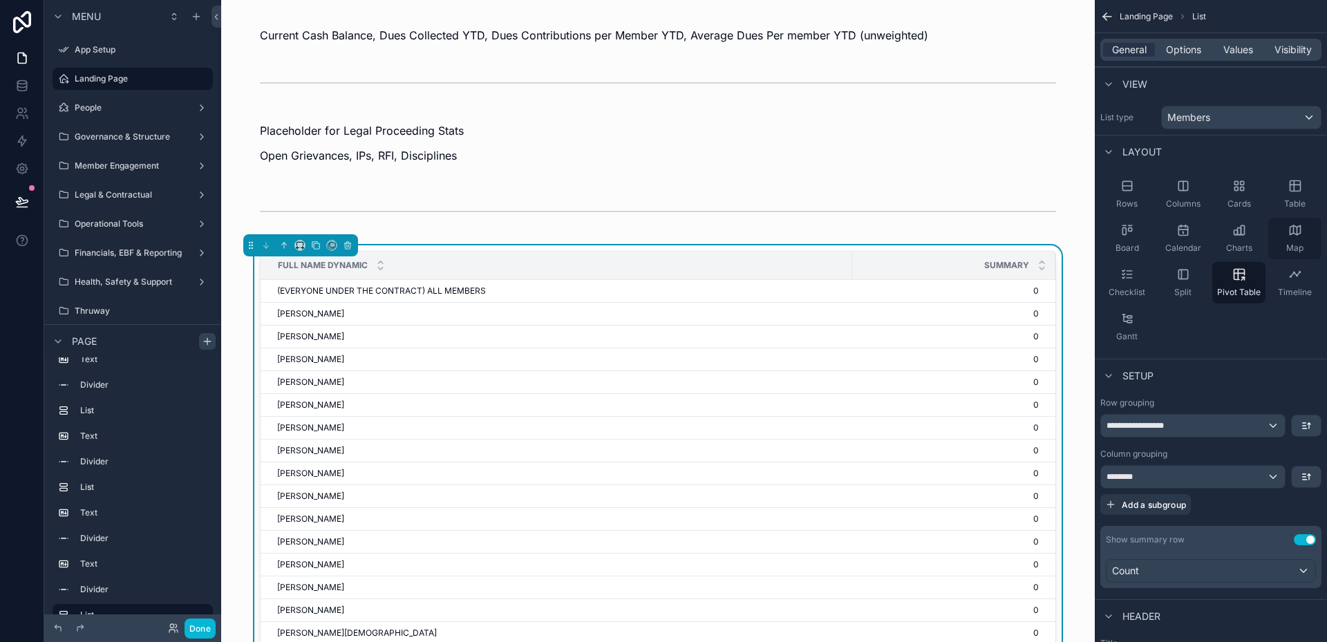
click at [1289, 236] on icon "scrollable content" at bounding box center [1295, 230] width 14 height 14
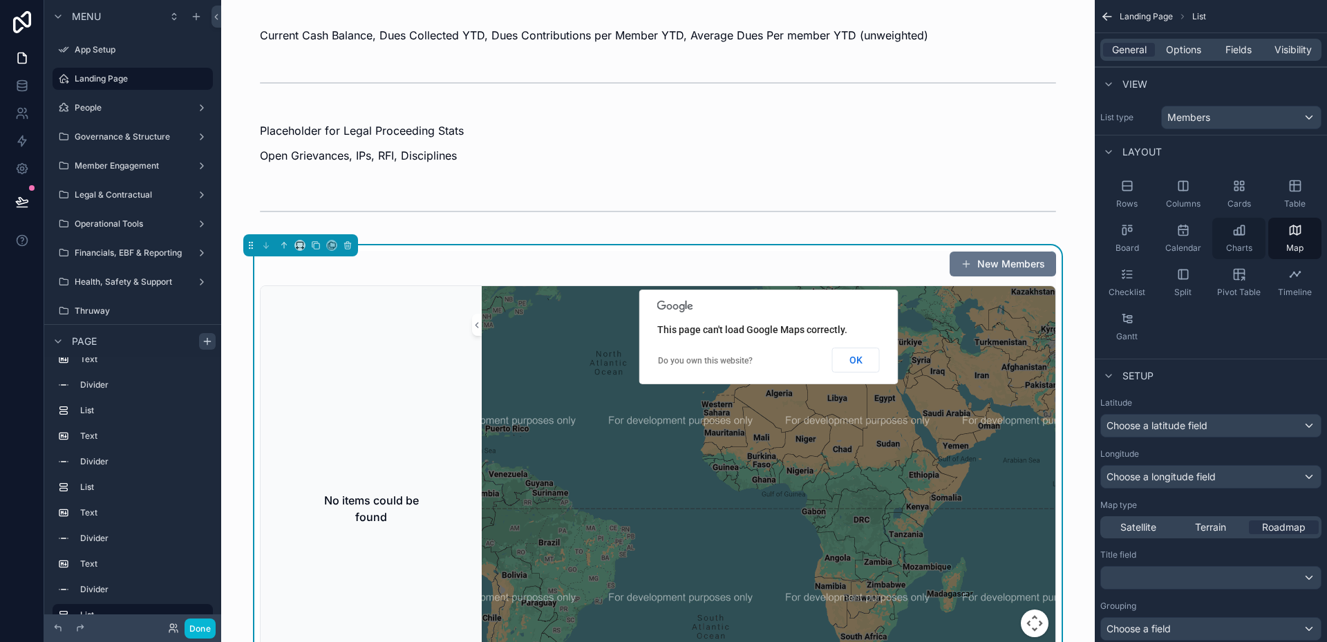
click at [1236, 242] on div "Charts" at bounding box center [1238, 238] width 53 height 41
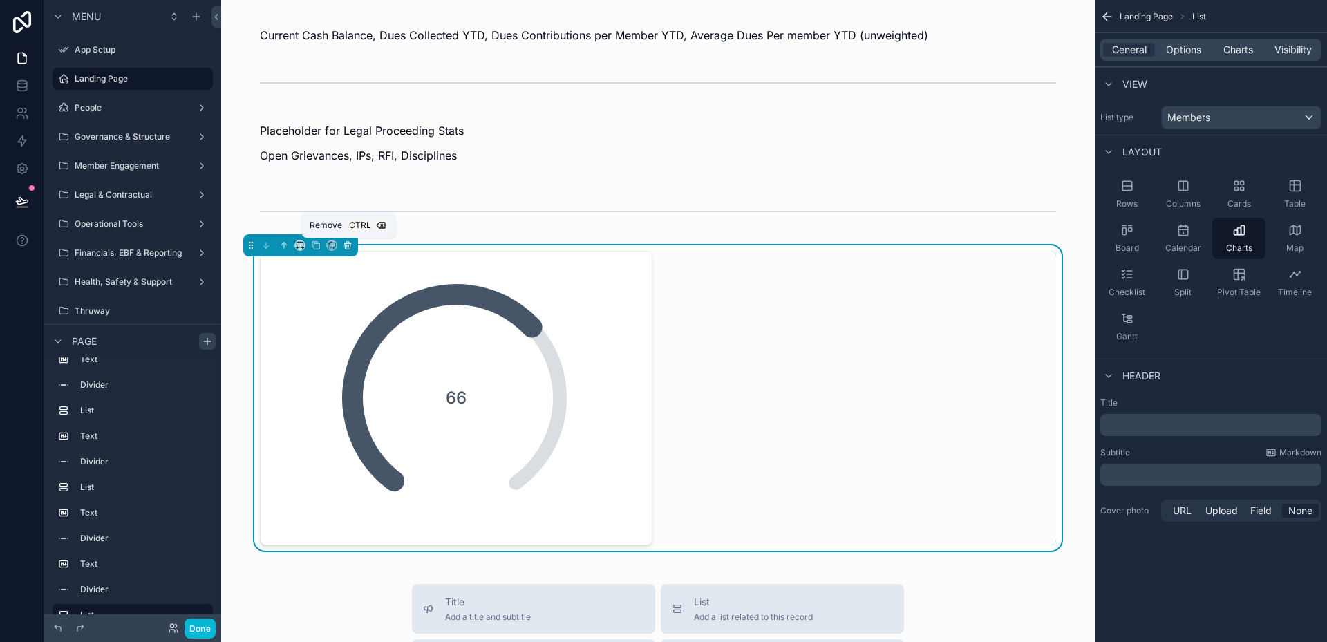
click at [344, 248] on icon "scrollable content" at bounding box center [348, 246] width 10 height 10
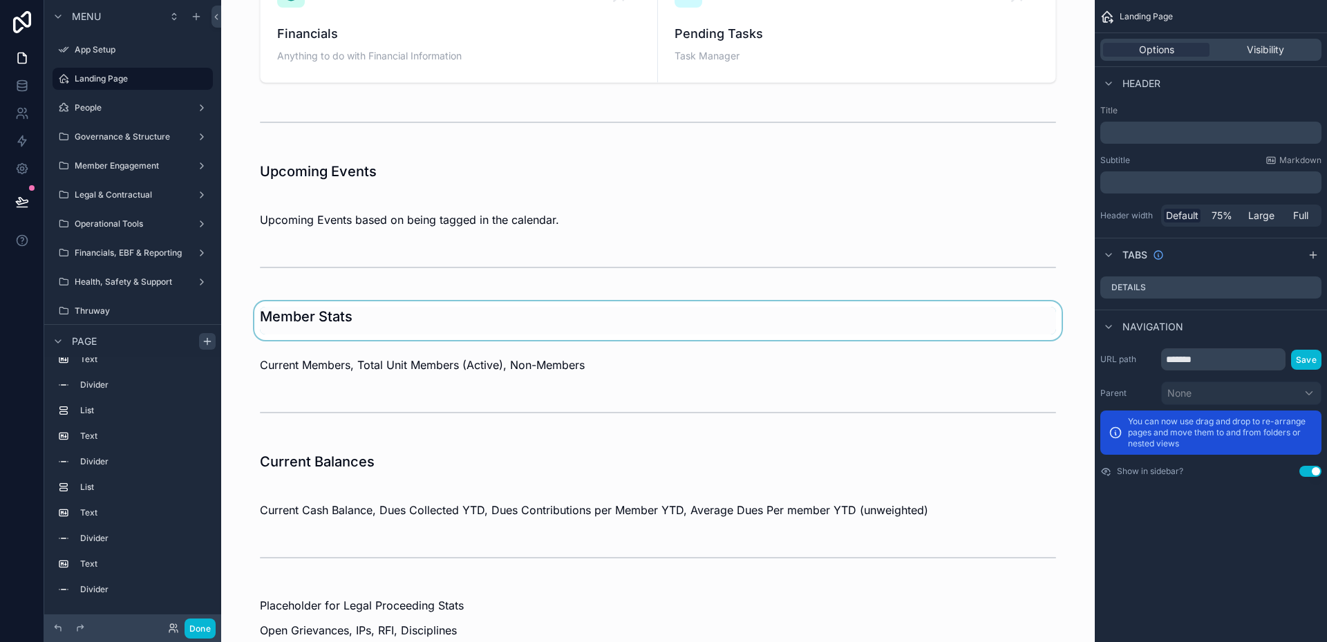
scroll to position [223, 0]
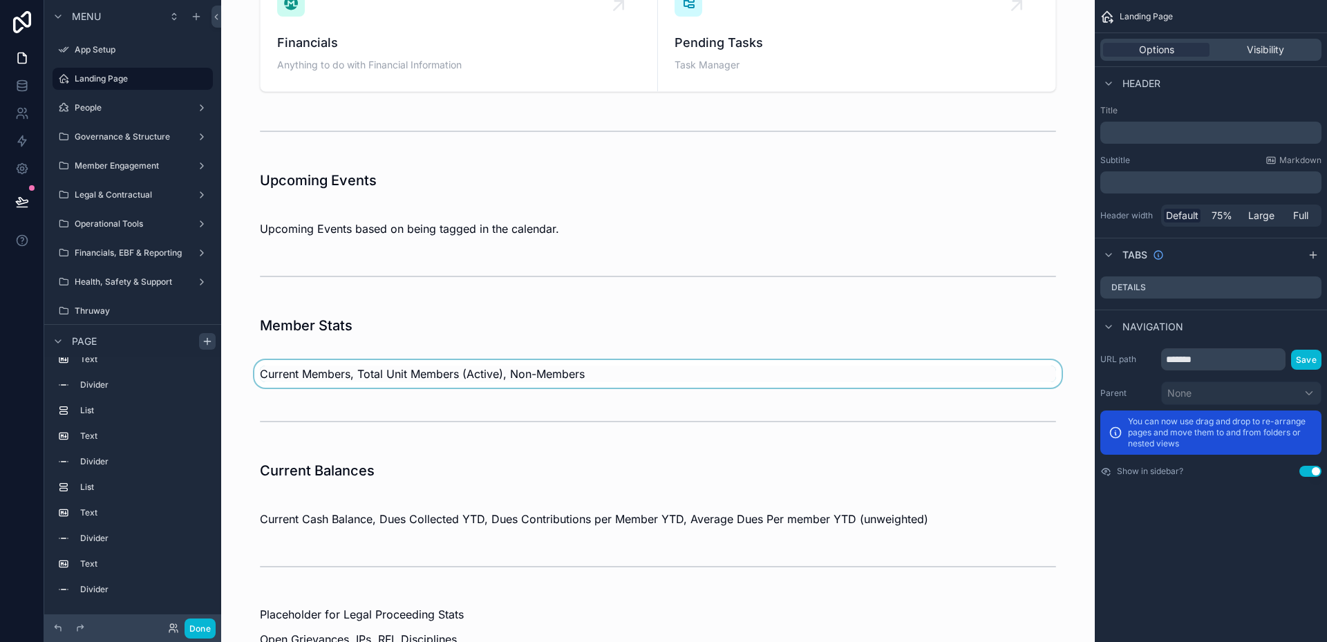
click at [372, 371] on div "scrollable content" at bounding box center [657, 374] width 851 height 28
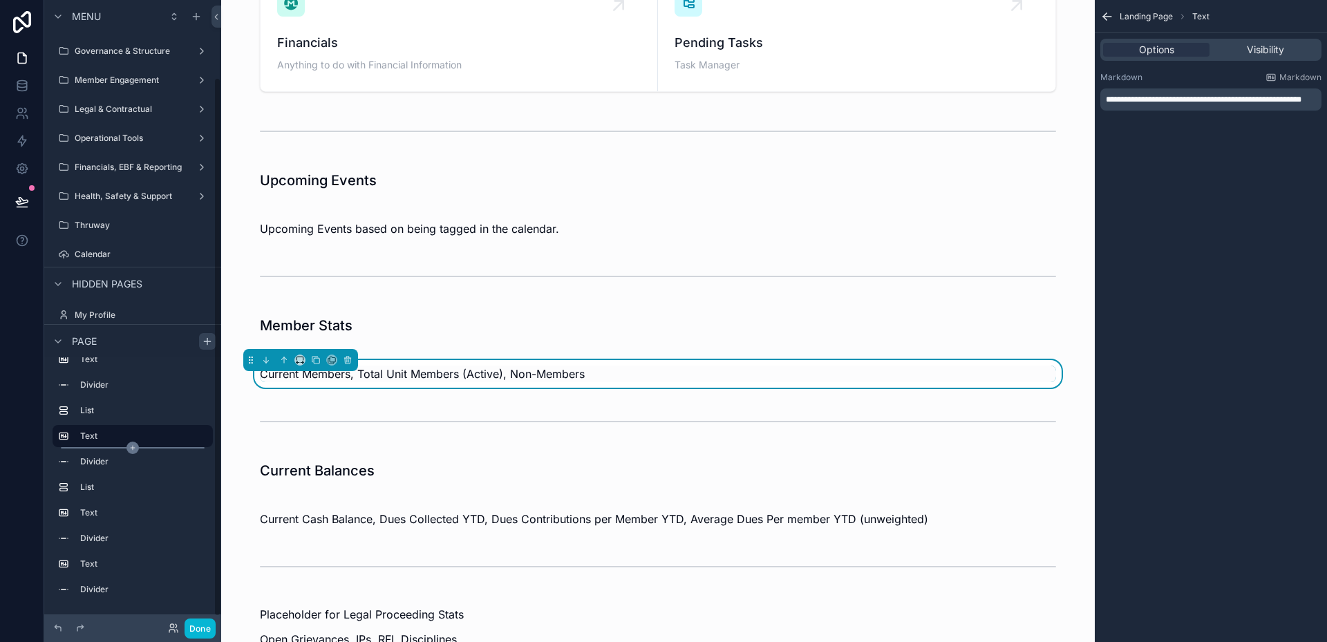
scroll to position [100, 0]
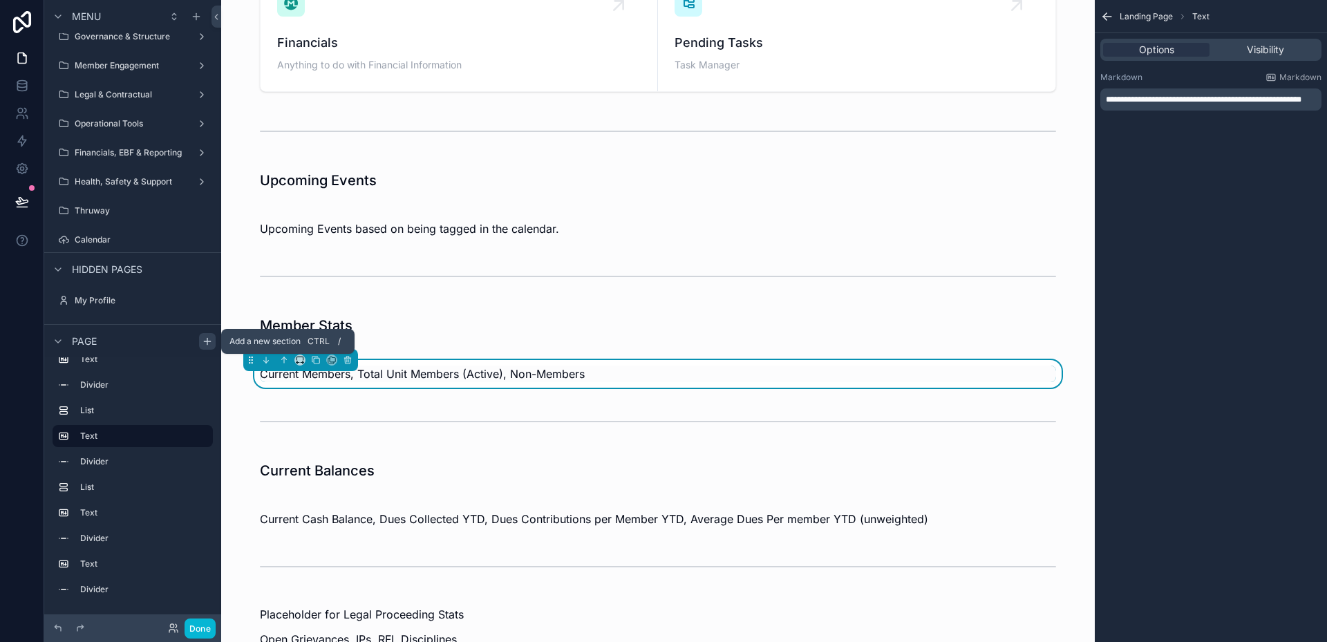
click at [204, 340] on icon "scrollable content" at bounding box center [207, 341] width 11 height 11
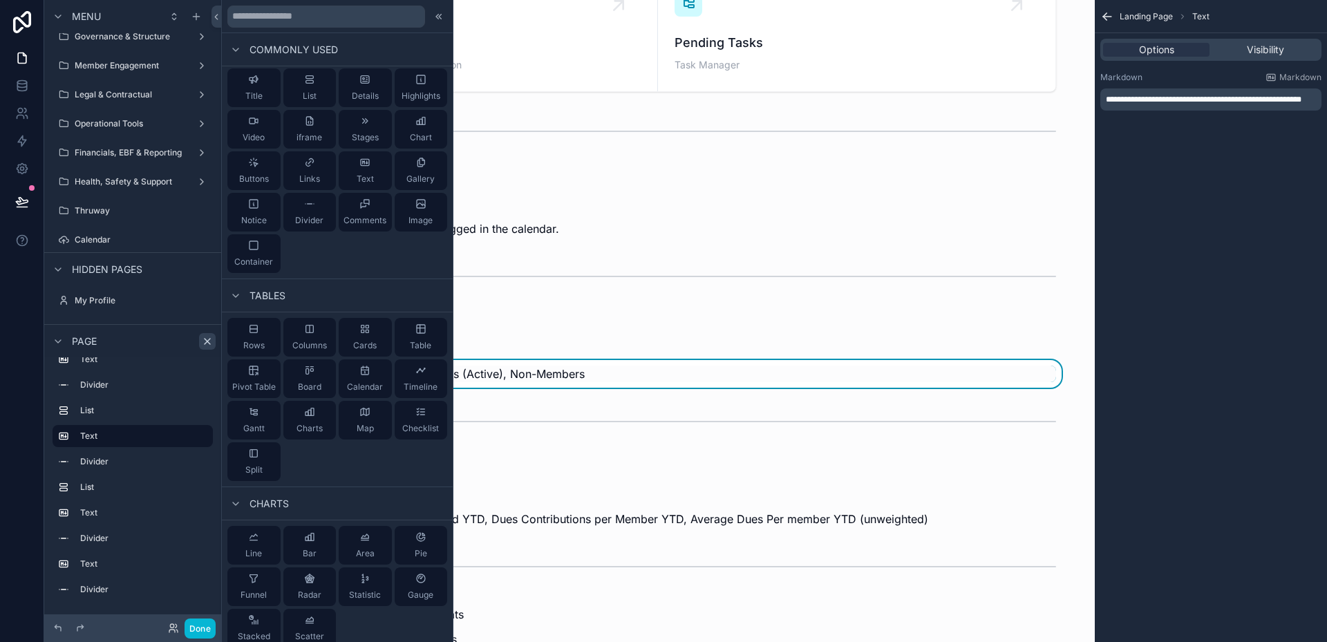
scroll to position [0, 0]
click at [314, 17] on input "text" at bounding box center [326, 17] width 198 height 22
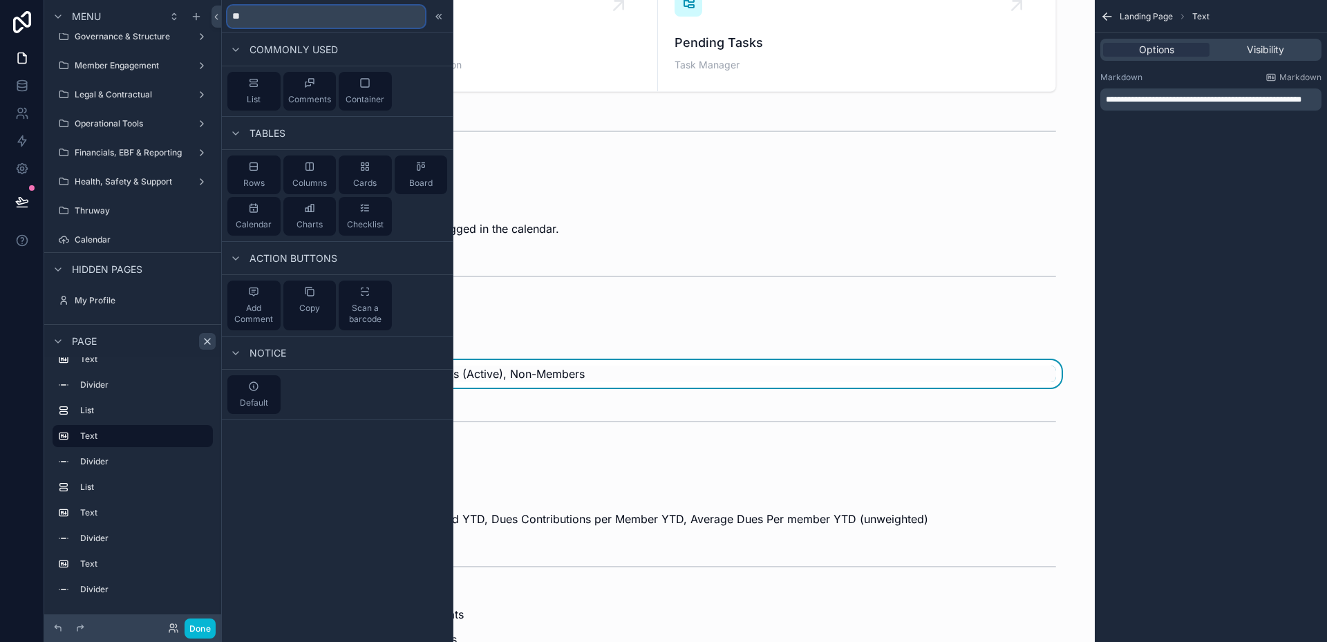
type input "*"
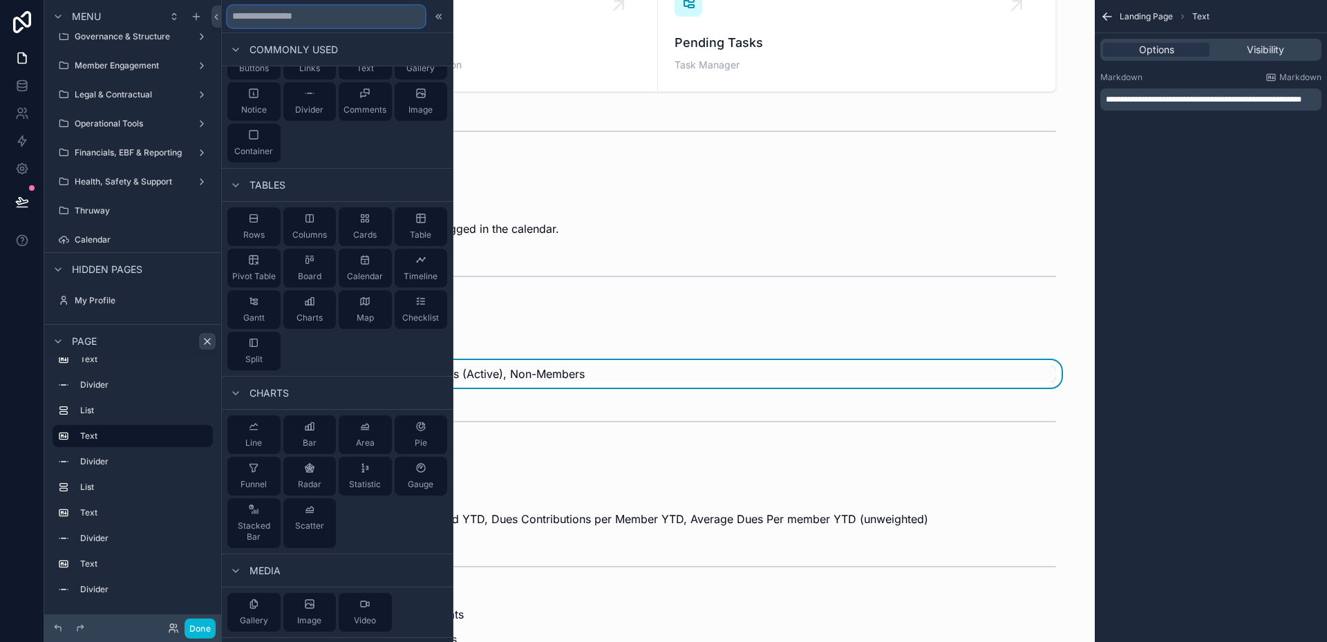
scroll to position [138, 0]
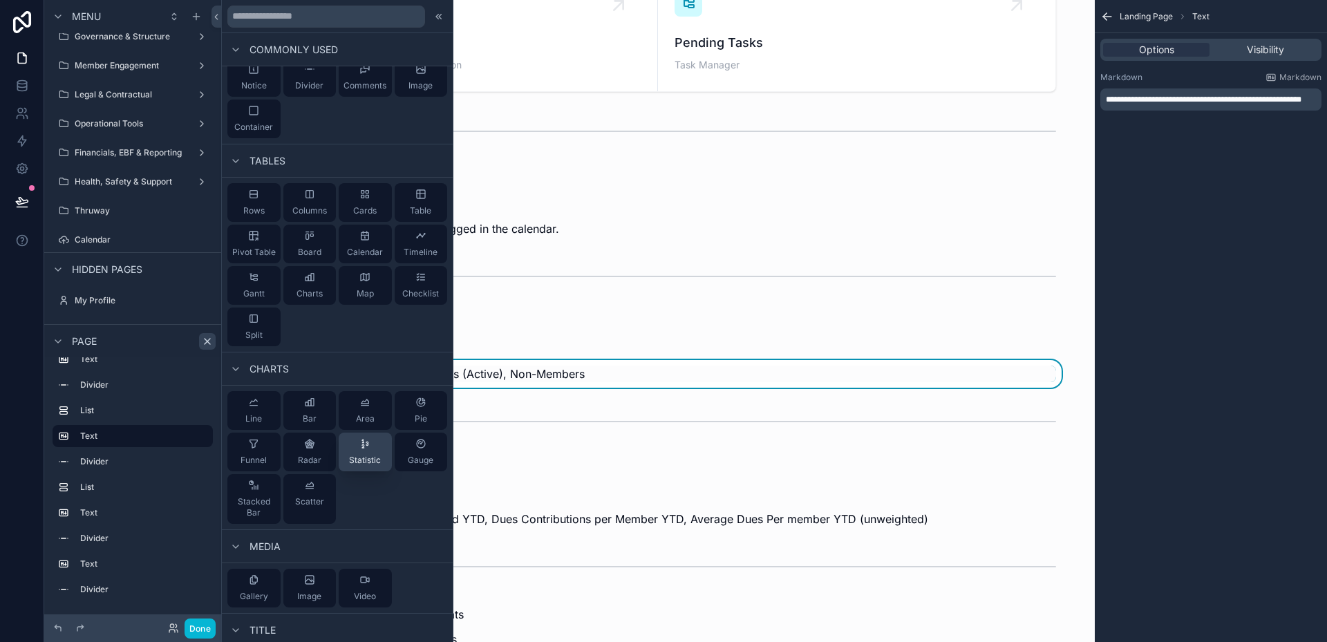
click at [366, 449] on div "Statistic" at bounding box center [365, 452] width 32 height 28
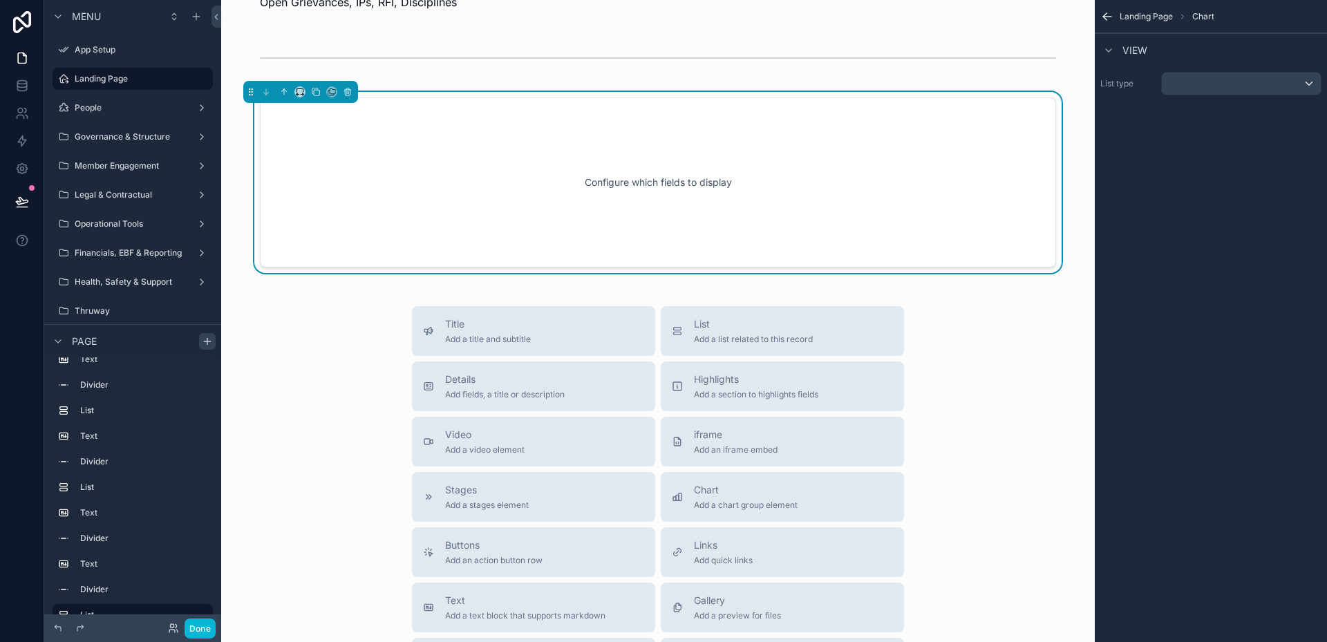
scroll to position [929, 0]
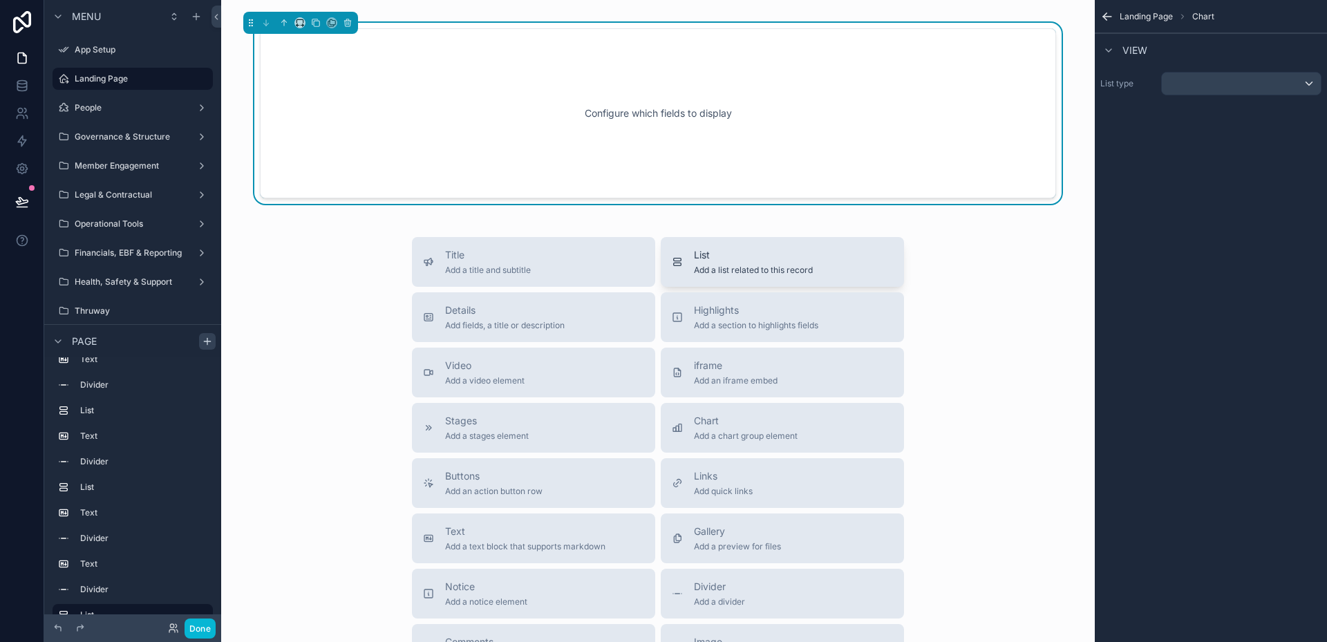
click at [725, 272] on span "Add a list related to this record" at bounding box center [753, 270] width 119 height 11
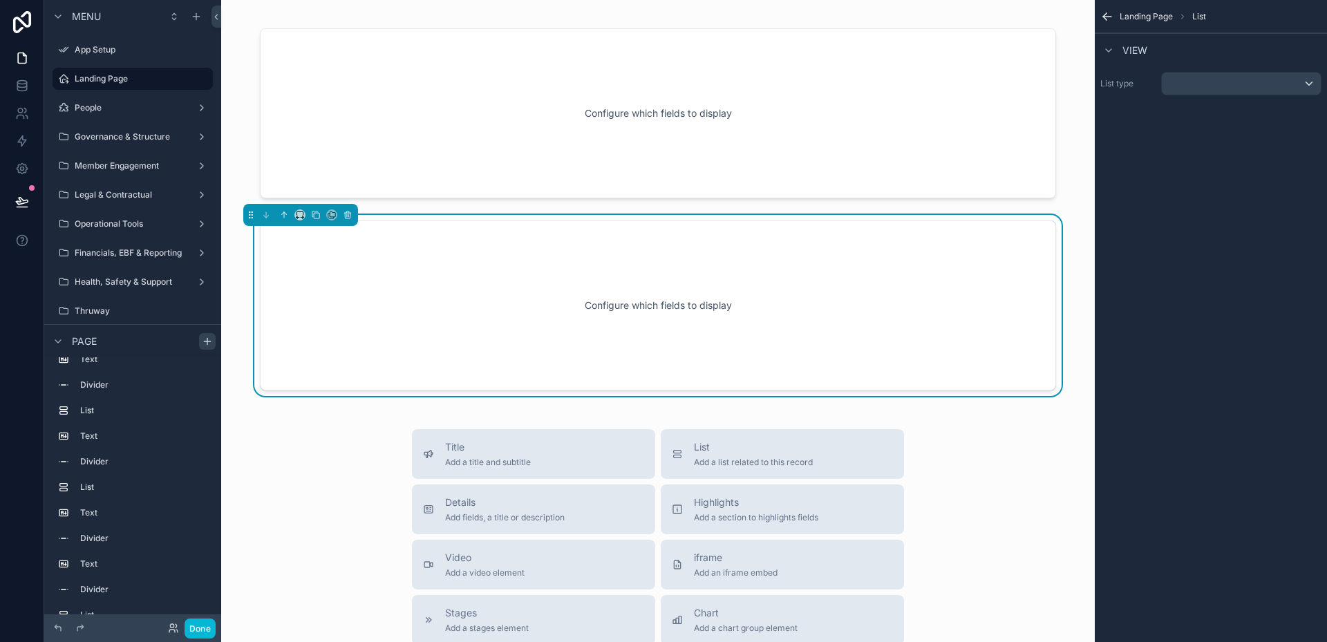
scroll to position [914, 0]
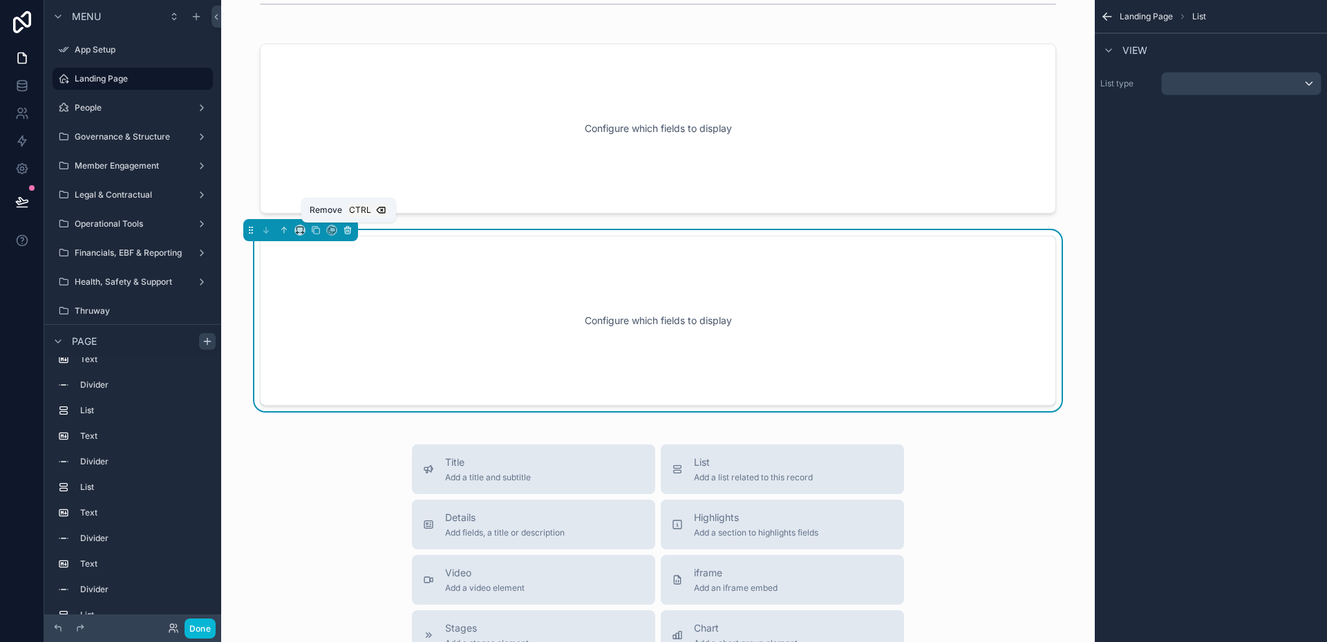
click at [351, 227] on icon "scrollable content" at bounding box center [348, 230] width 10 height 10
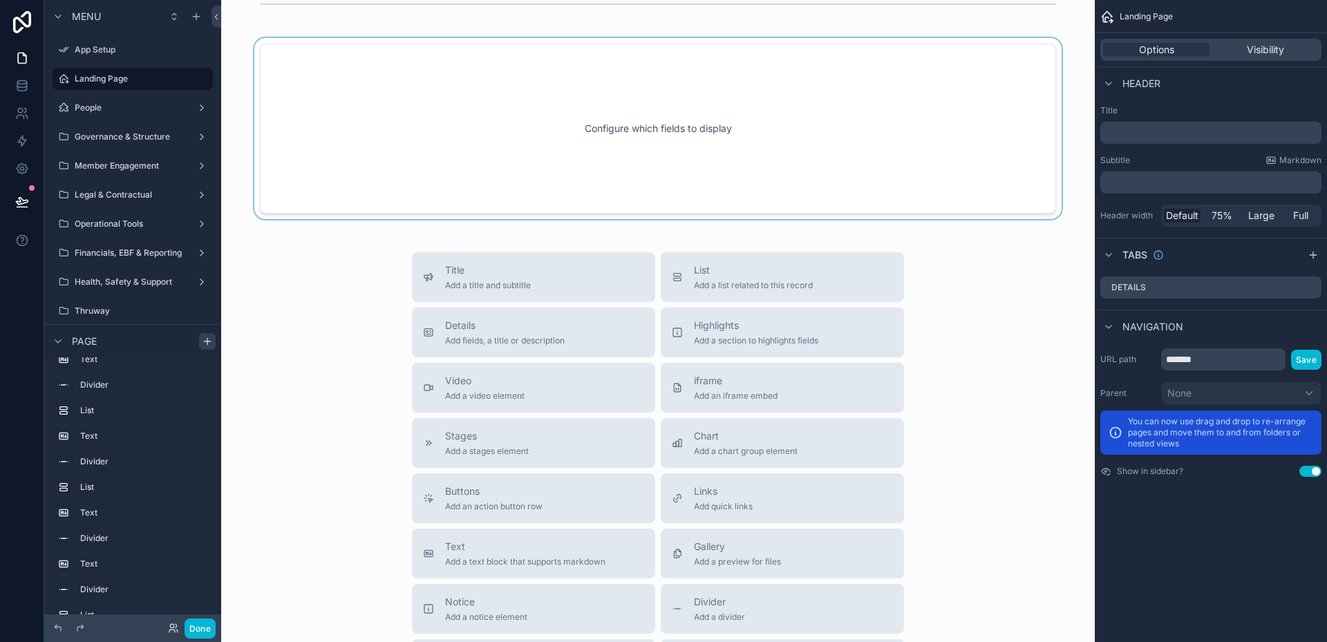
click at [548, 115] on div "scrollable content" at bounding box center [657, 128] width 851 height 181
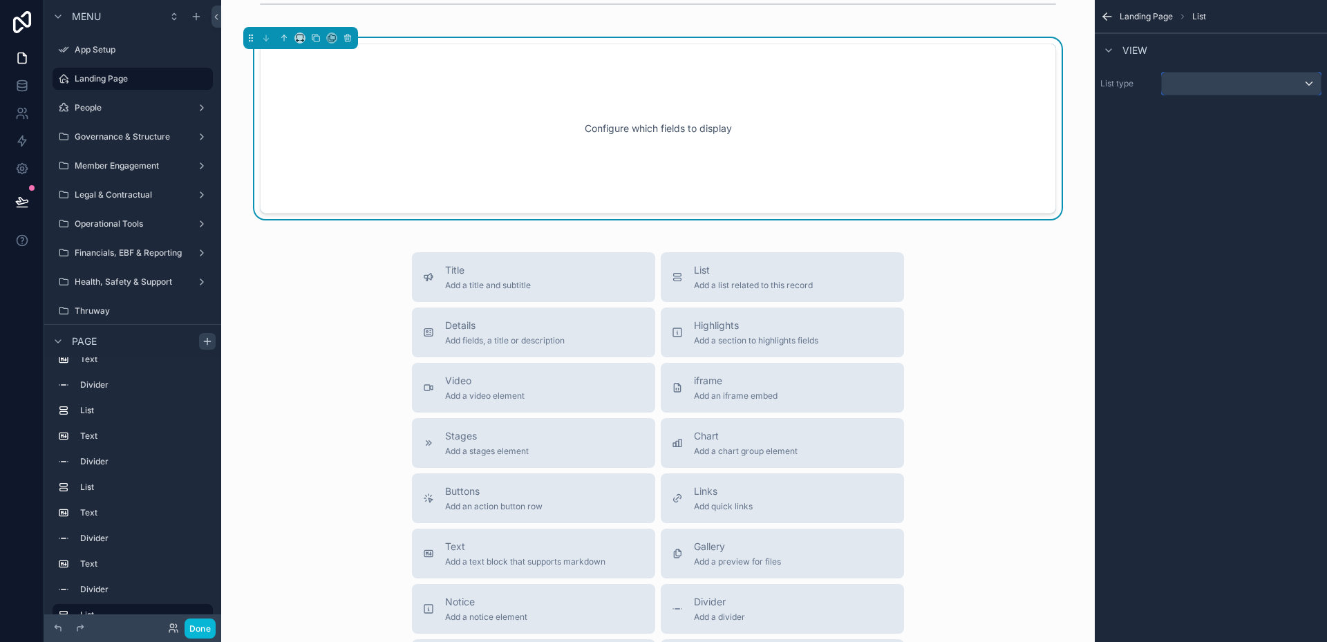
click at [1229, 85] on div "scrollable content" at bounding box center [1241, 84] width 159 height 22
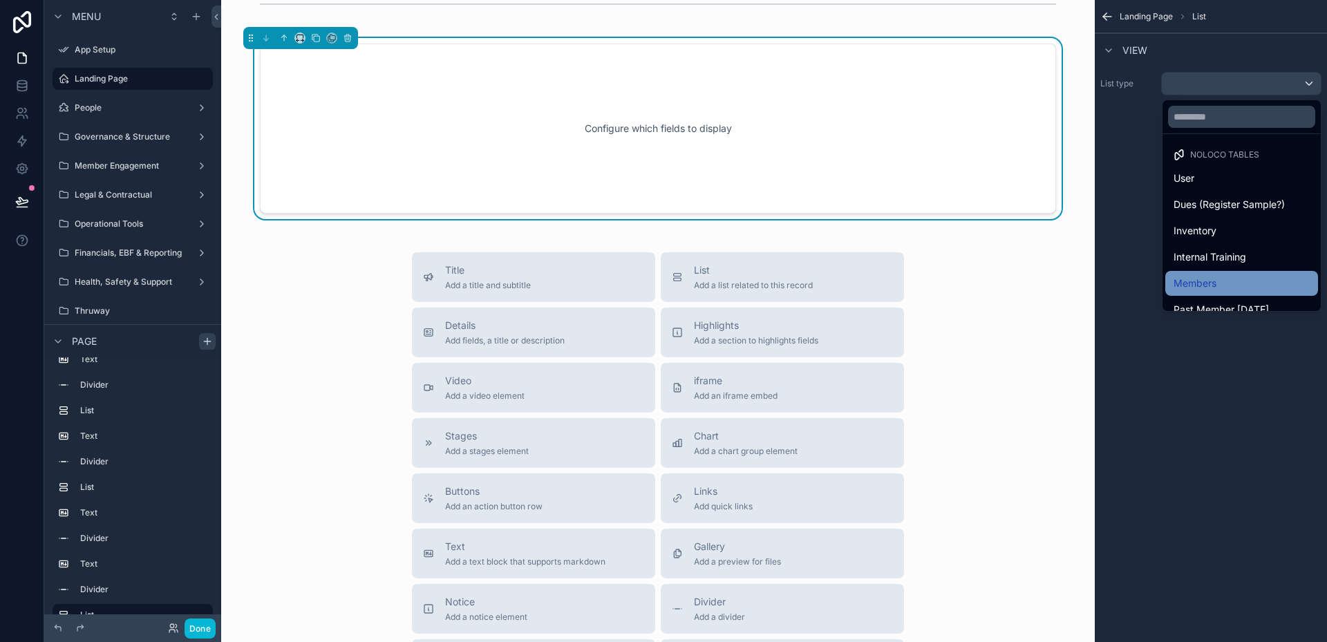
click at [1180, 272] on div "Members" at bounding box center [1241, 283] width 153 height 25
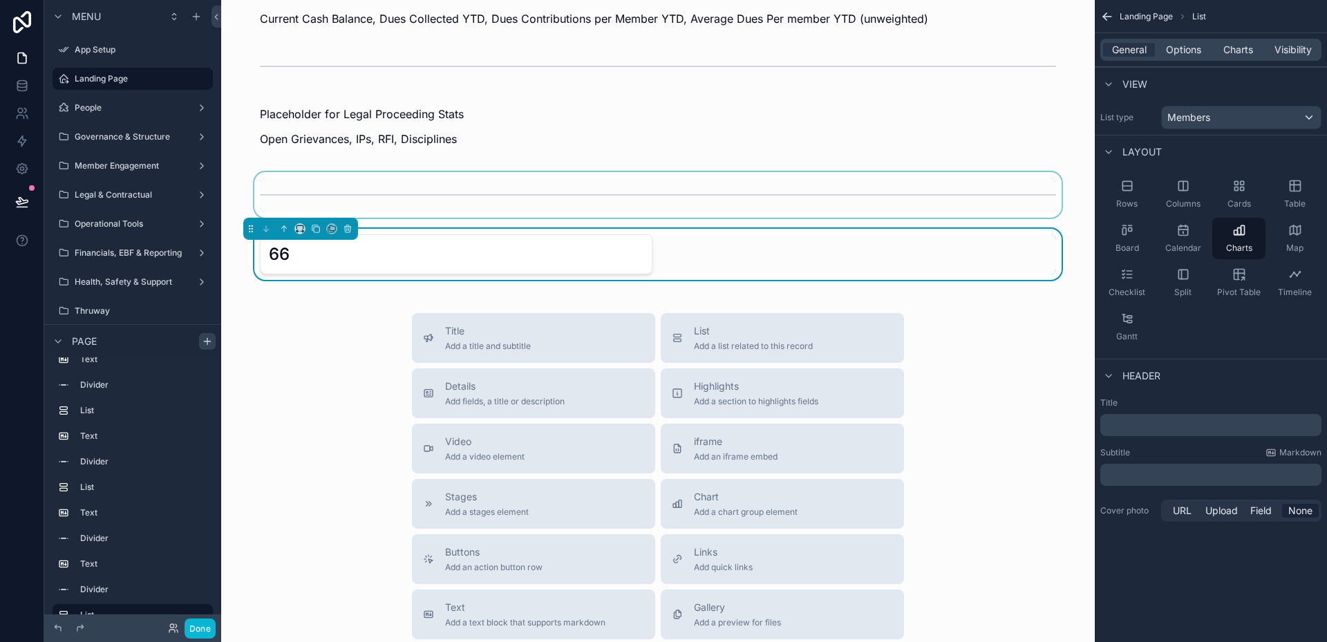
scroll to position [706, 0]
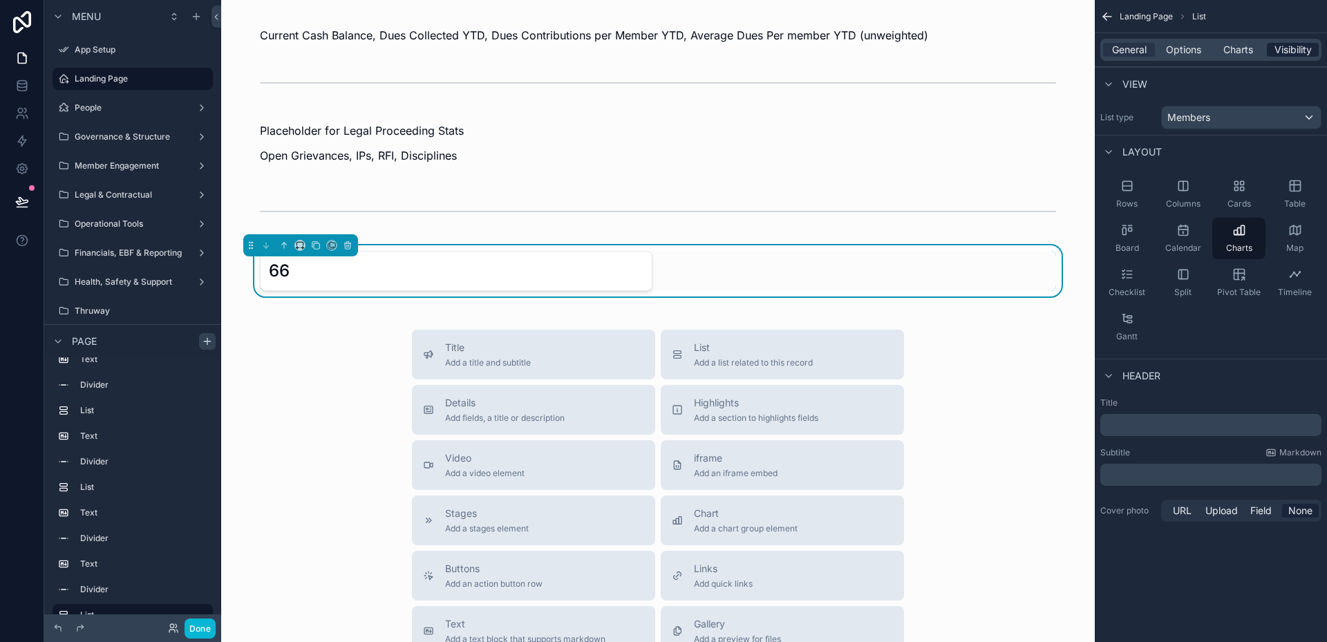
click at [1301, 44] on span "Visibility" at bounding box center [1292, 50] width 37 height 14
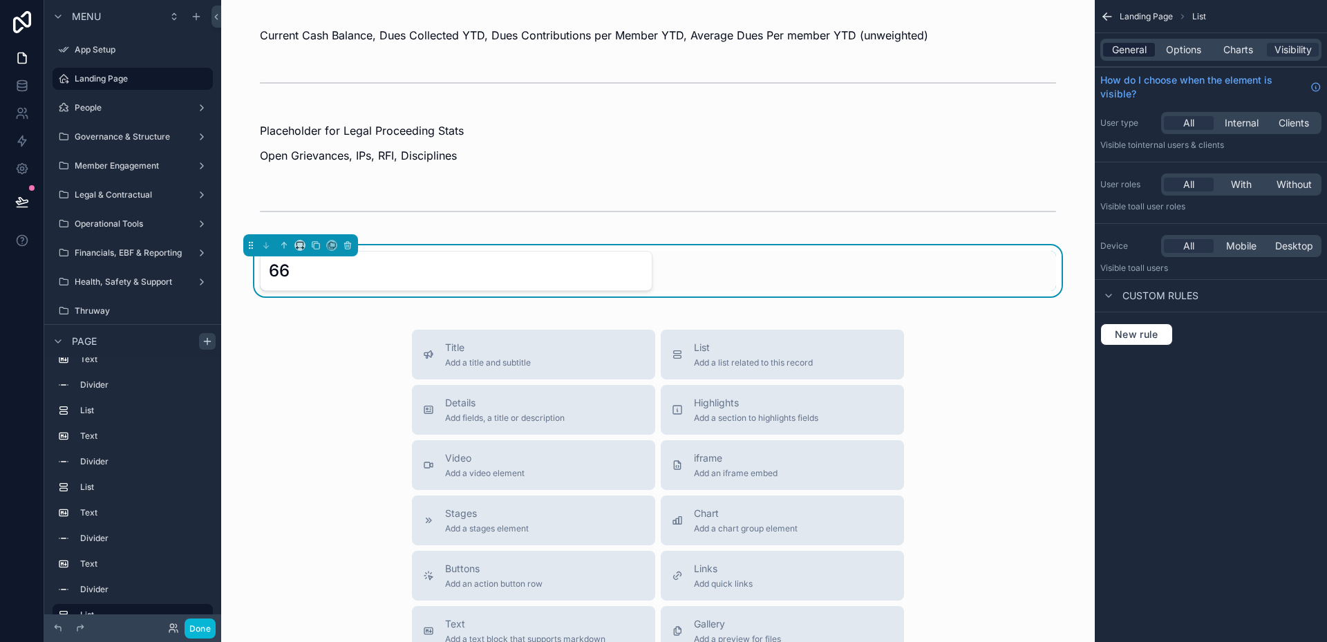
click at [1131, 52] on span "General" at bounding box center [1129, 50] width 35 height 14
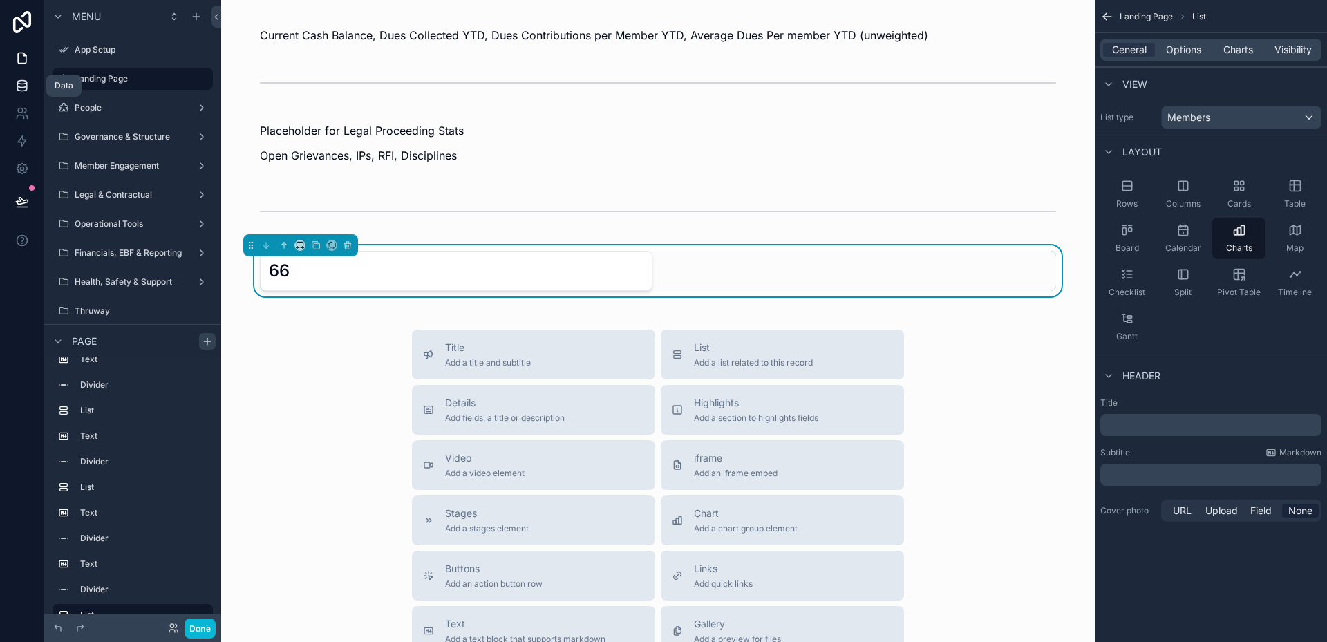
click at [26, 91] on icon at bounding box center [22, 86] width 14 height 14
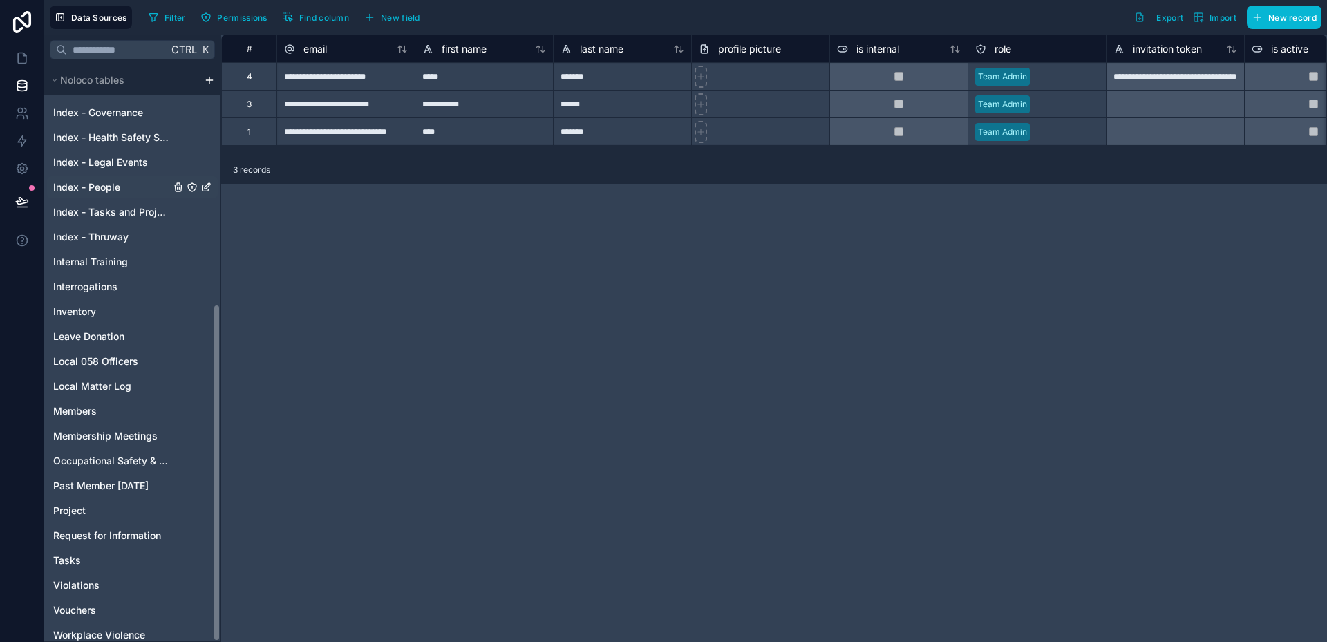
scroll to position [408, 0]
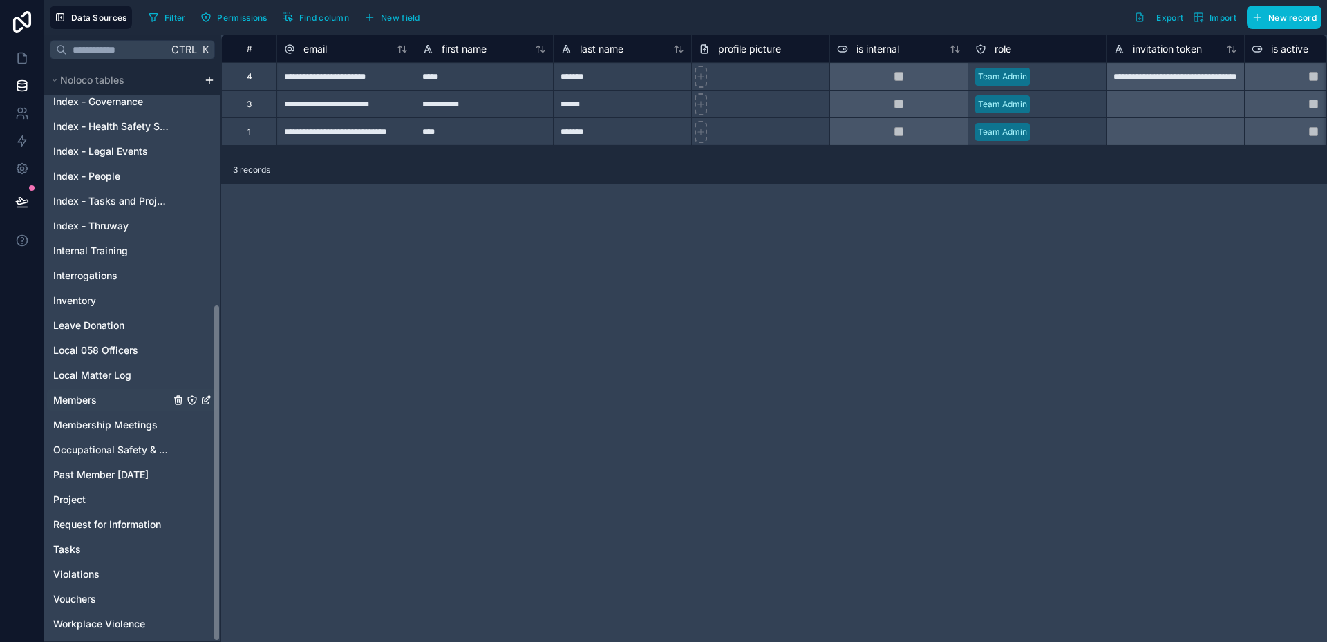
click at [85, 391] on div "Members" at bounding box center [132, 400] width 171 height 22
click at [84, 397] on span "Members" at bounding box center [75, 400] width 44 height 14
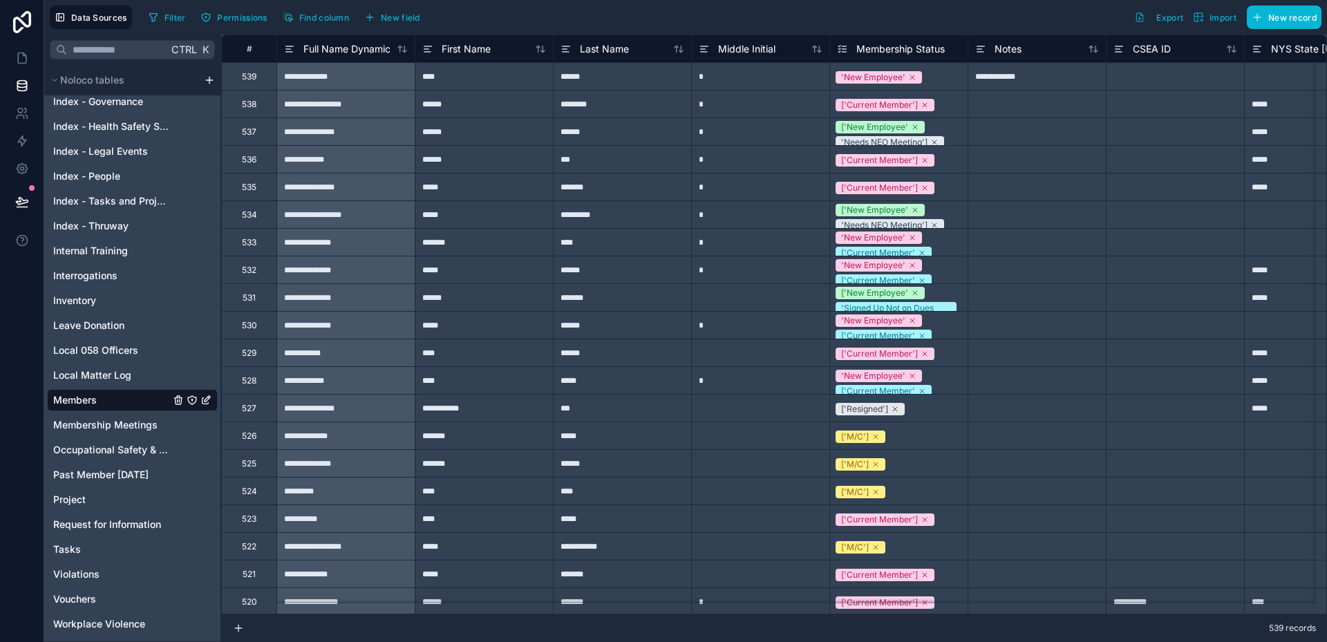
click at [207, 401] on icon "Members" at bounding box center [205, 400] width 11 height 11
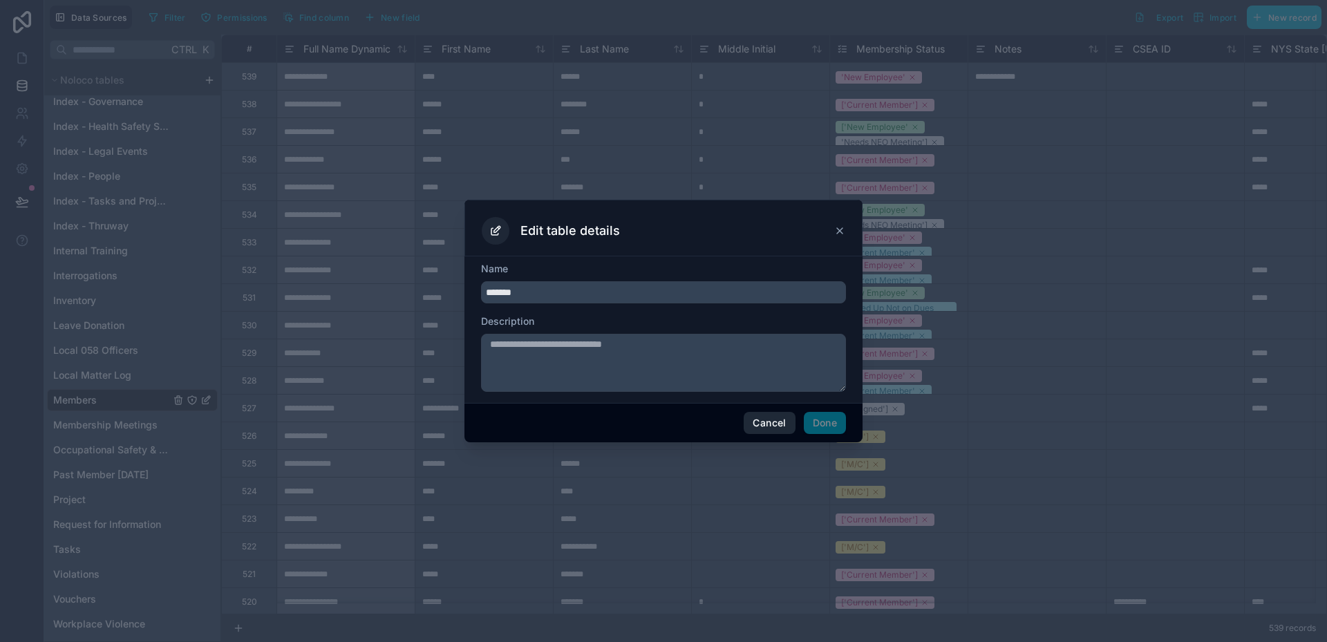
click at [759, 426] on button "Cancel" at bounding box center [769, 423] width 51 height 22
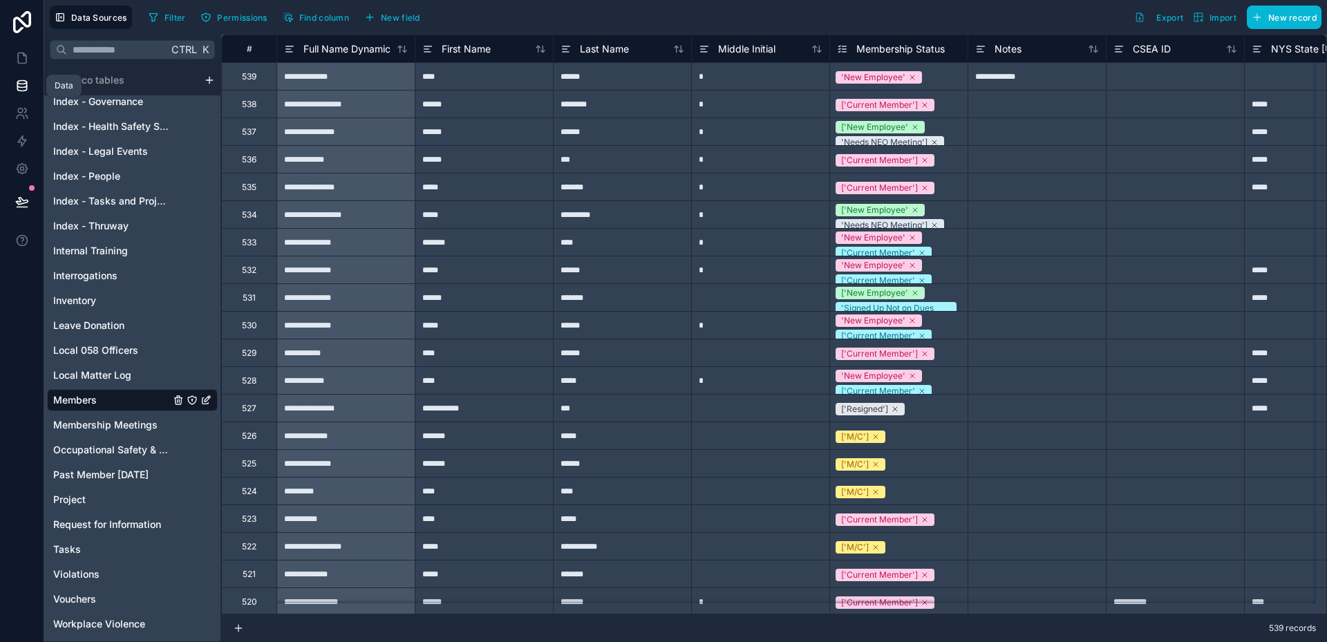
click at [19, 89] on icon at bounding box center [22, 86] width 14 height 14
click at [19, 59] on icon at bounding box center [22, 58] width 14 height 14
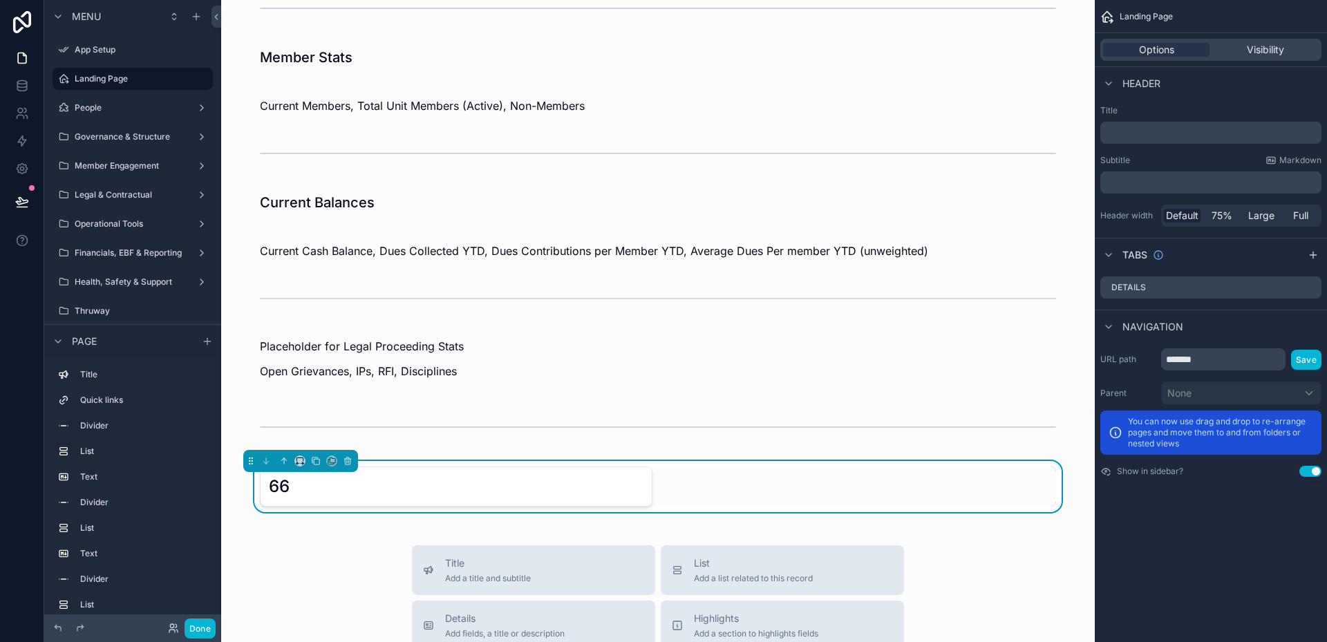
scroll to position [553, 0]
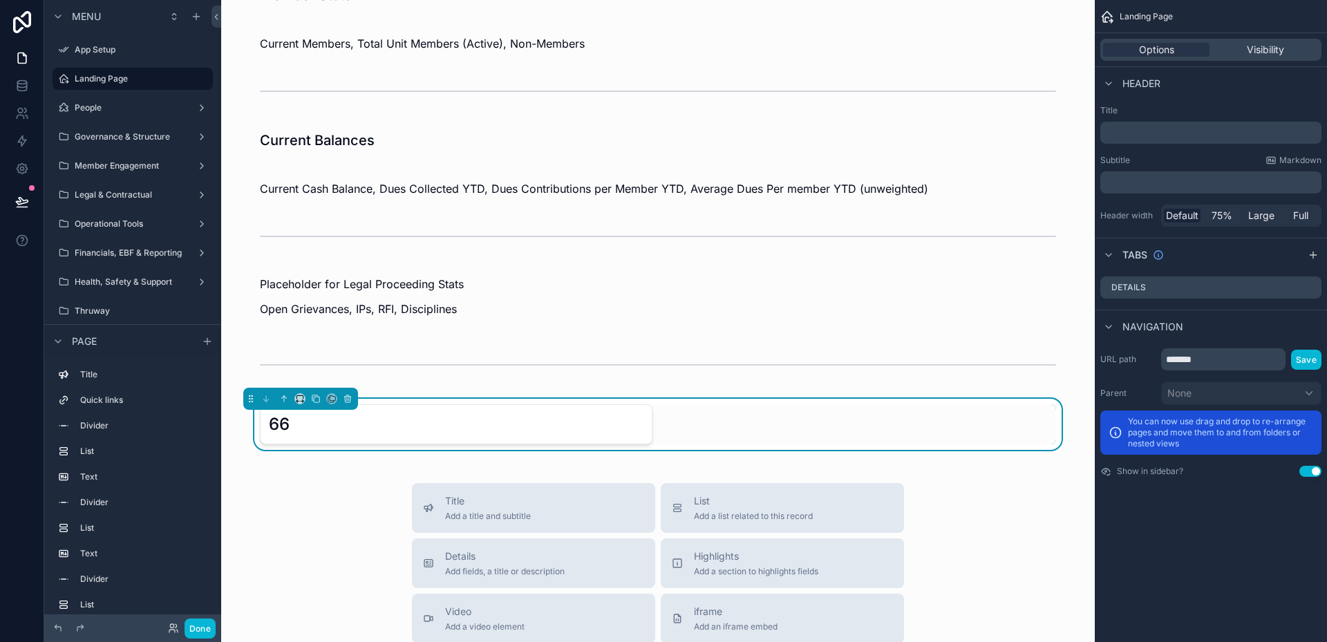
click at [458, 426] on div "66" at bounding box center [456, 424] width 375 height 22
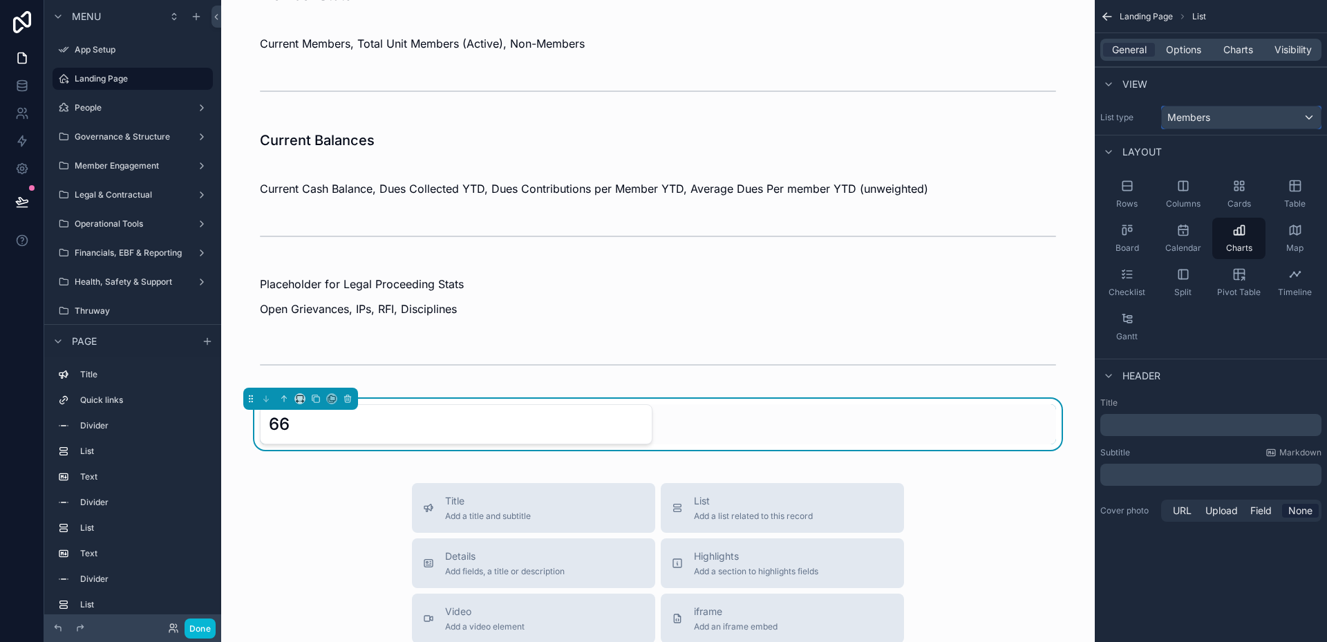
click at [1178, 122] on span "Members" at bounding box center [1188, 118] width 43 height 14
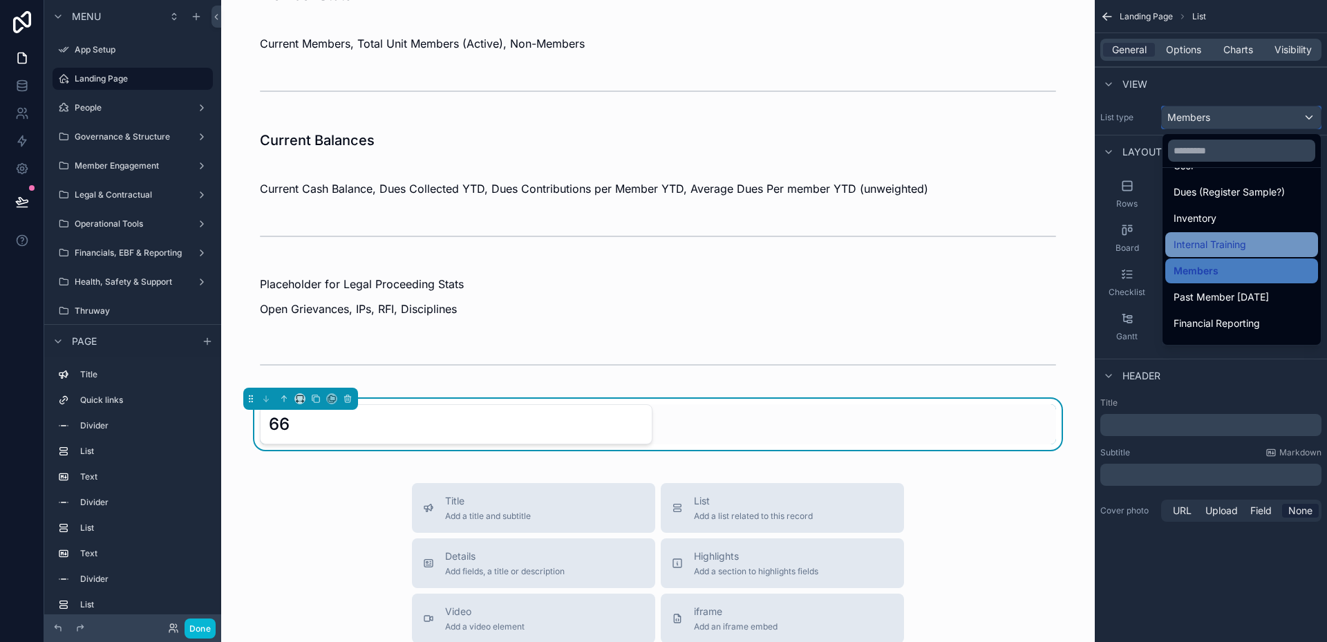
scroll to position [69, 0]
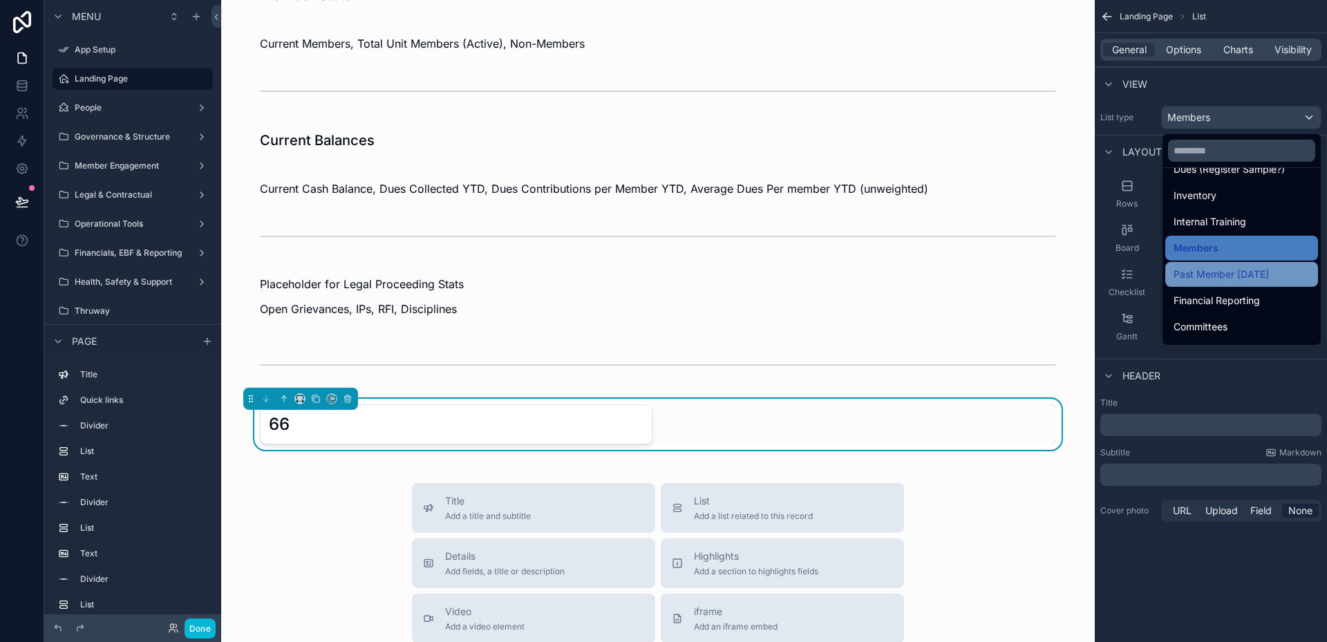
click at [1234, 272] on span "Past Member [DATE]" at bounding box center [1221, 274] width 95 height 17
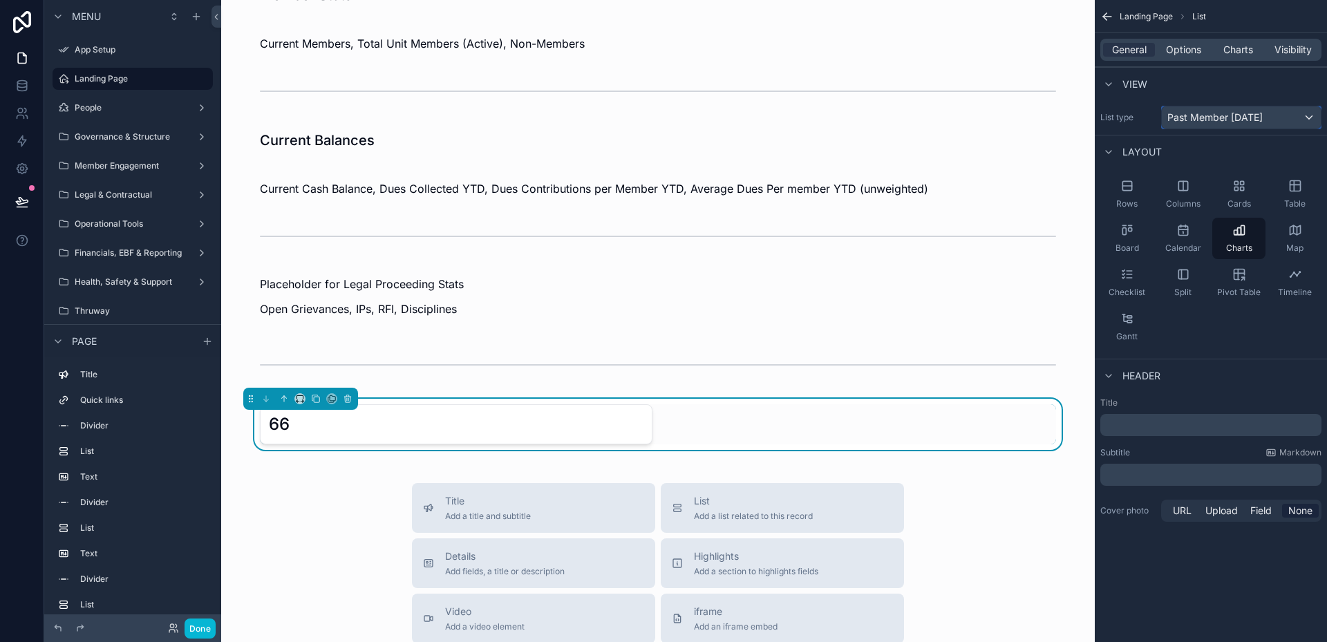
click at [1227, 120] on span "Past Member [DATE]" at bounding box center [1214, 118] width 95 height 14
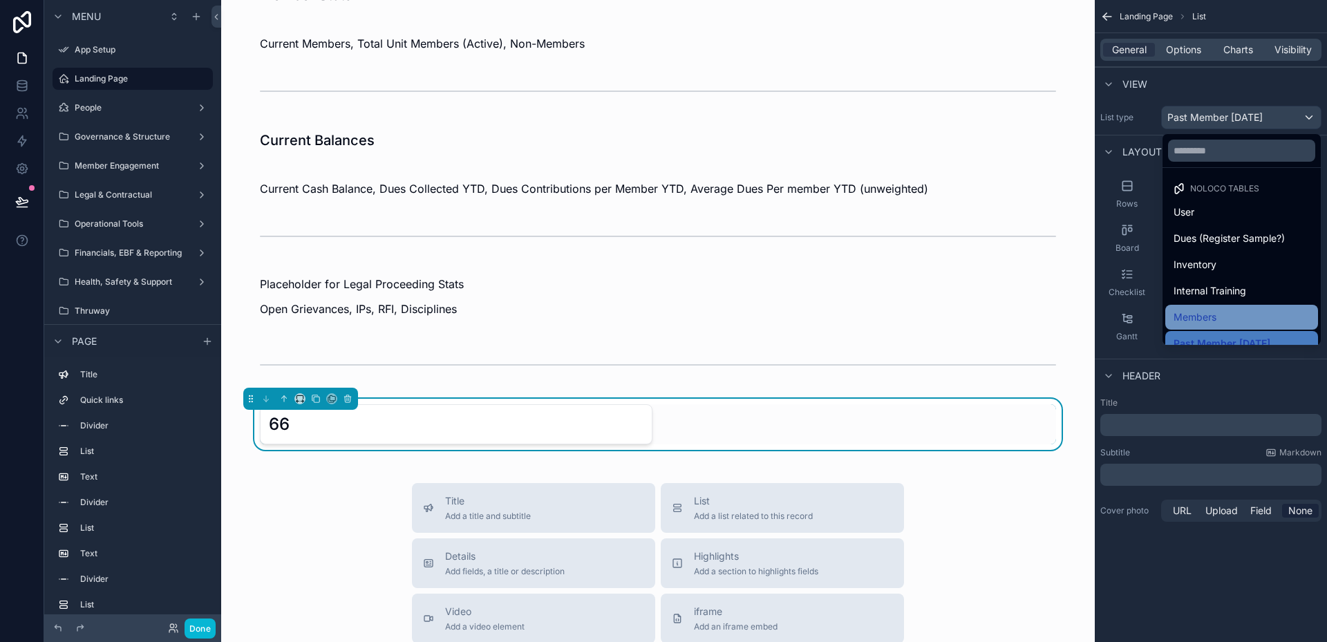
click at [1203, 312] on span "Members" at bounding box center [1195, 317] width 43 height 17
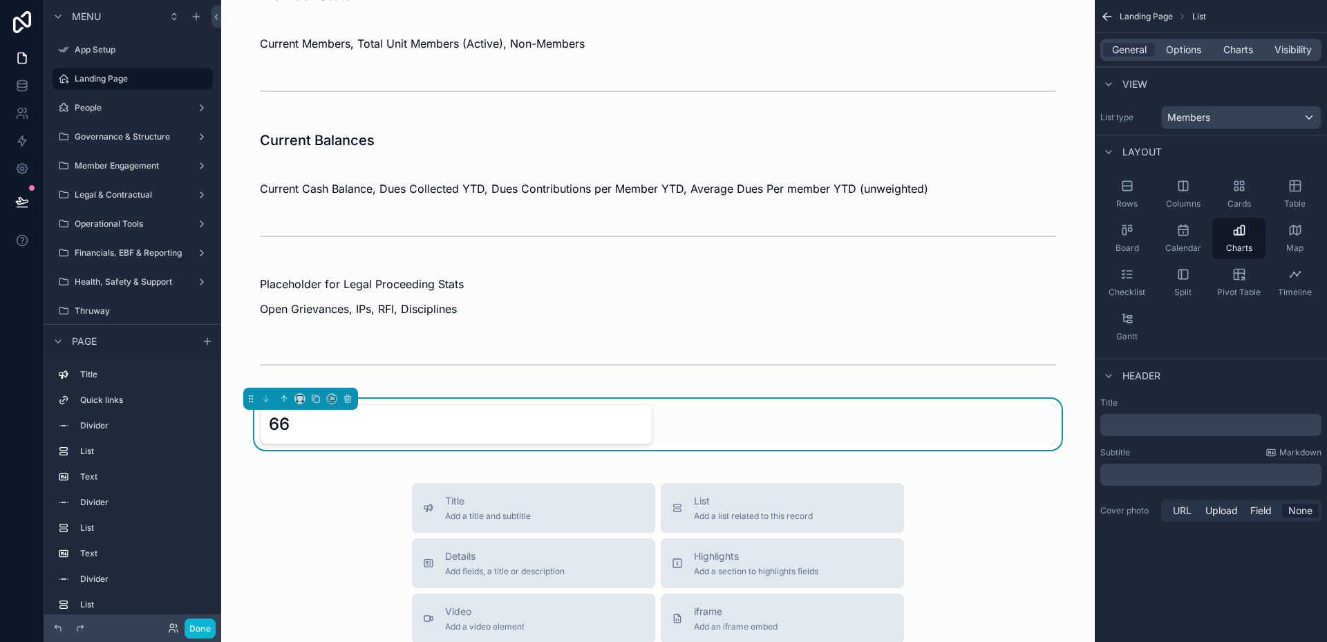
click at [1174, 428] on p "﻿" at bounding box center [1212, 425] width 213 height 14
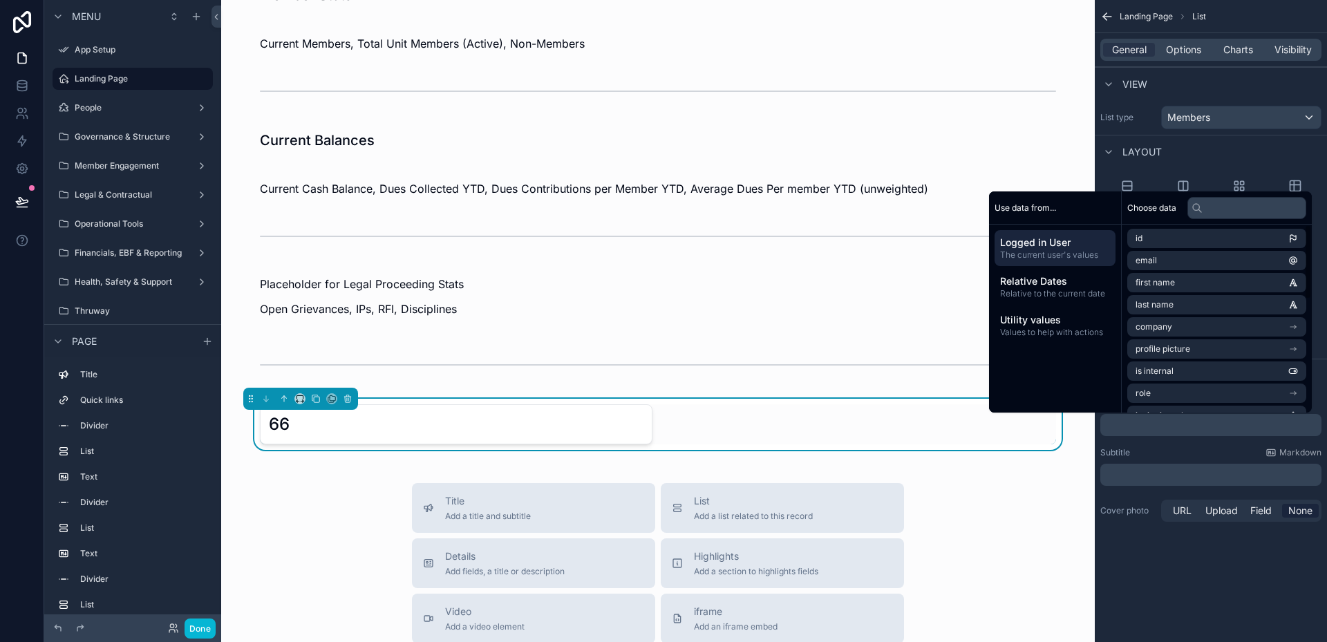
scroll to position [0, 0]
click at [1169, 293] on li "first name" at bounding box center [1216, 283] width 179 height 19
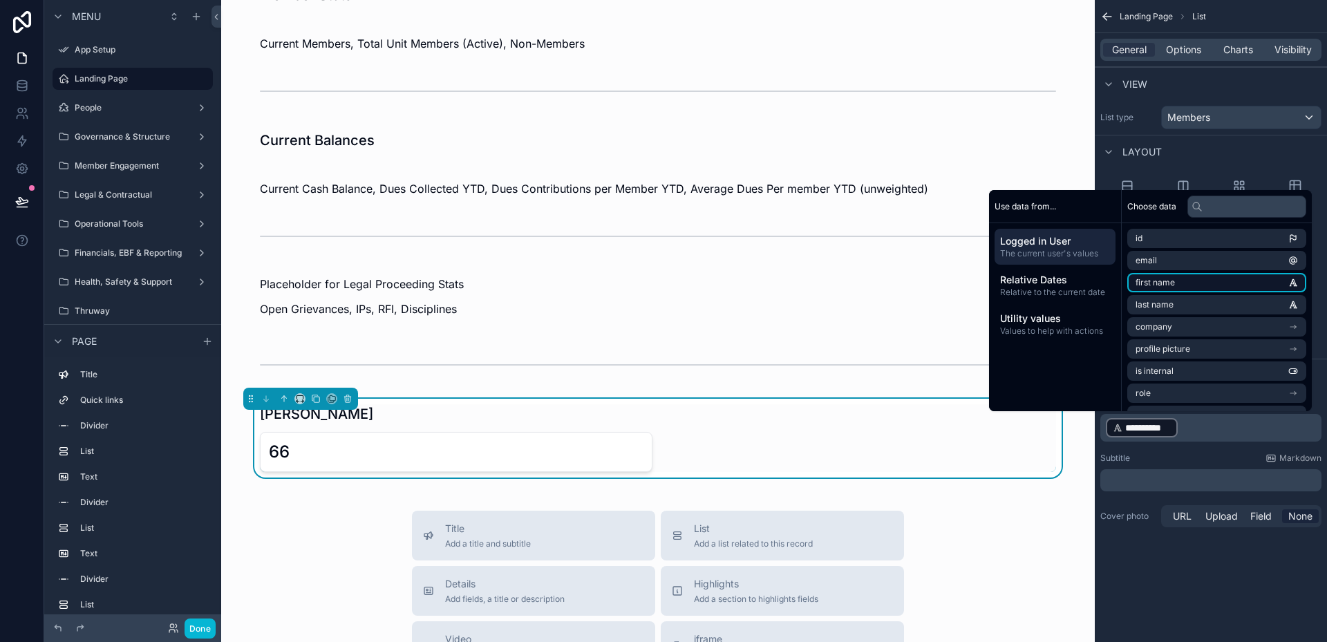
click at [1249, 287] on li "first name" at bounding box center [1216, 282] width 179 height 19
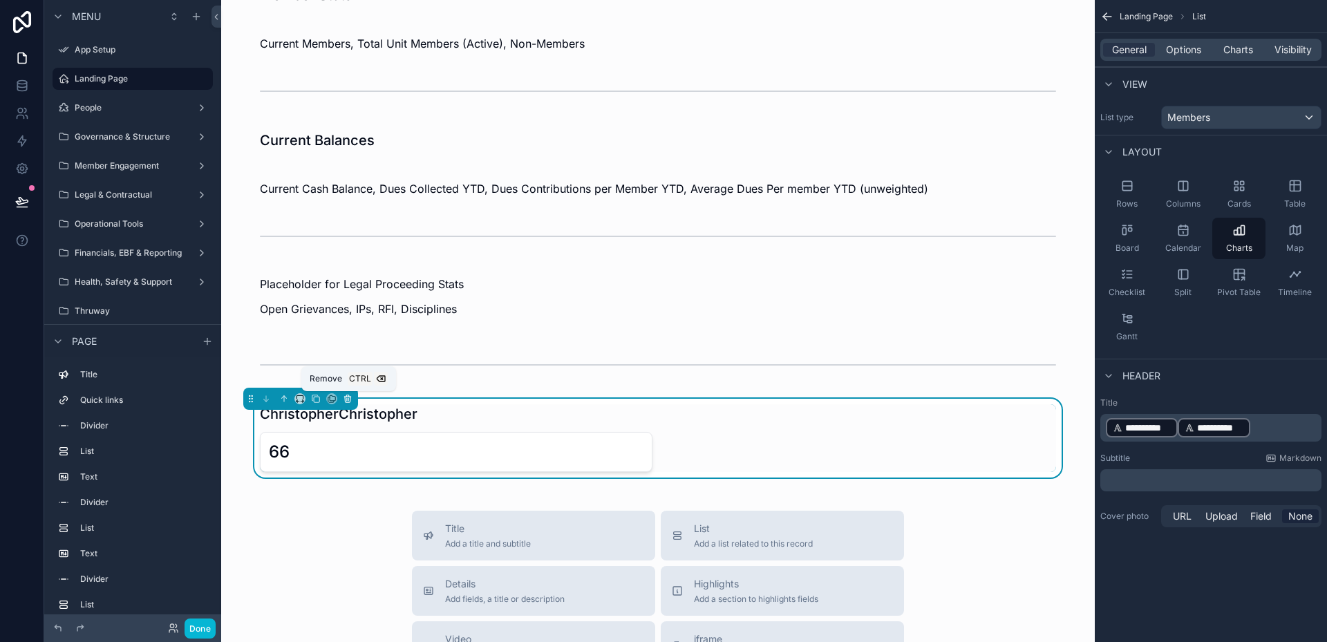
click at [345, 395] on icon "scrollable content" at bounding box center [348, 399] width 10 height 10
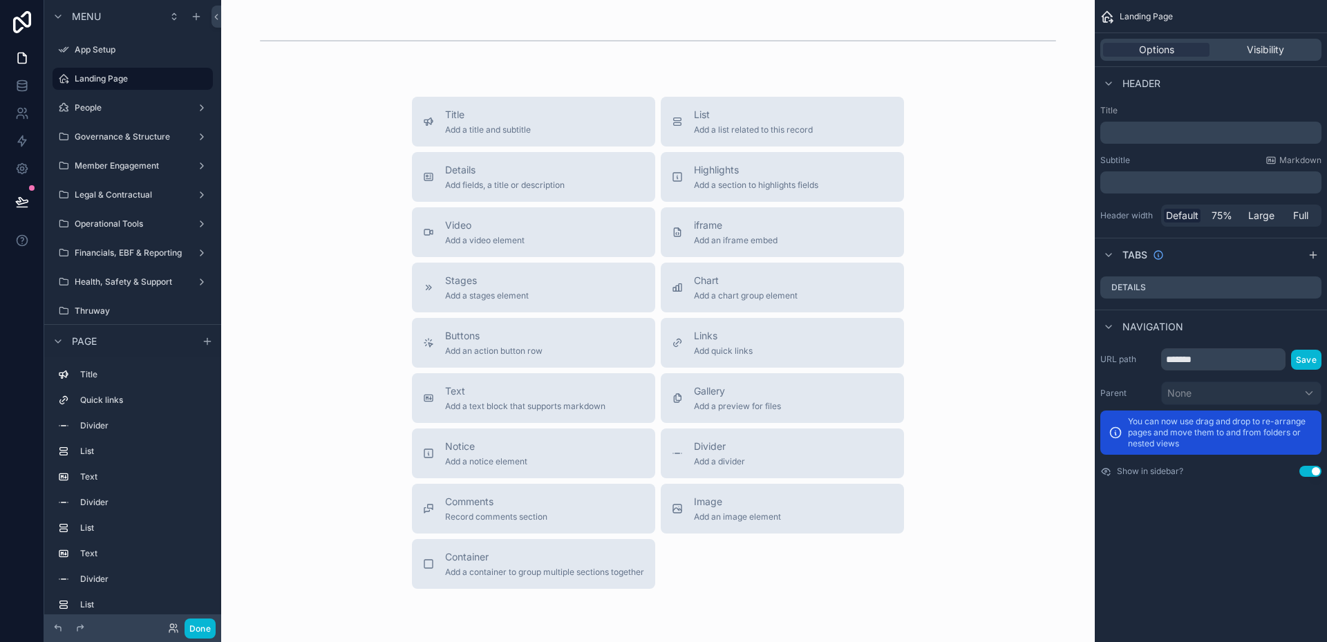
scroll to position [898, 0]
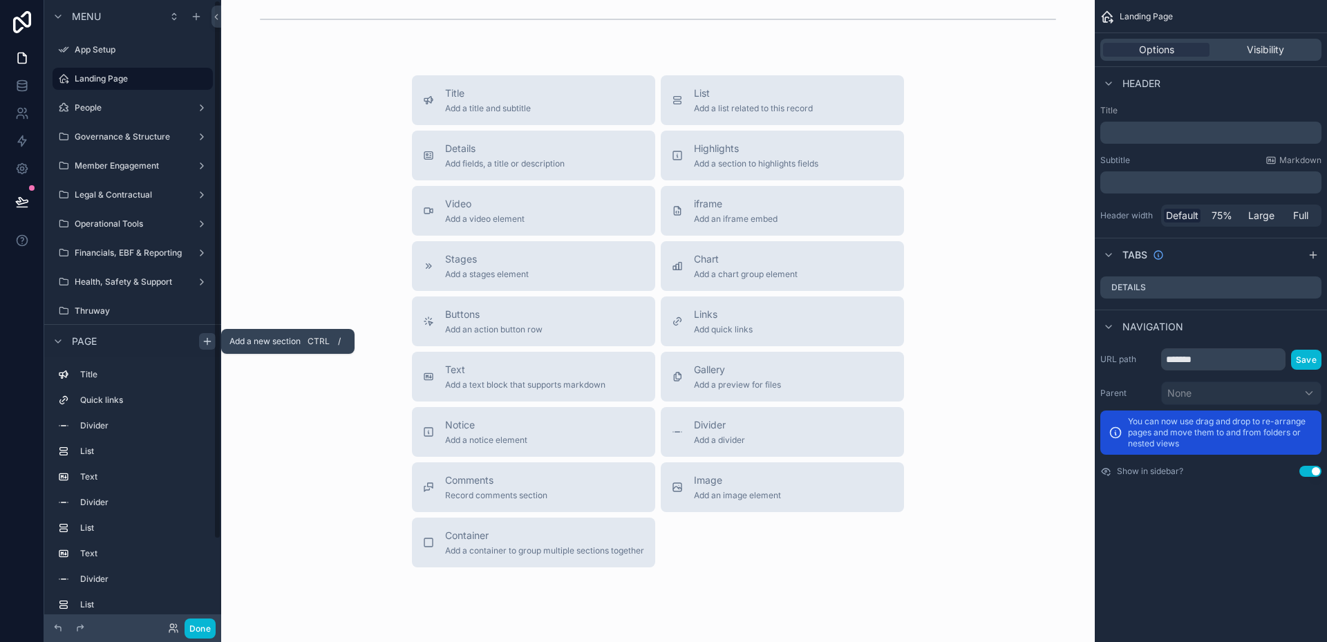
click at [205, 348] on div "scrollable content" at bounding box center [207, 341] width 17 height 17
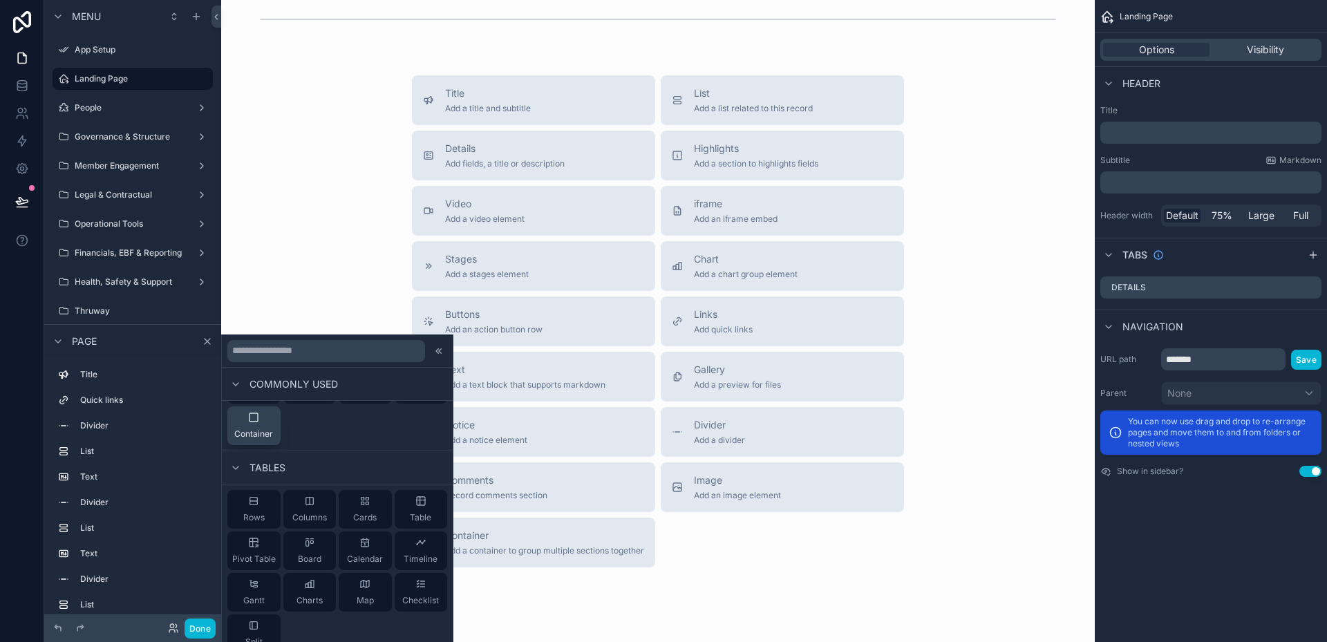
scroll to position [231, 0]
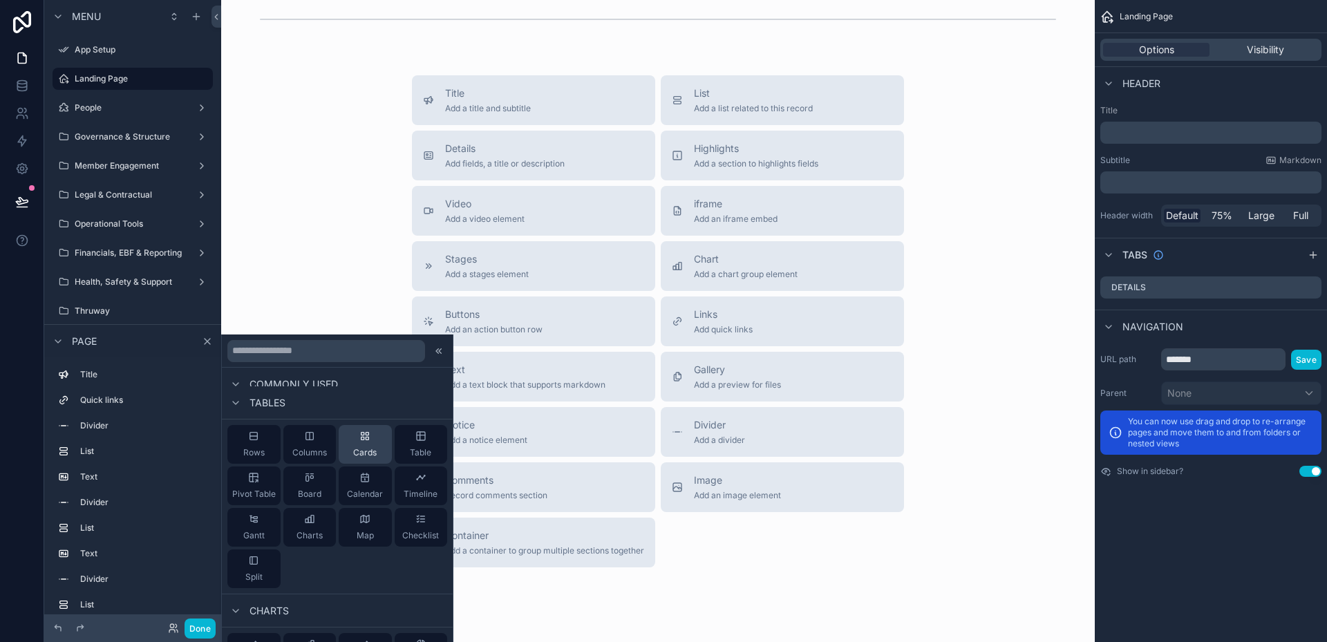
click at [364, 446] on div "Cards" at bounding box center [365, 444] width 53 height 39
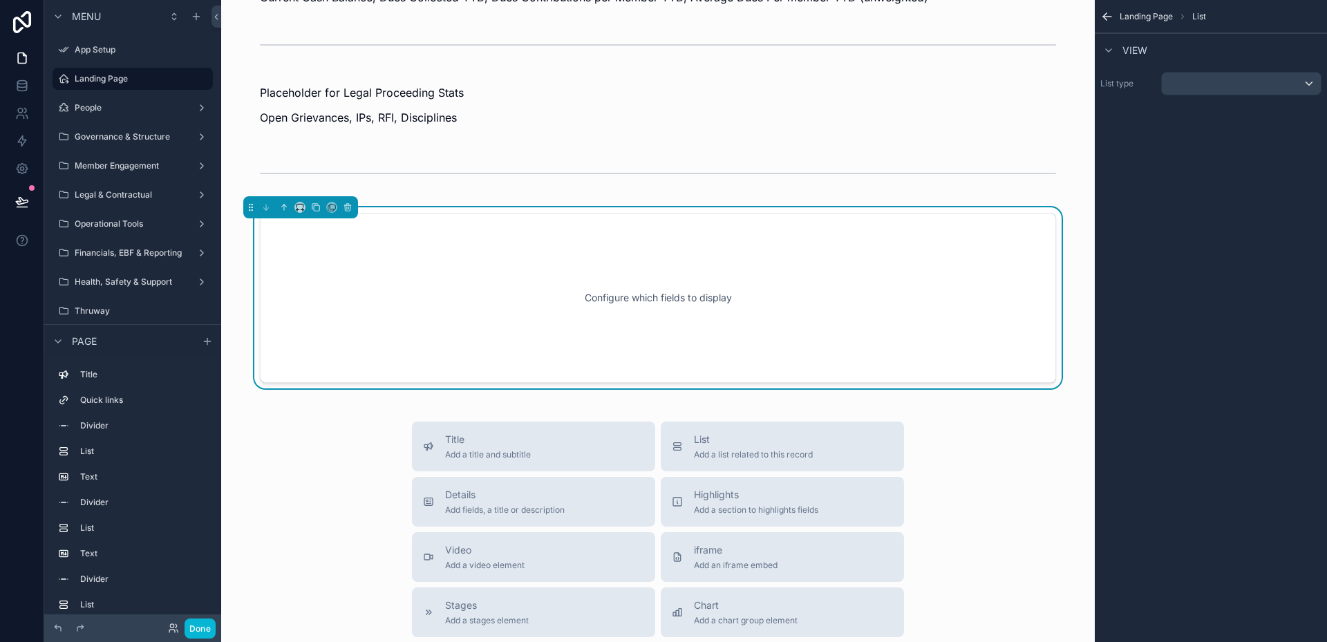
scroll to position [722, 0]
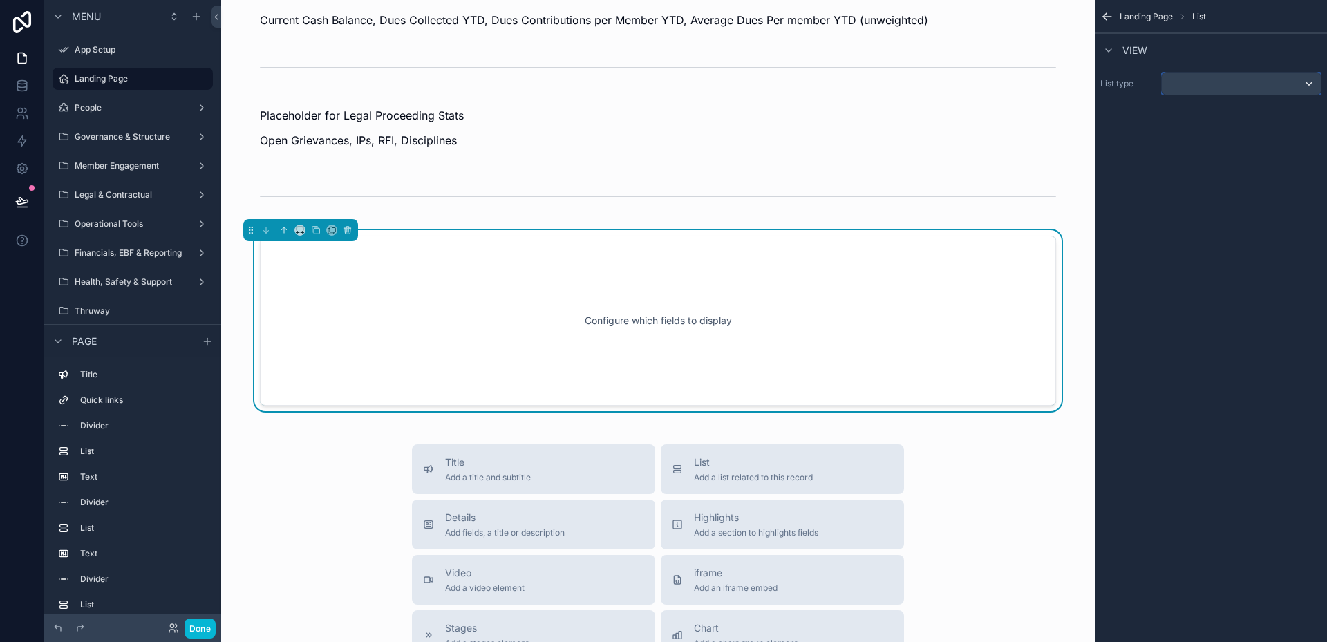
click at [1202, 74] on div "scrollable content" at bounding box center [1241, 84] width 159 height 22
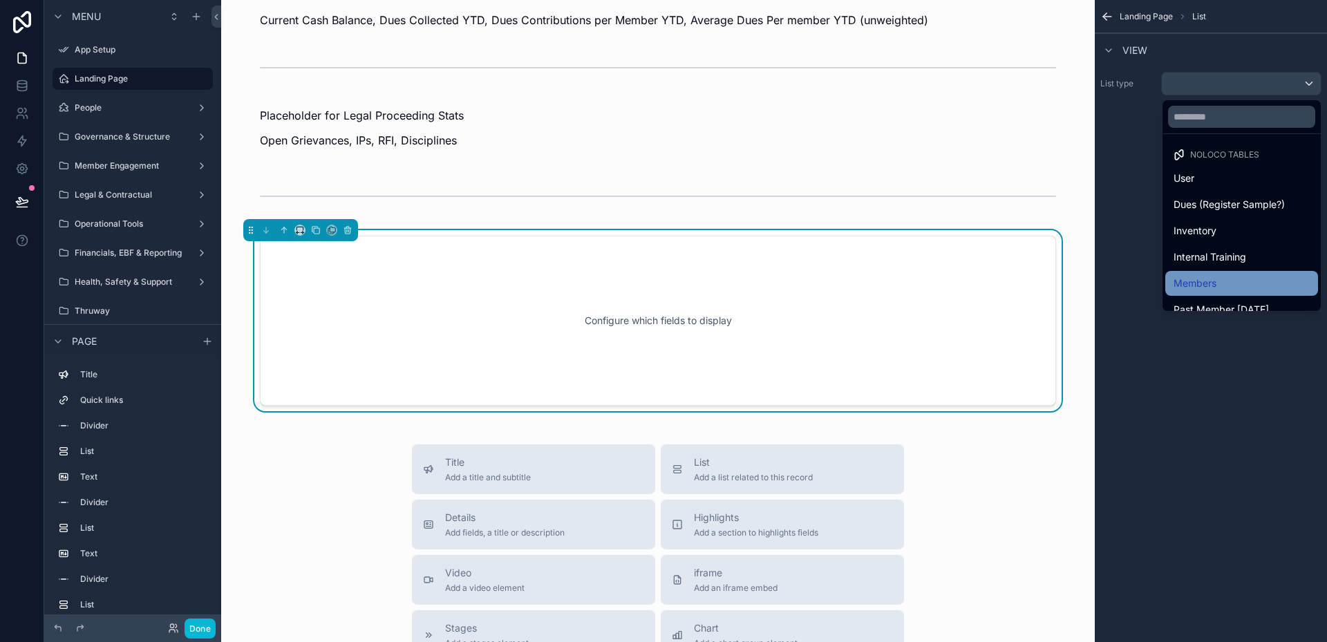
click at [1199, 276] on span "Members" at bounding box center [1195, 283] width 43 height 17
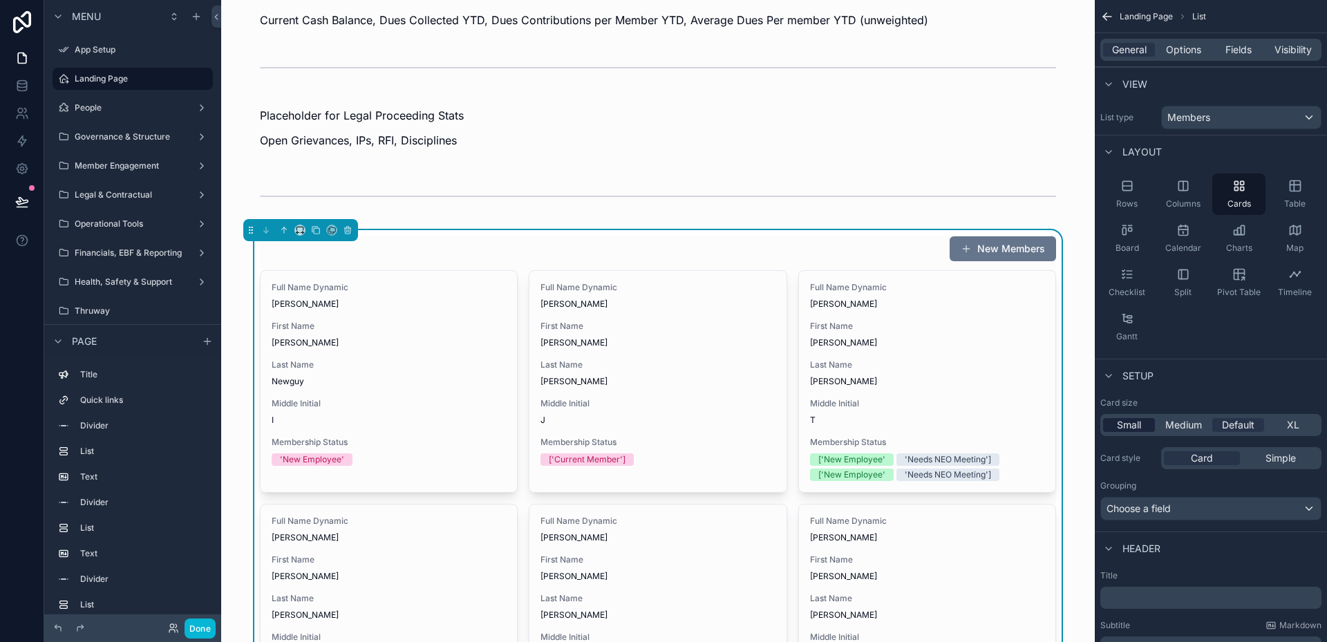
click at [1122, 422] on span "Small" at bounding box center [1129, 425] width 24 height 14
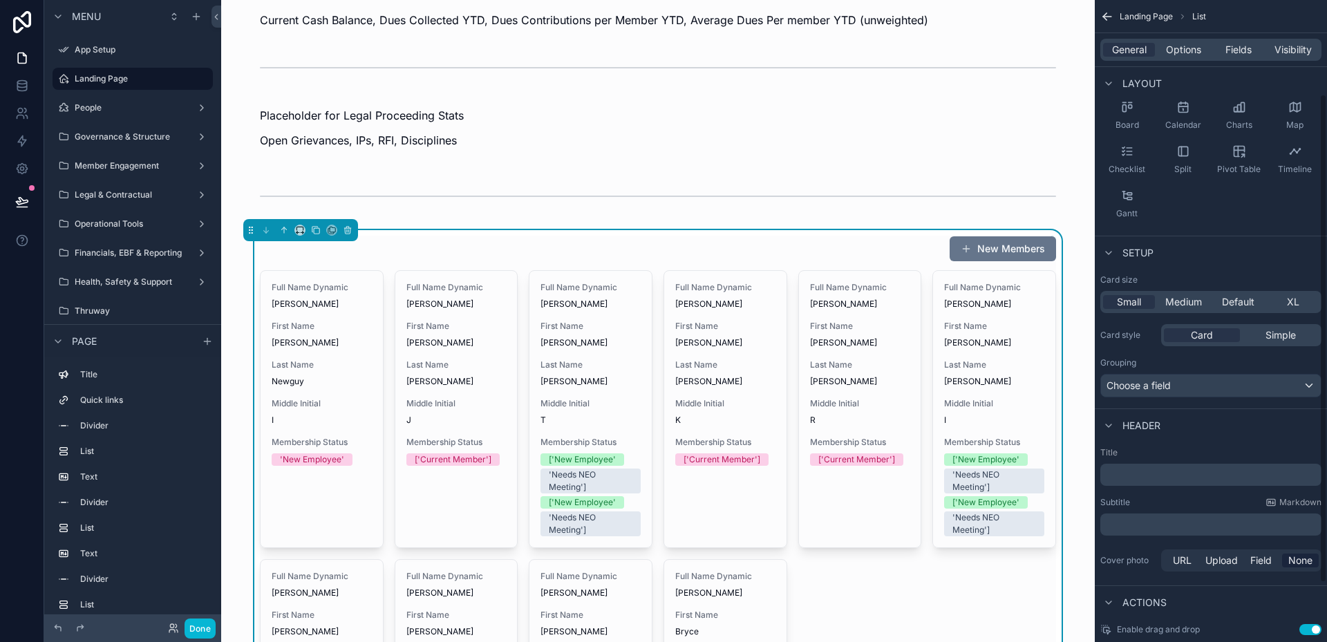
scroll to position [0, 0]
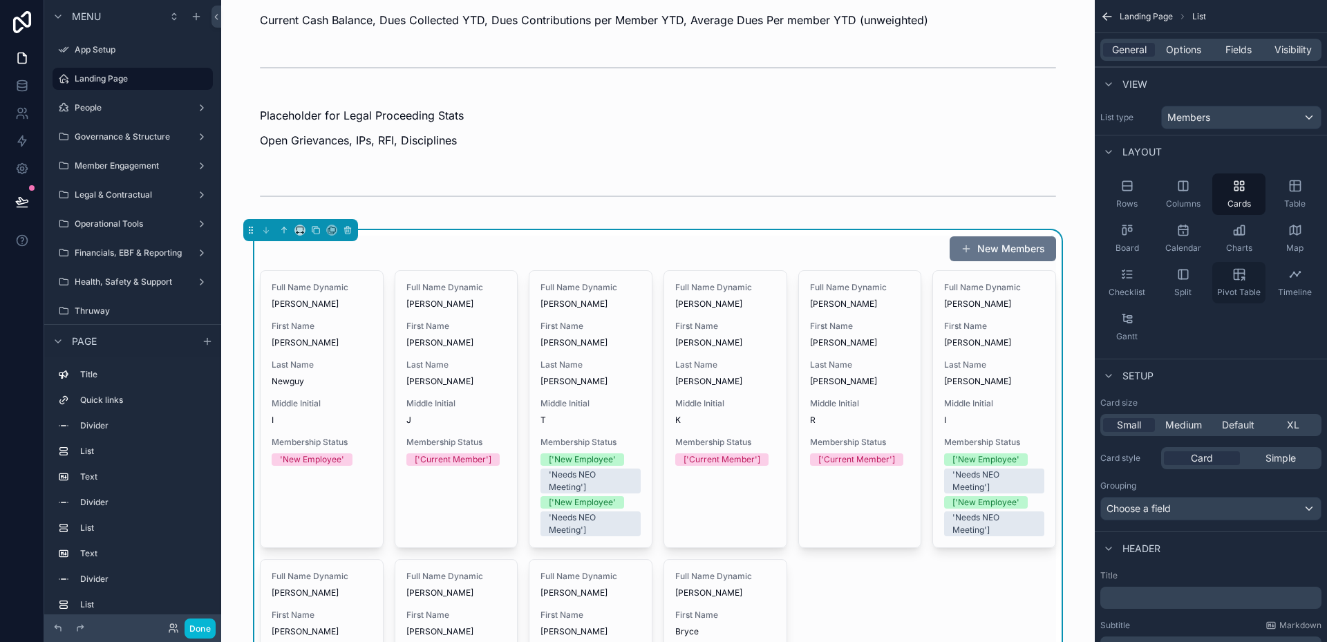
click at [1231, 284] on div "Pivot Table" at bounding box center [1238, 282] width 53 height 41
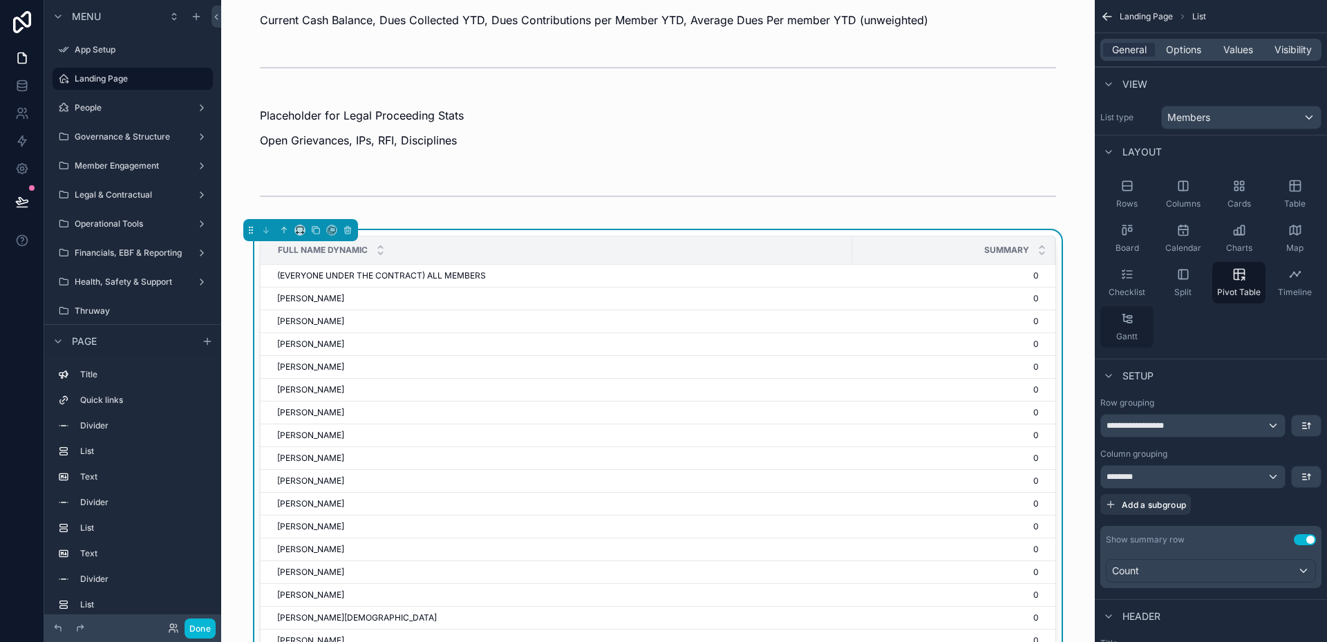
click at [1131, 328] on div "Gantt" at bounding box center [1126, 326] width 53 height 41
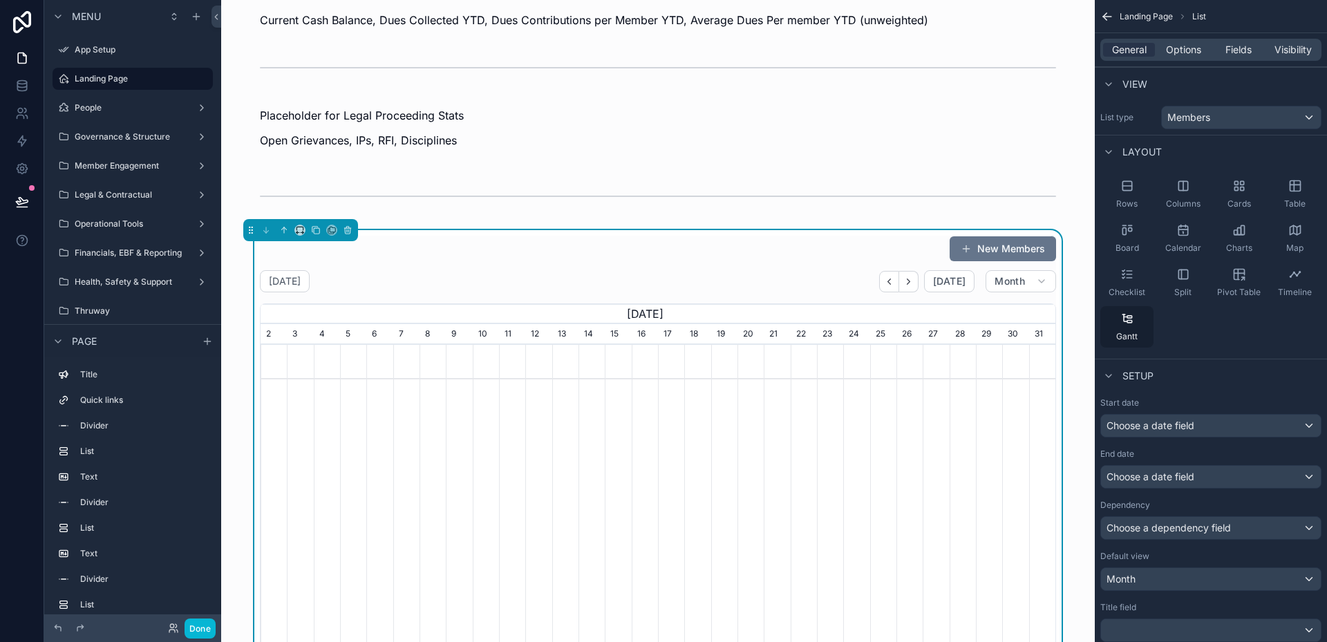
scroll to position [0, 795]
click at [1109, 86] on icon "scrollable content" at bounding box center [1108, 84] width 11 height 11
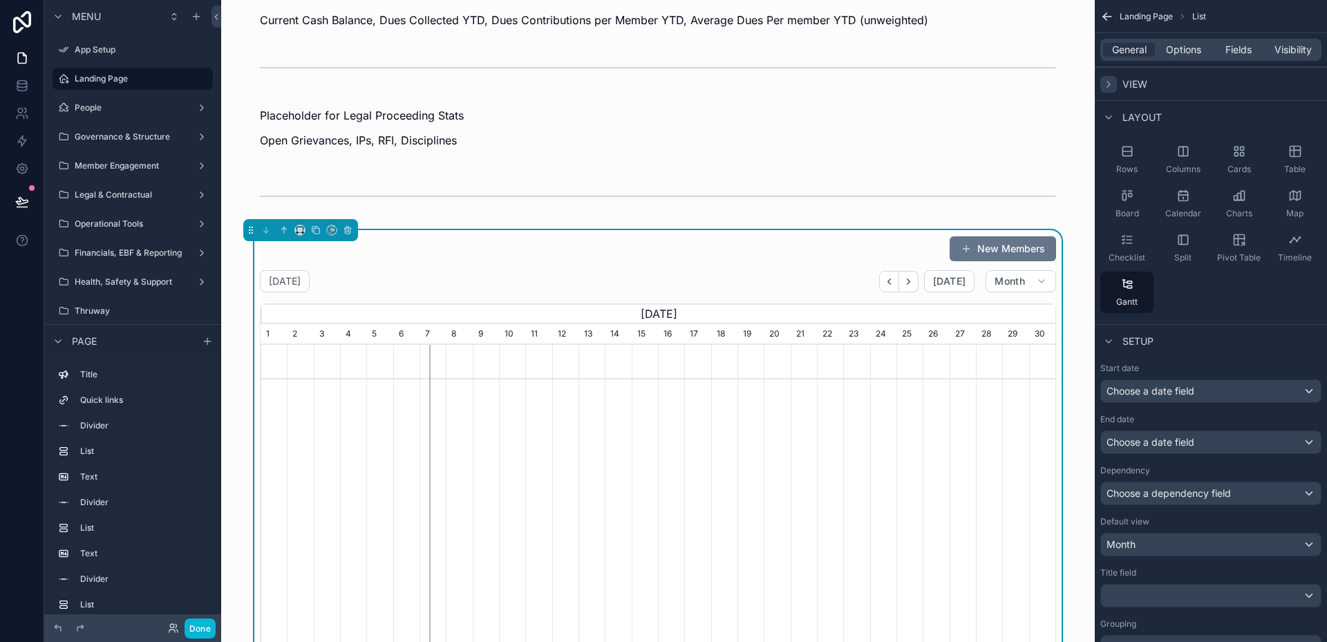
click at [352, 222] on div "scrollable content" at bounding box center [300, 230] width 115 height 22
click at [348, 228] on icon "scrollable content" at bounding box center [347, 228] width 6 height 0
